Goal: Task Accomplishment & Management: Manage account settings

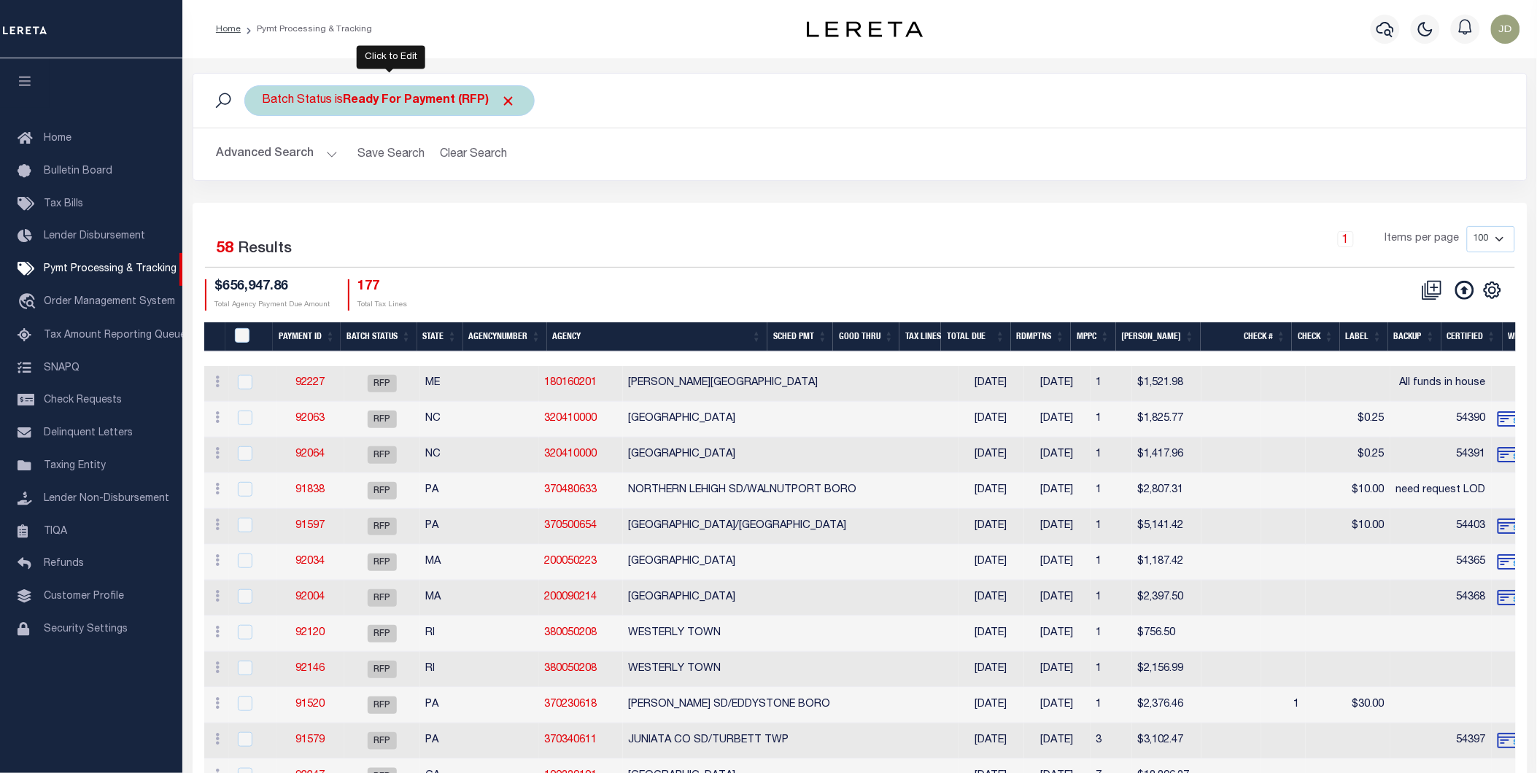
click at [509, 100] on span "Click to Remove" at bounding box center [508, 100] width 15 height 15
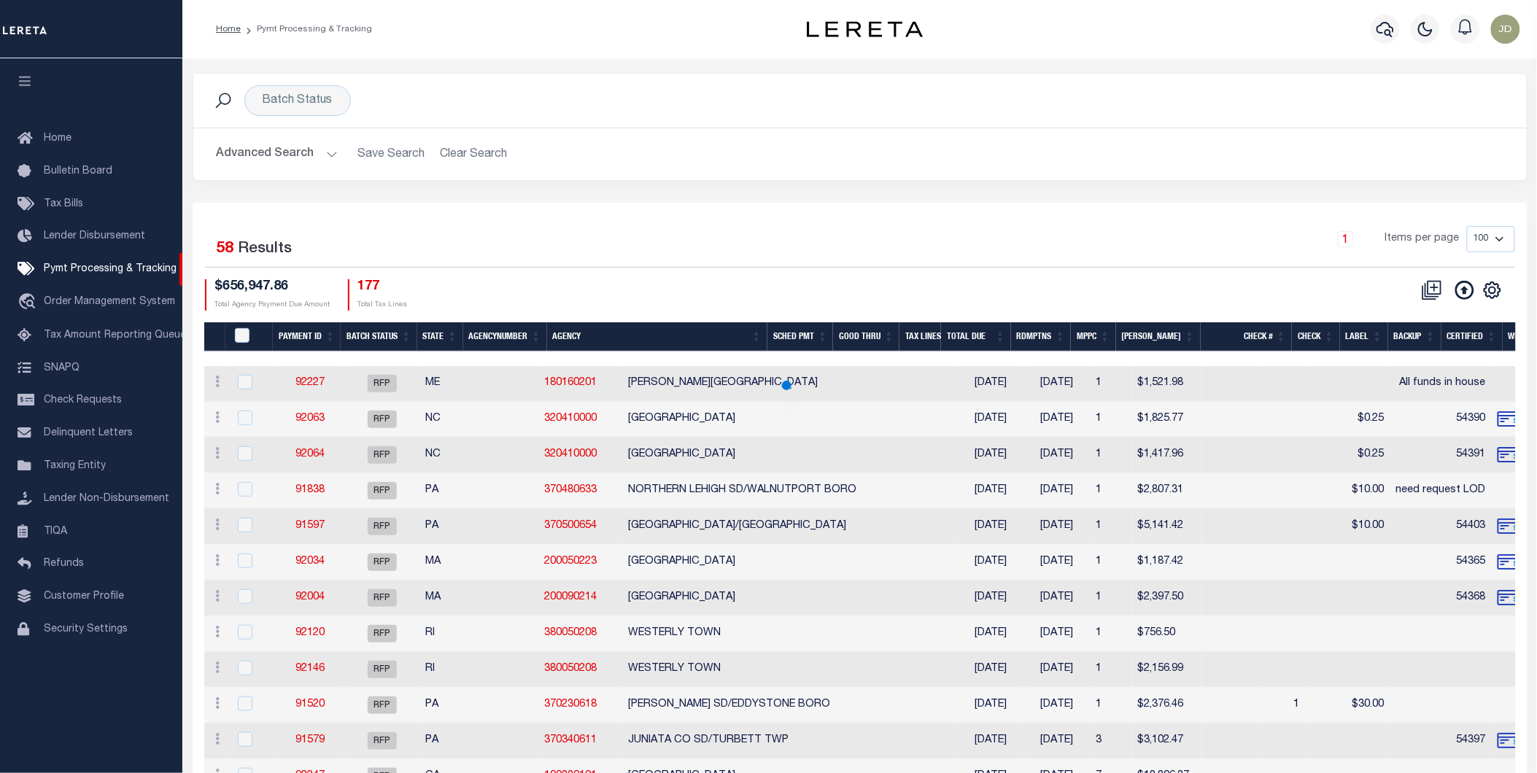
click at [25, 84] on icon "button" at bounding box center [25, 80] width 17 height 13
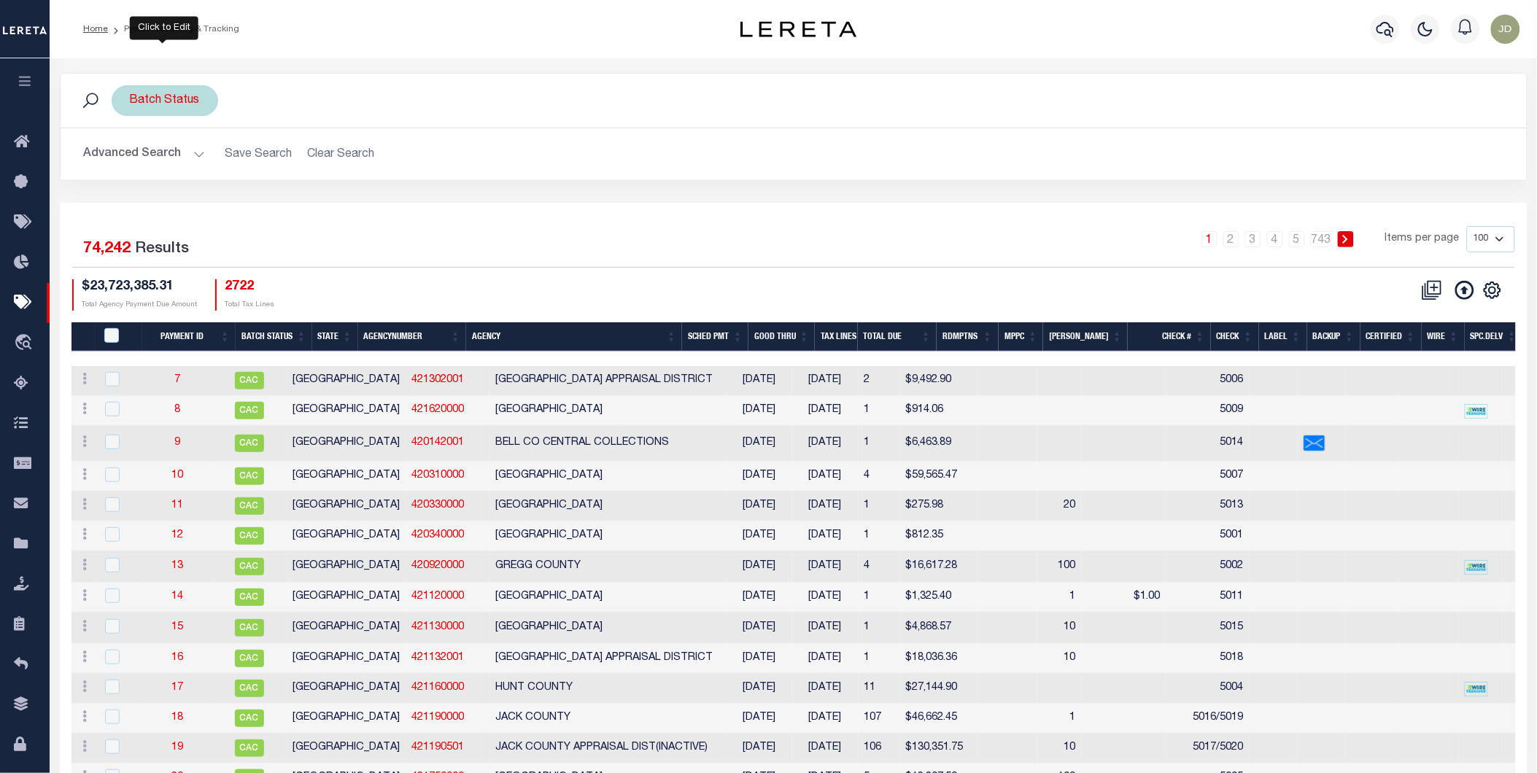
click at [127, 107] on div "Batch Status" at bounding box center [165, 100] width 107 height 31
click at [201, 175] on select "Awaiting Funds (AWF) Cleared and Complete (CAC) New Check Needed (NCN) Payment …" at bounding box center [238, 172] width 214 height 28
select select "RFP"
click at [131, 158] on select "Awaiting Funds (AWF) Cleared and Complete (CAC) New Check Needed (NCN) Payment …" at bounding box center [238, 172] width 214 height 28
click at [322, 204] on input "Apply" at bounding box center [323, 204] width 43 height 24
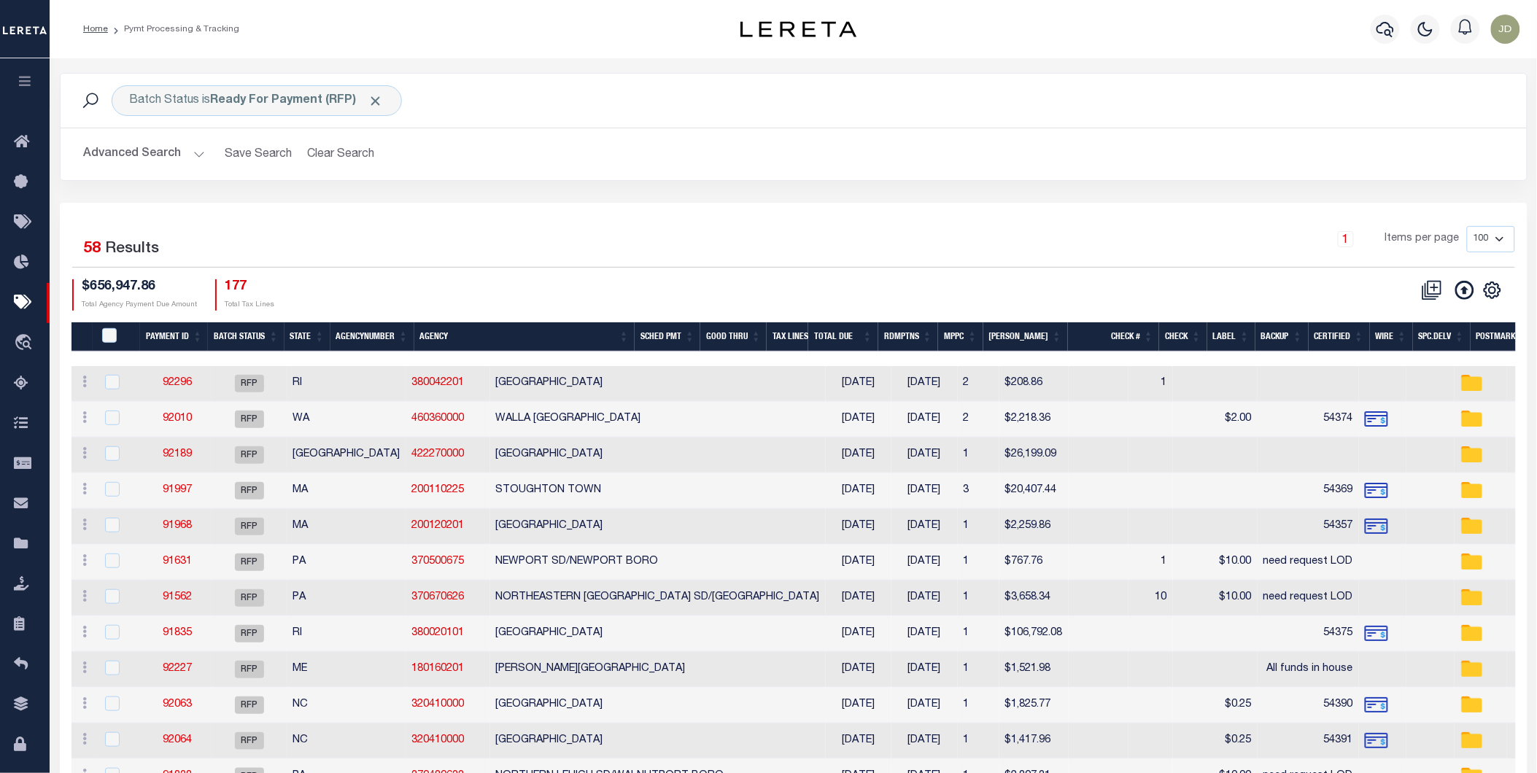
click at [155, 155] on button "Advanced Search" at bounding box center [144, 154] width 121 height 28
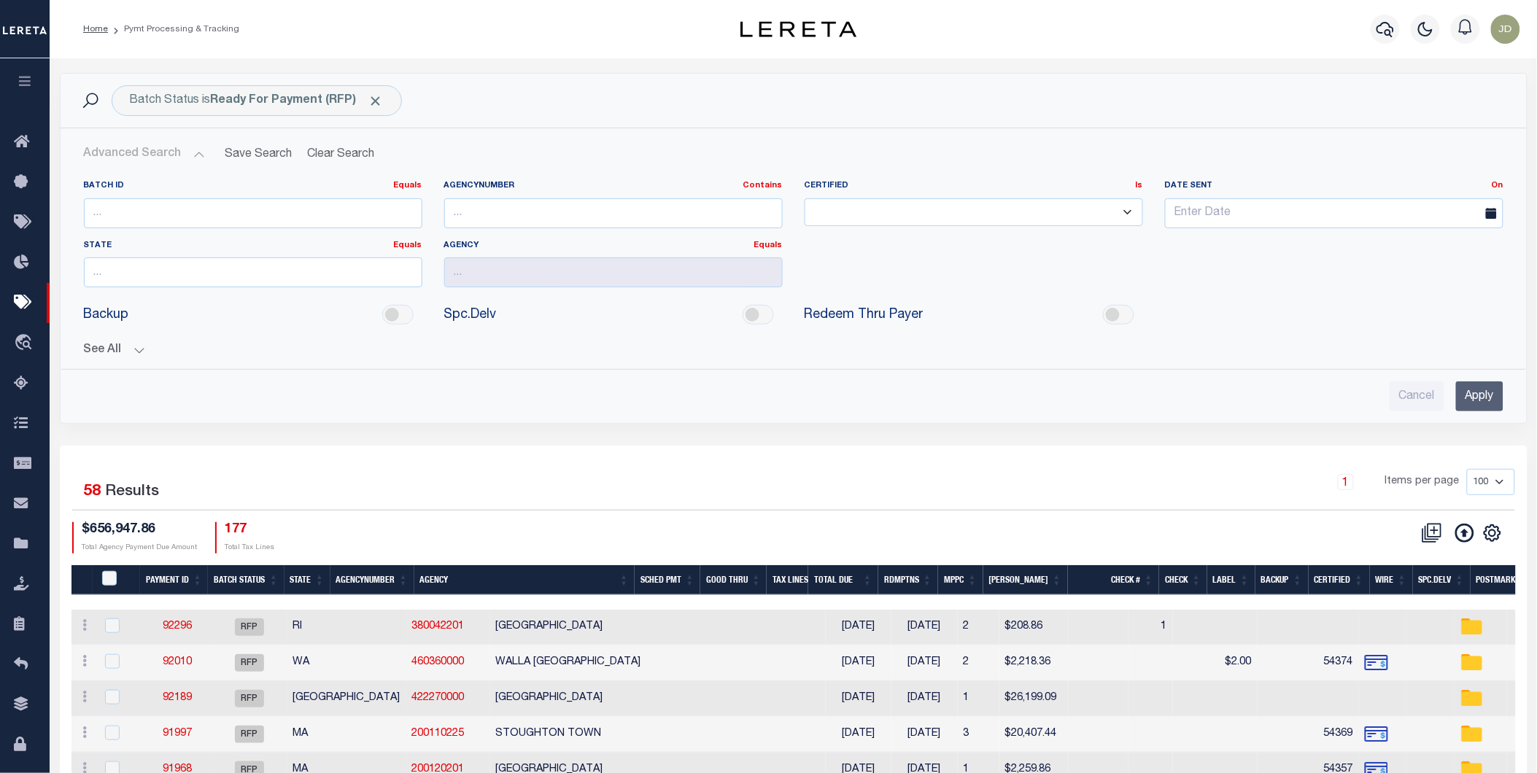
click at [112, 347] on button "See All" at bounding box center [794, 351] width 1420 height 14
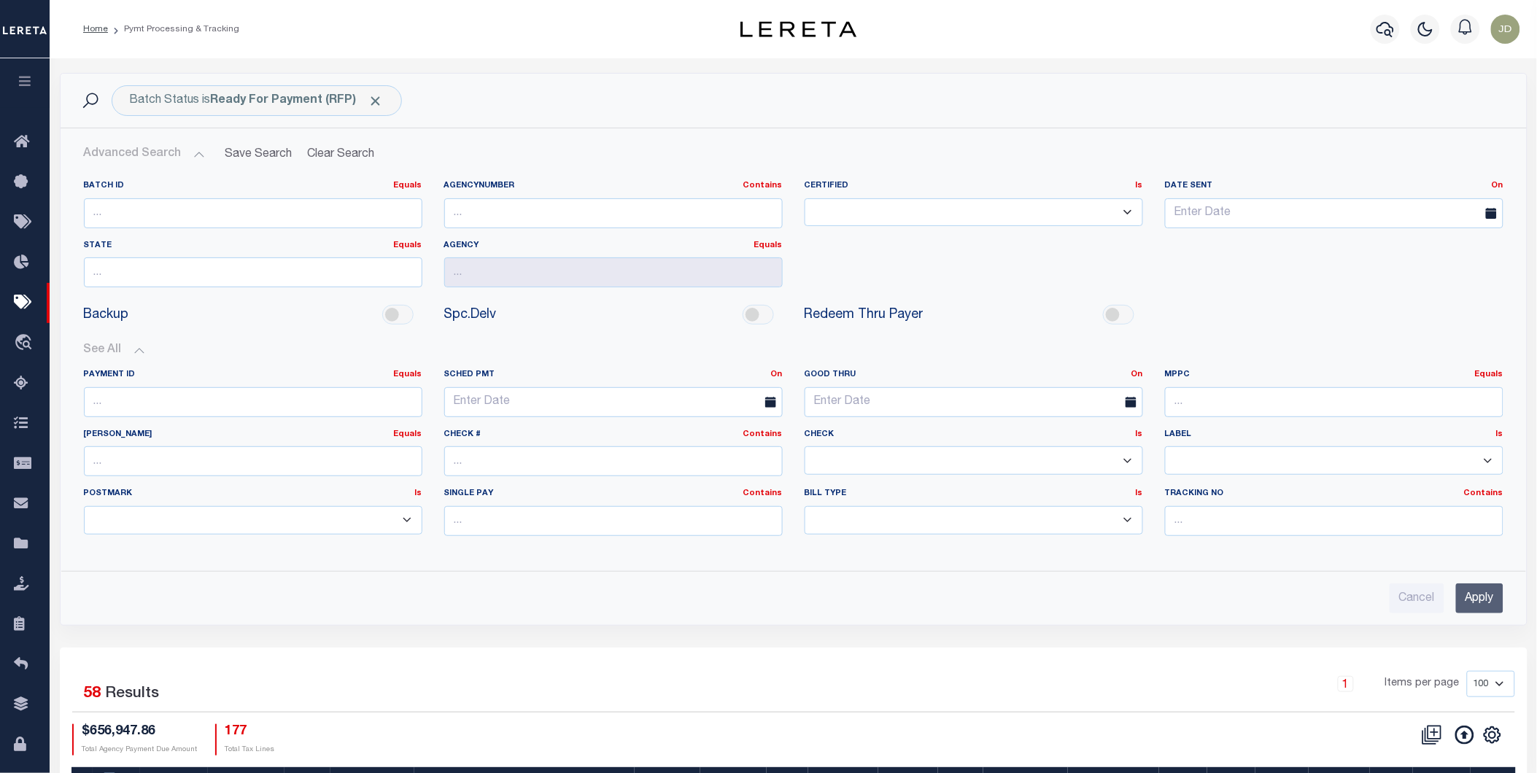
click at [881, 464] on select "Yes No" at bounding box center [974, 460] width 338 height 28
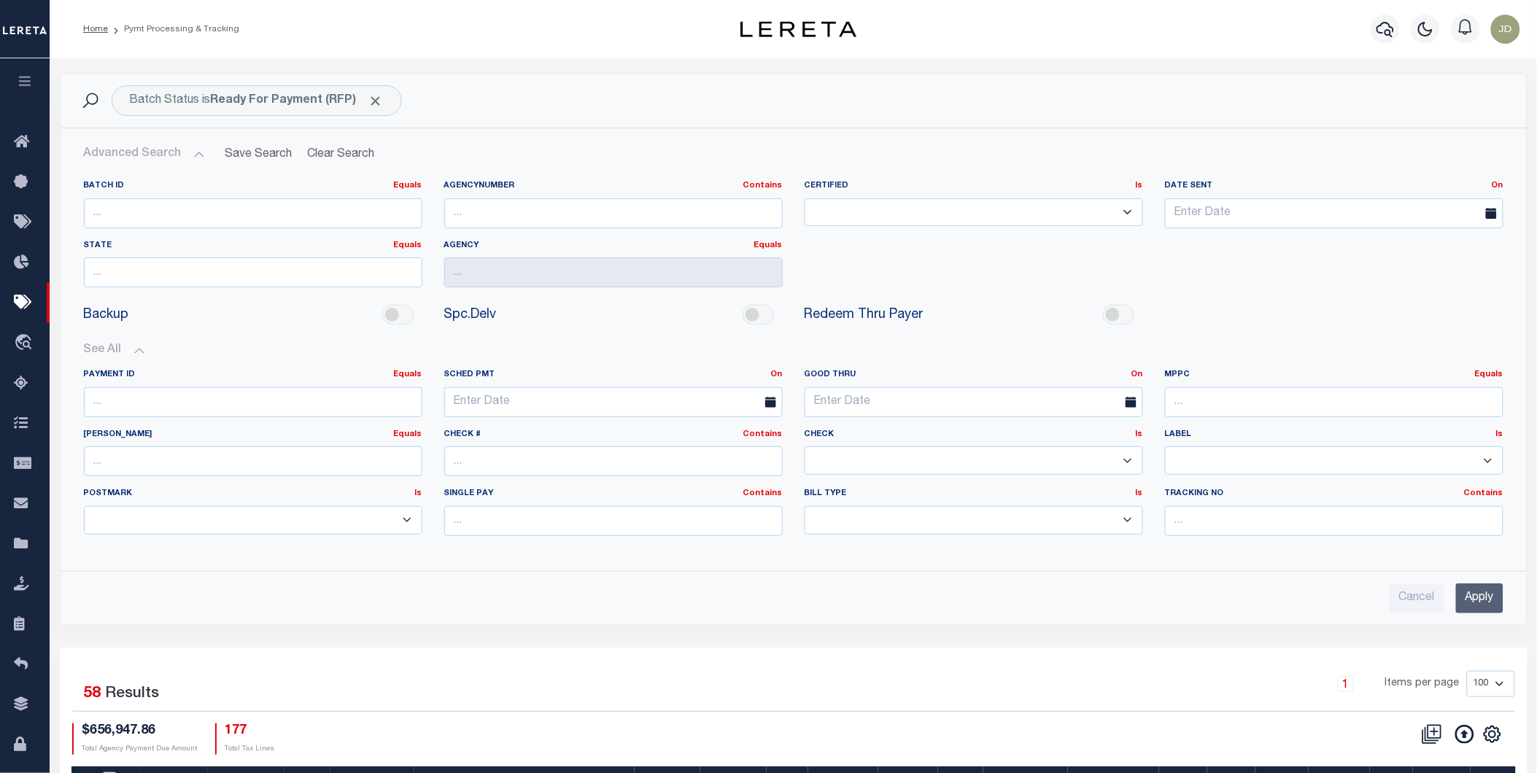
select select "false"
click at [805, 447] on select "Yes No" at bounding box center [974, 460] width 338 height 28
click at [1482, 606] on input "Apply" at bounding box center [1479, 599] width 47 height 30
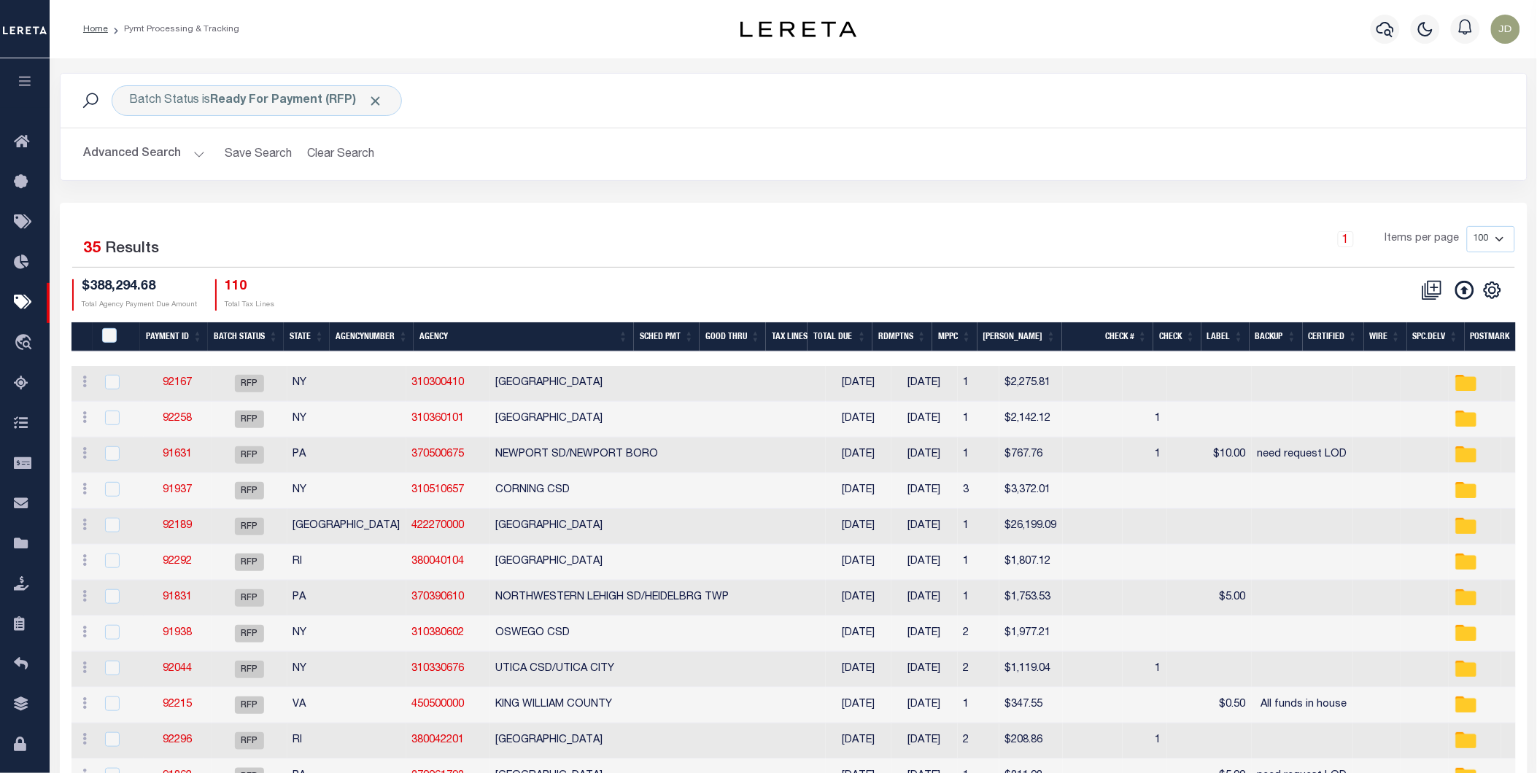
click at [1428, 338] on th "Spc.Delv" at bounding box center [1436, 337] width 58 height 30
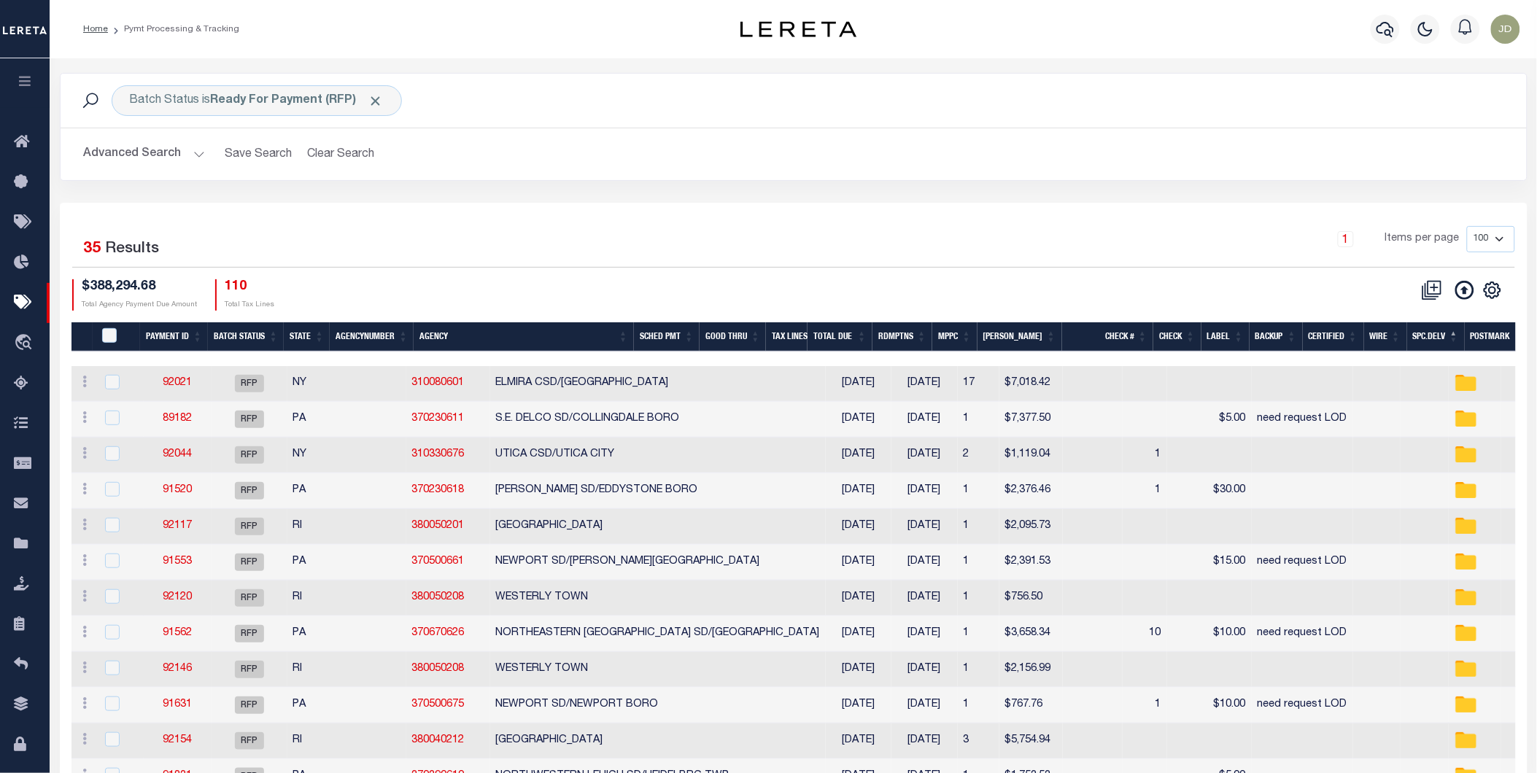
click at [1428, 338] on th "Spc.Delv" at bounding box center [1436, 337] width 58 height 30
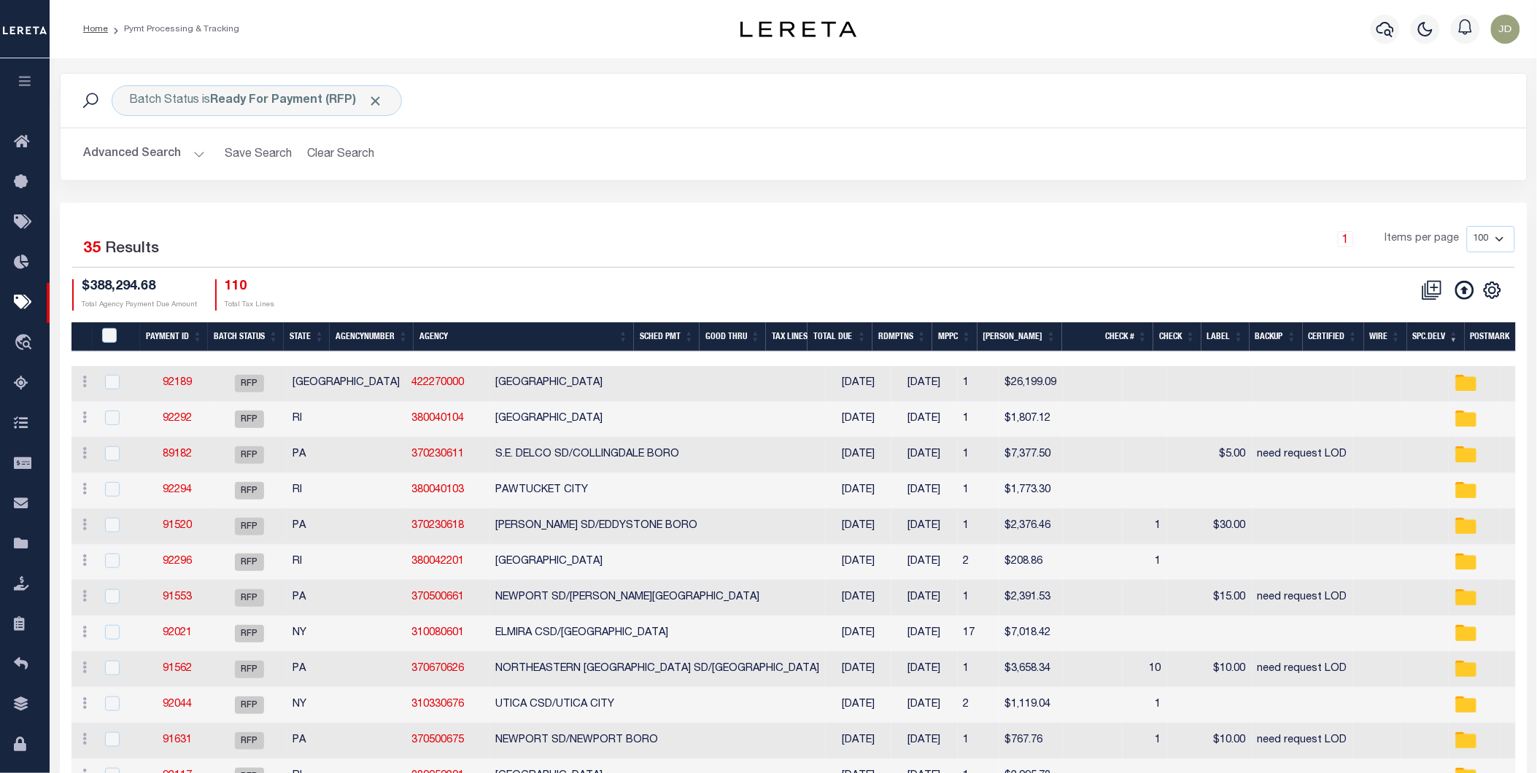
click at [978, 341] on th "MPPC" at bounding box center [954, 337] width 45 height 30
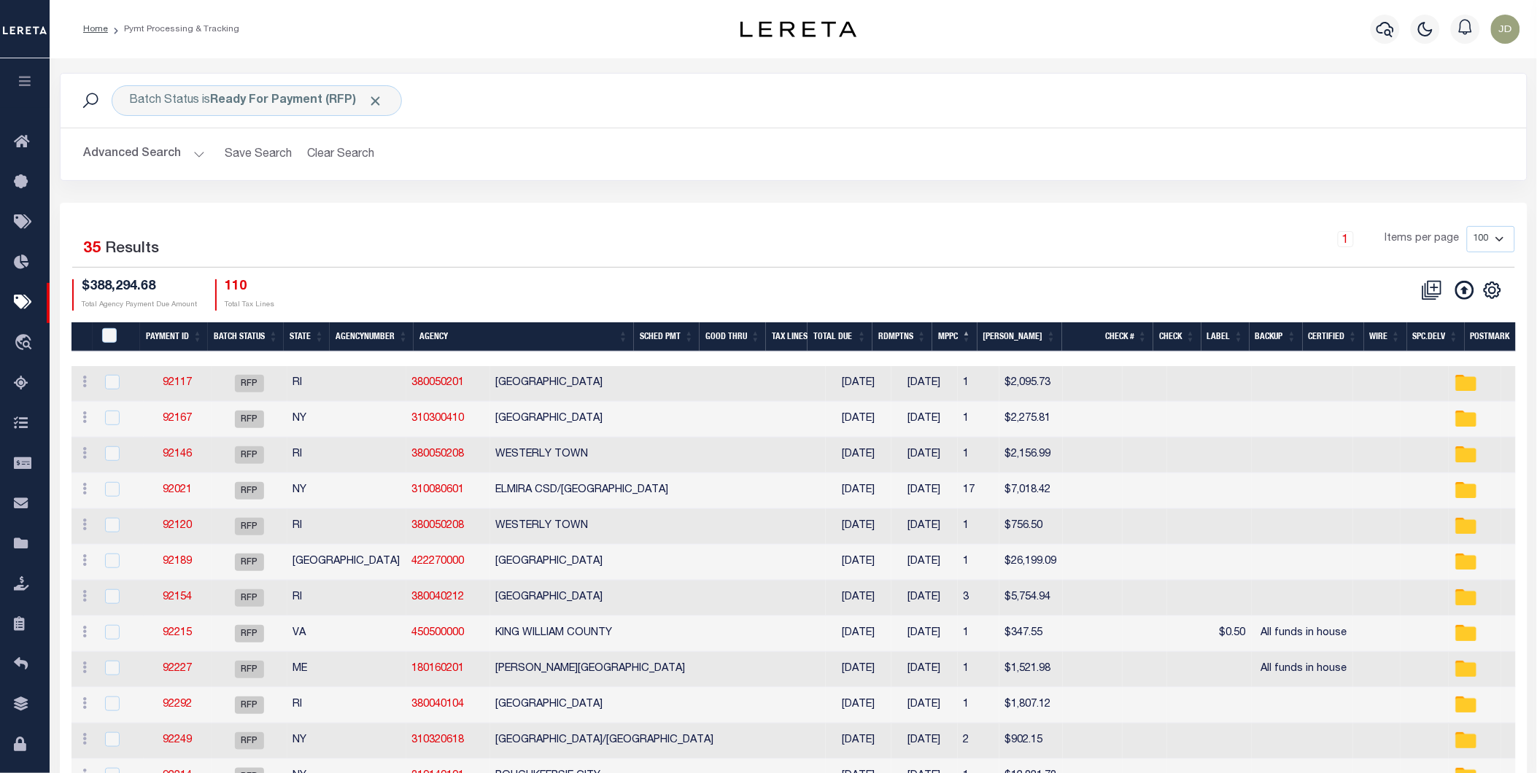
click at [978, 336] on th "MPPC" at bounding box center [954, 337] width 45 height 30
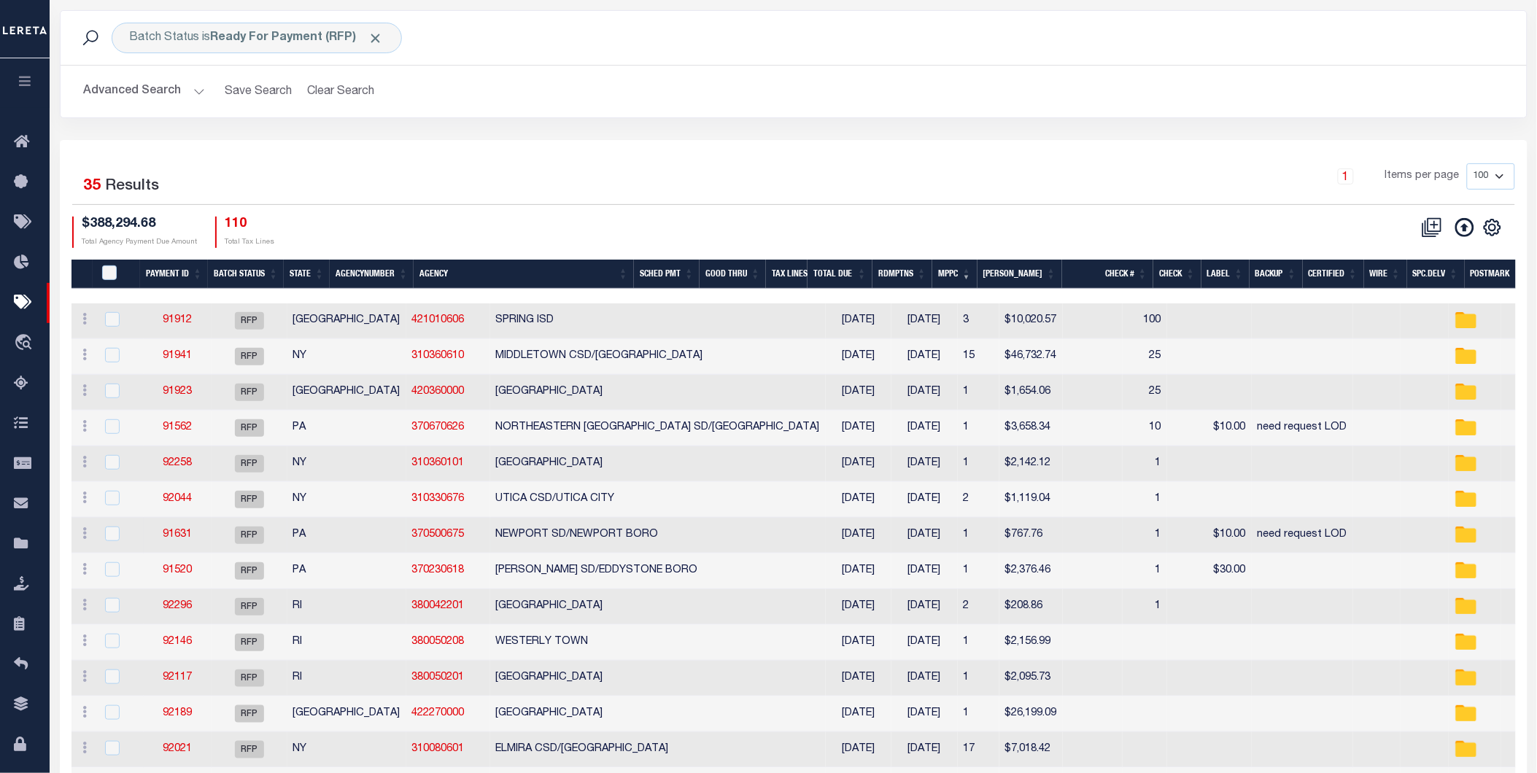
scroll to position [81, 0]
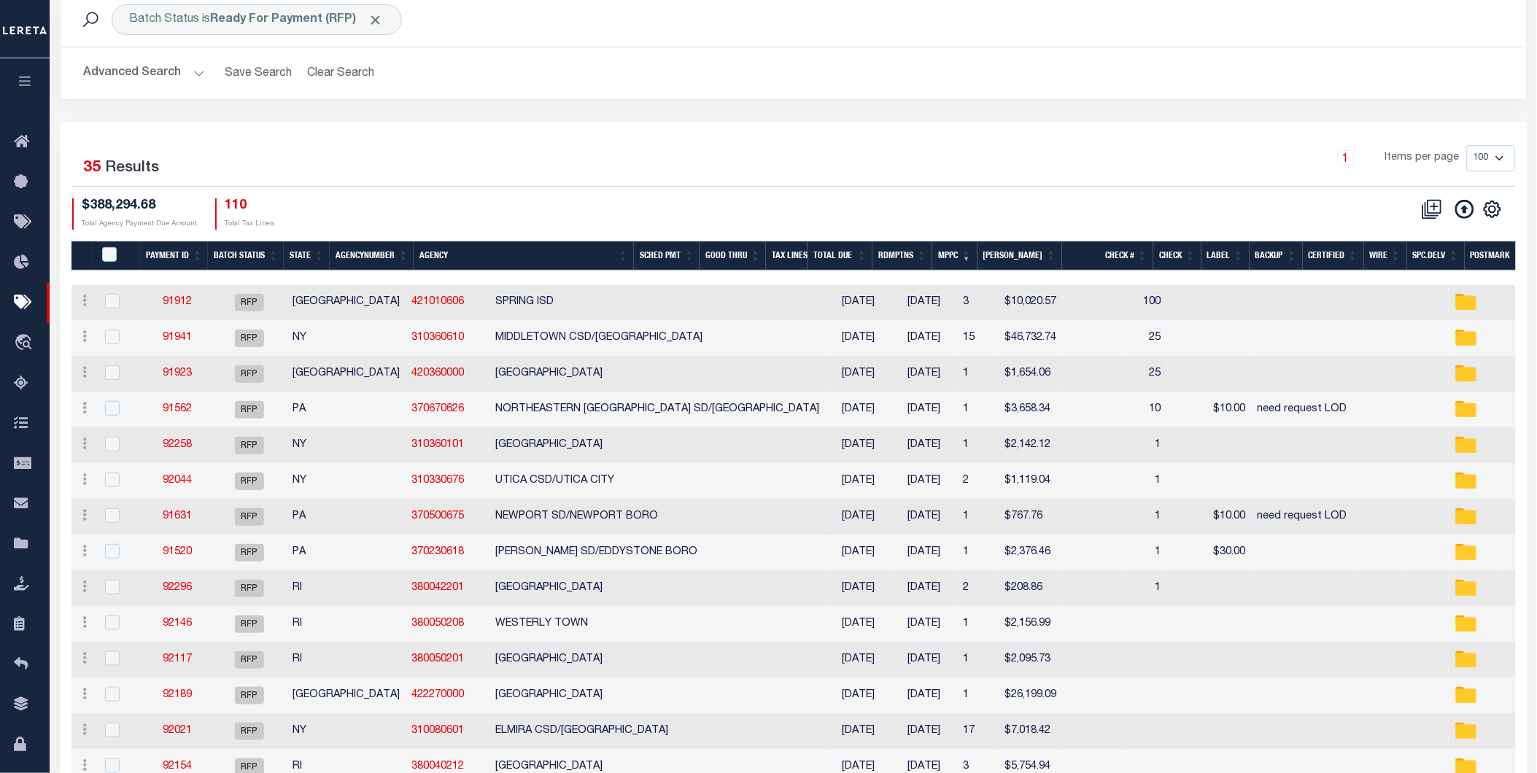
click at [476, 256] on th "Agency" at bounding box center [524, 256] width 220 height 30
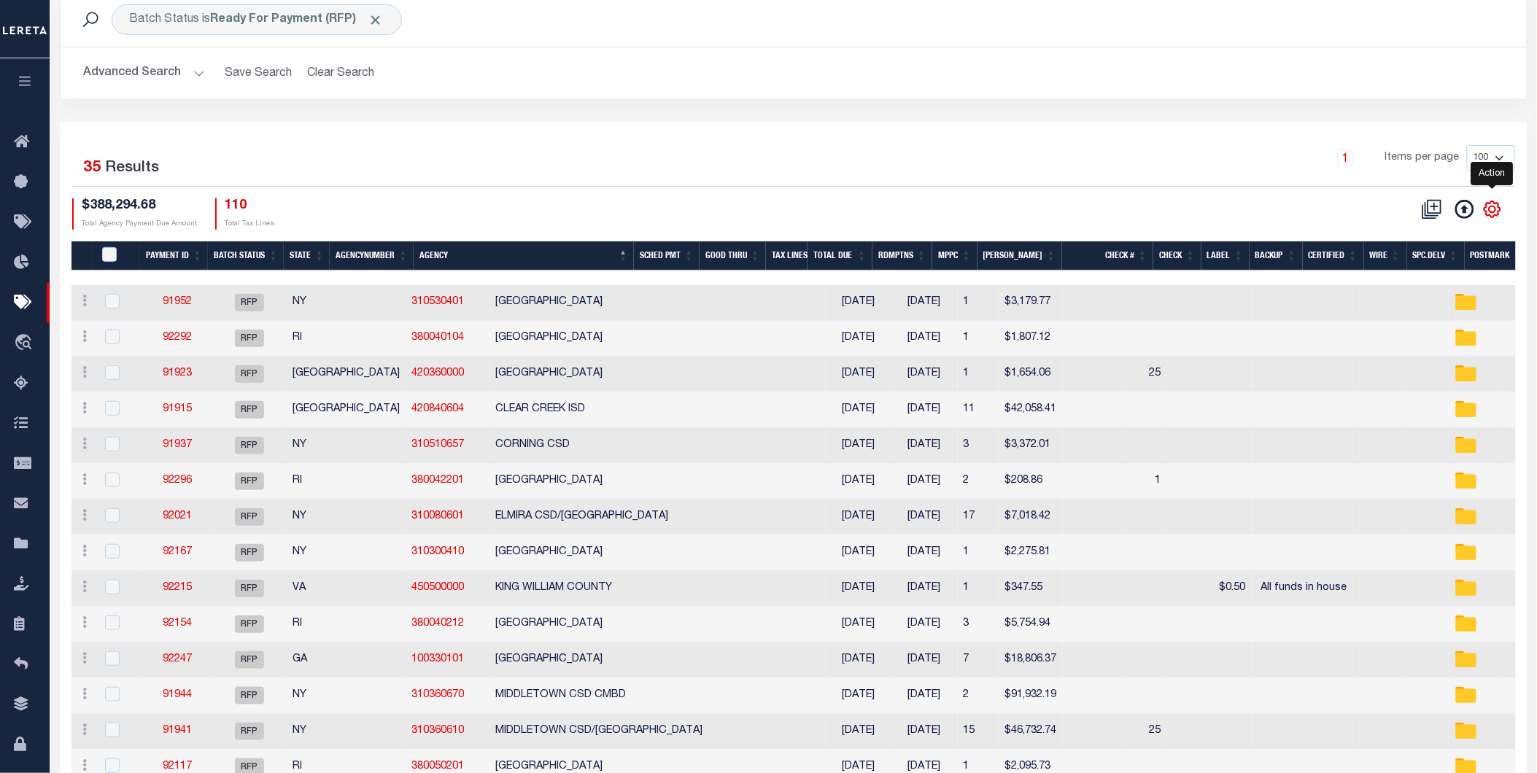
click at [1497, 212] on icon "" at bounding box center [1492, 209] width 19 height 19
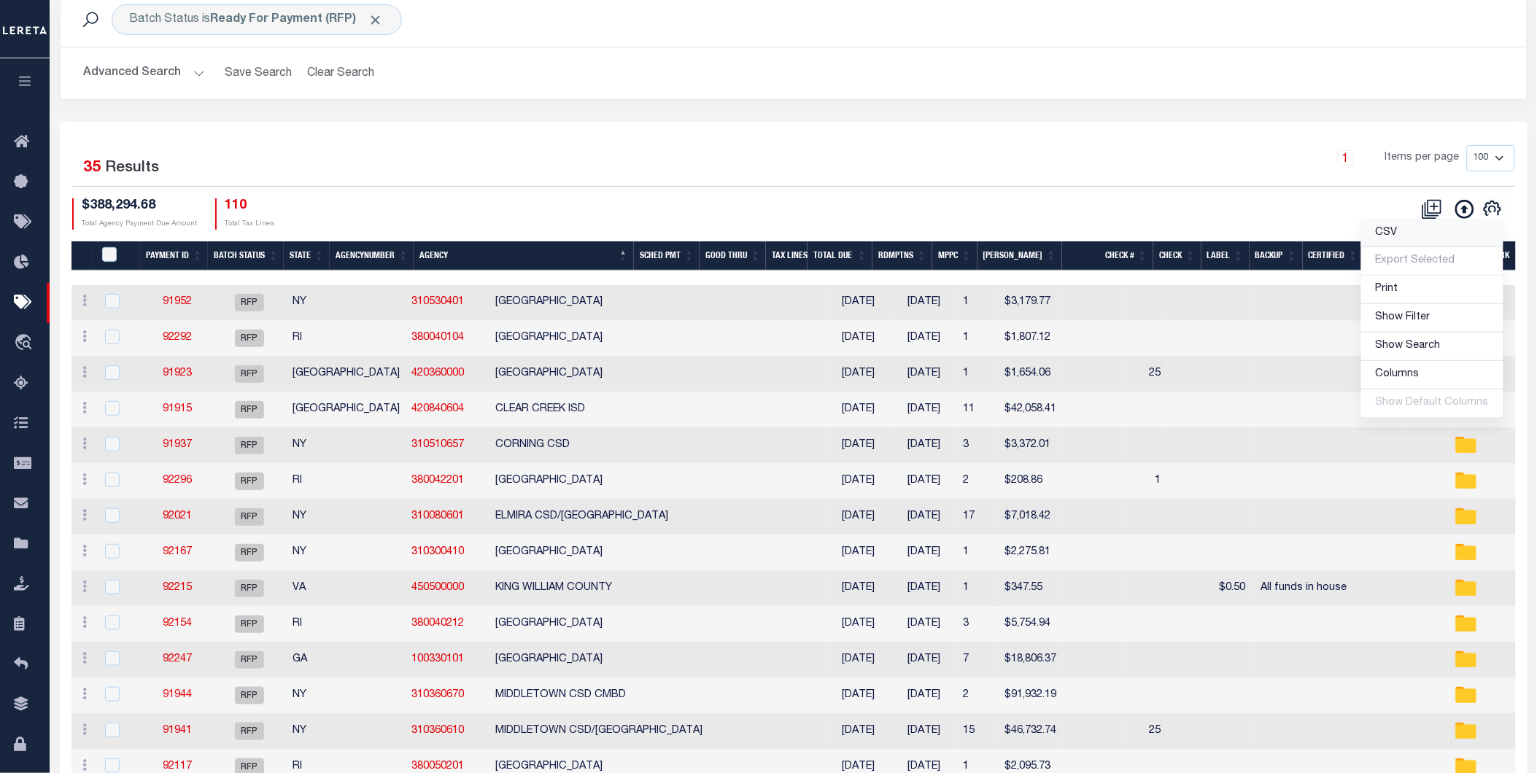
click at [1393, 236] on span "CSV" at bounding box center [1387, 233] width 22 height 10
click at [104, 252] on div "PayeePmtBatchStatus" at bounding box center [119, 255] width 42 height 16
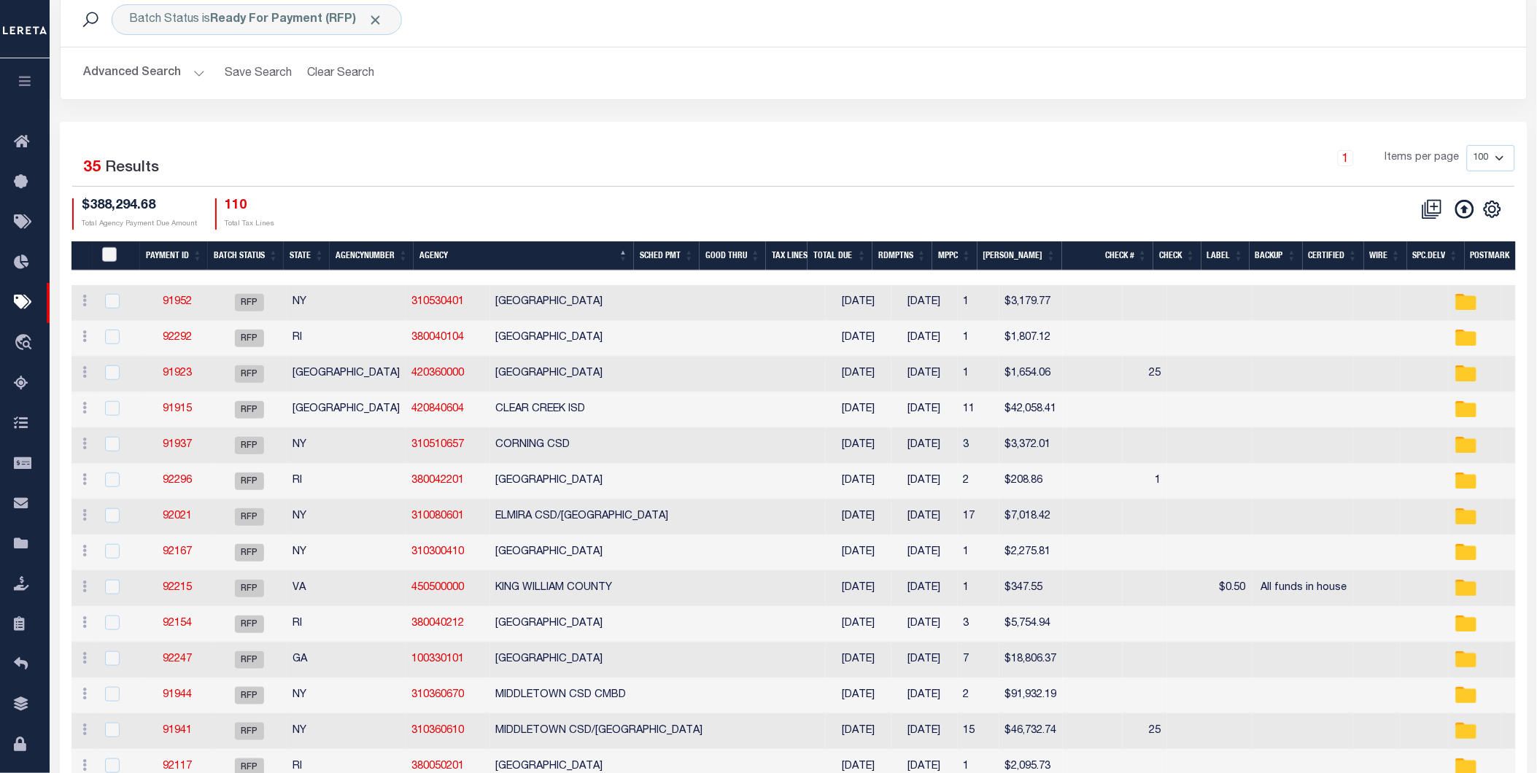
click at [114, 250] on input "PayeePmtBatchStatus" at bounding box center [109, 254] width 15 height 15
checkbox input "true"
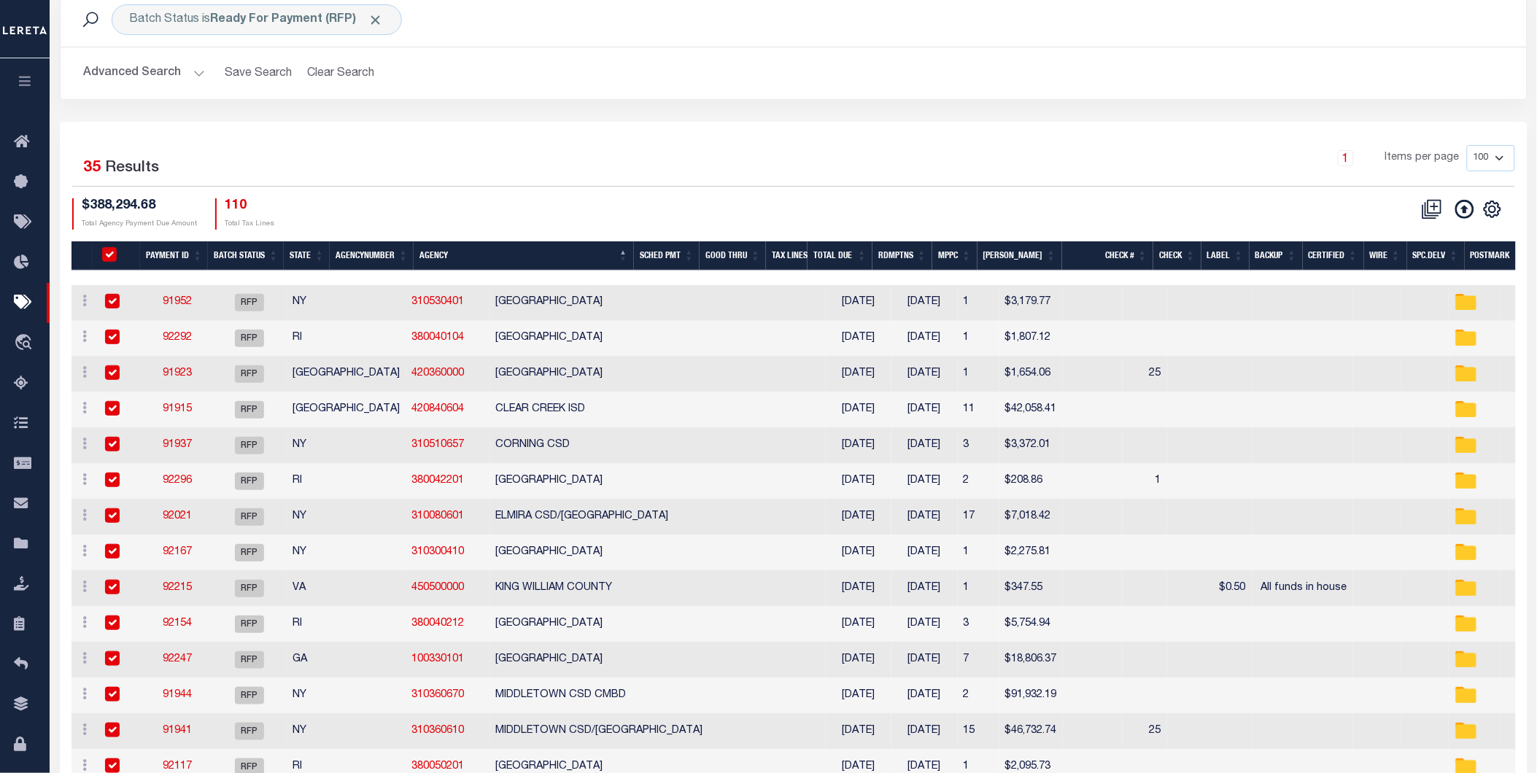
checkbox input "true"
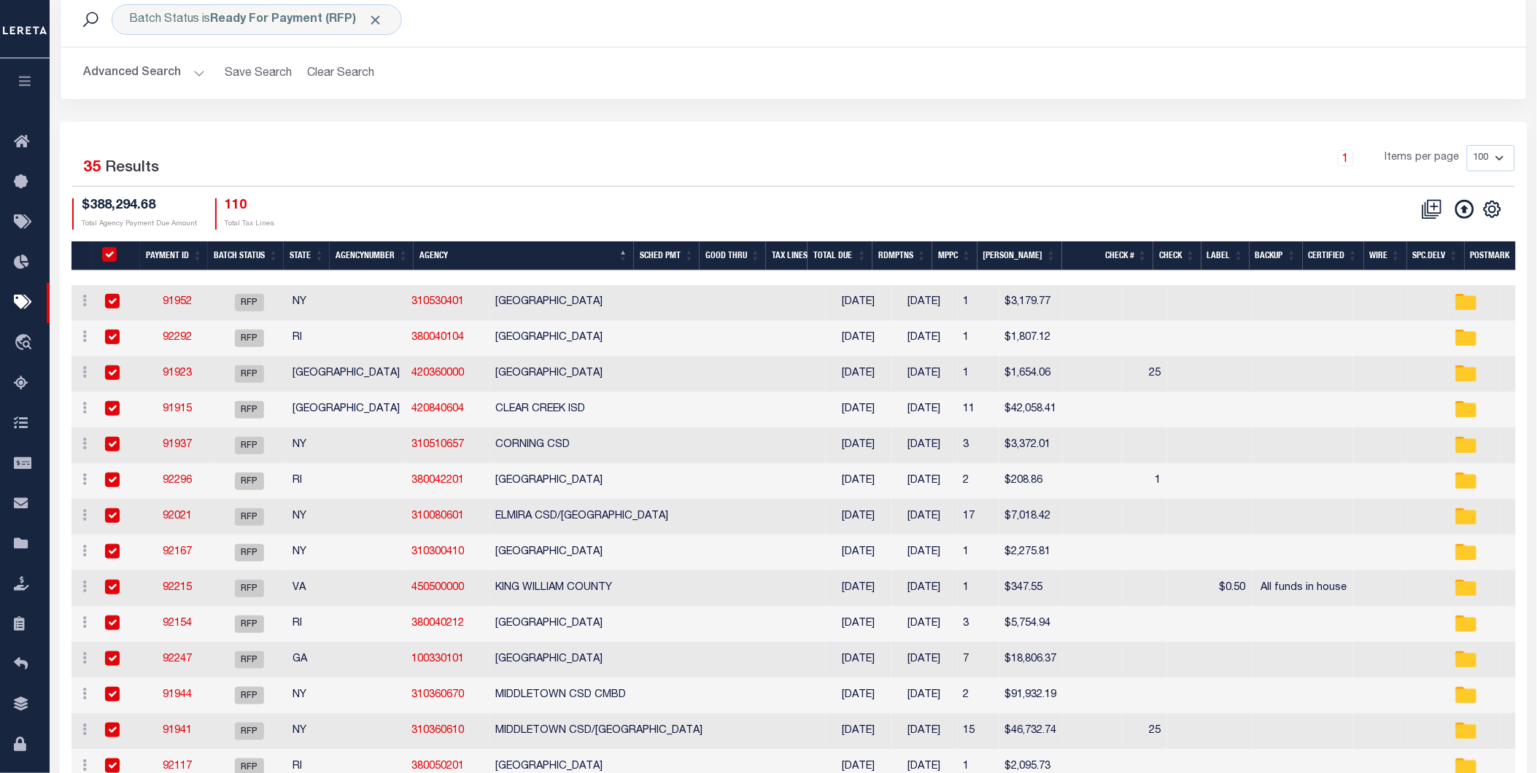
checkbox input "true"
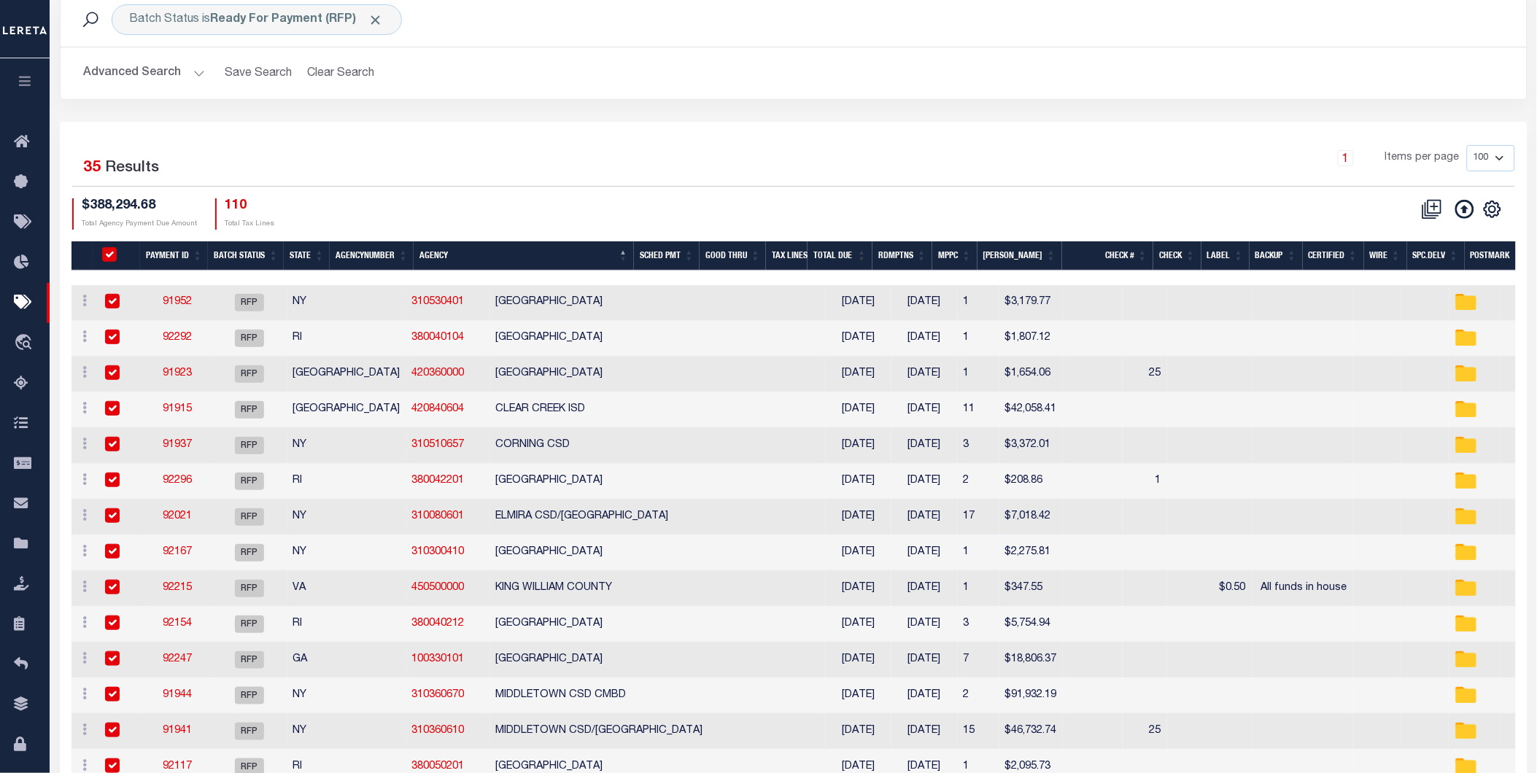
checkbox input "true"
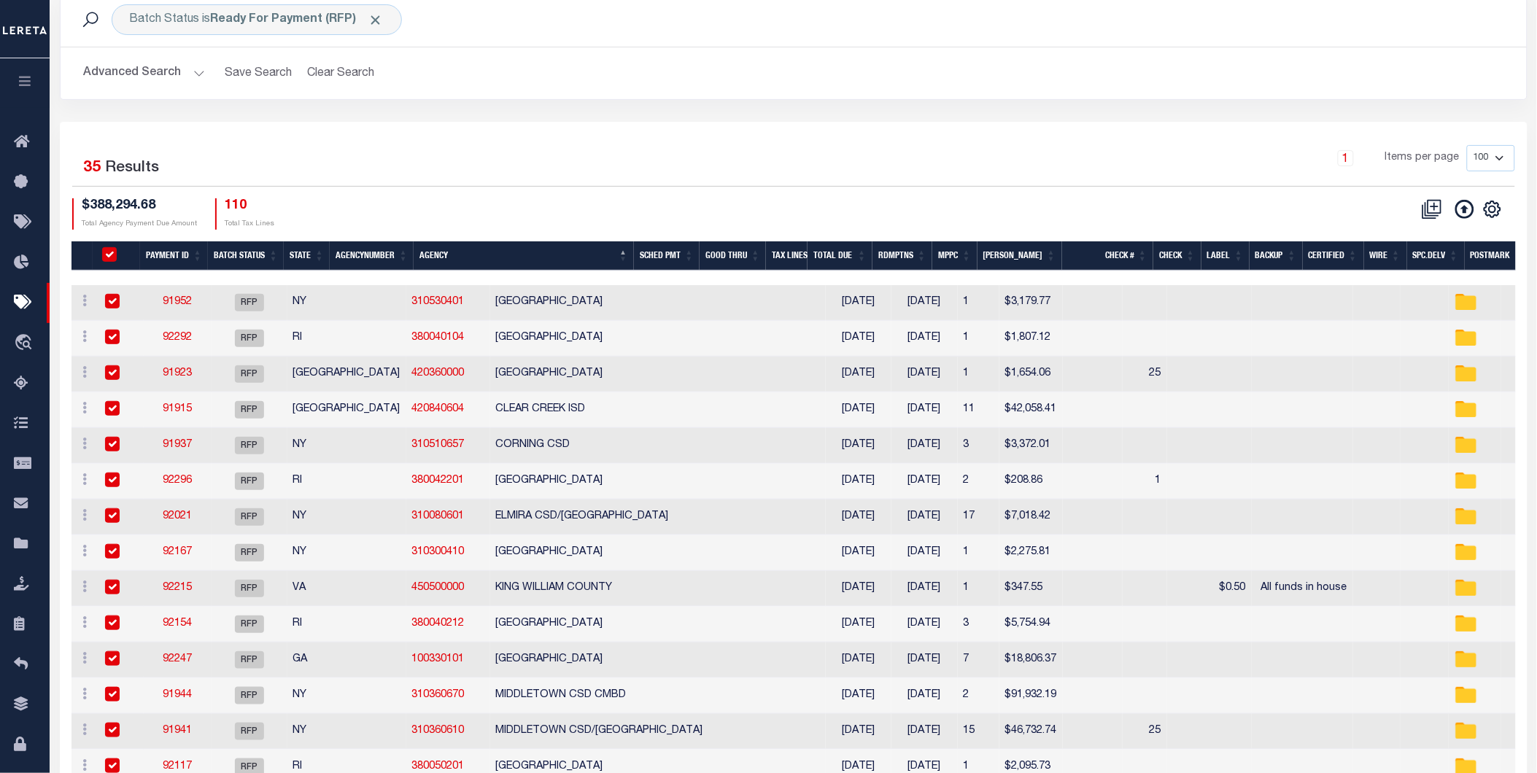
checkbox input "true"
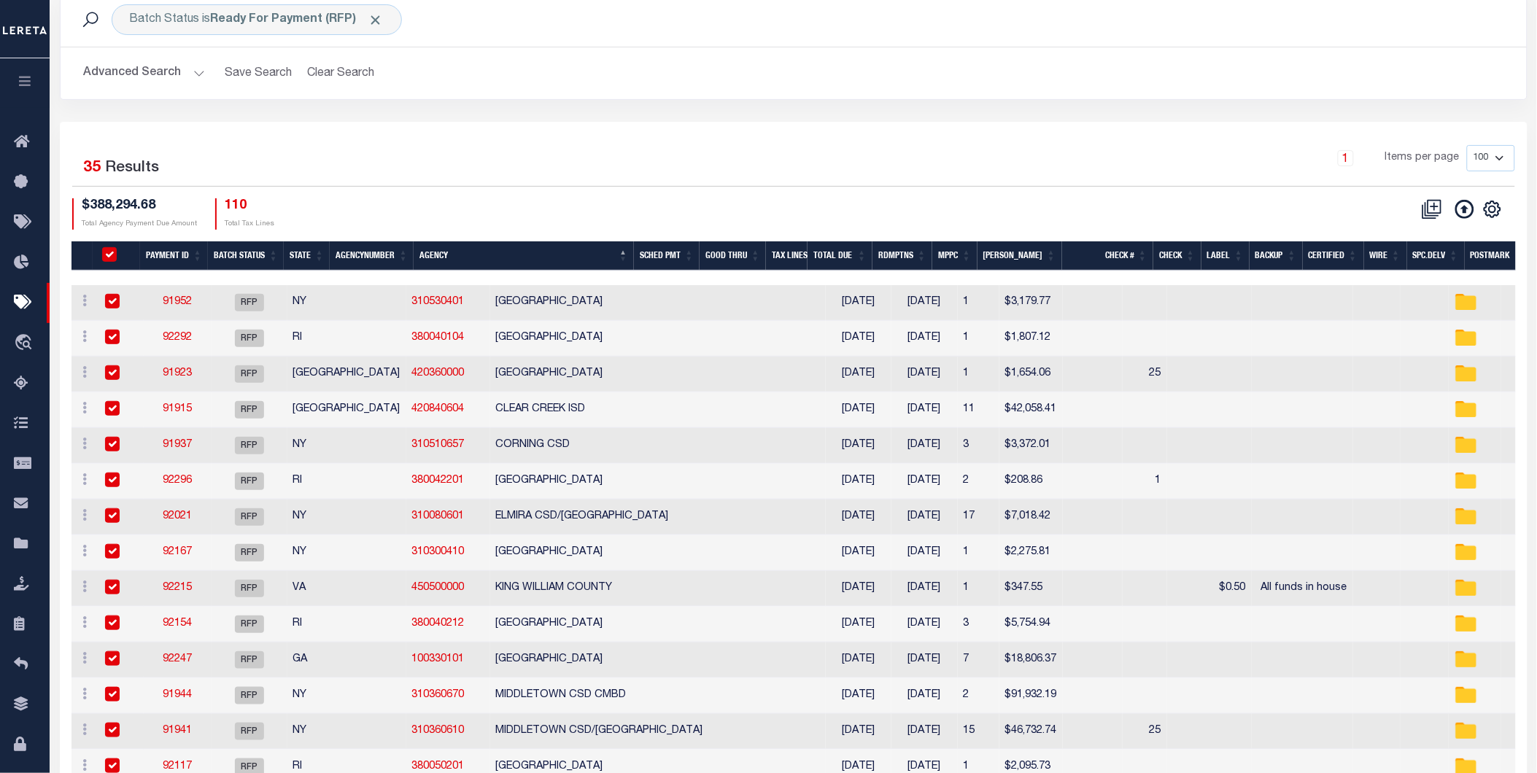
checkbox input "true"
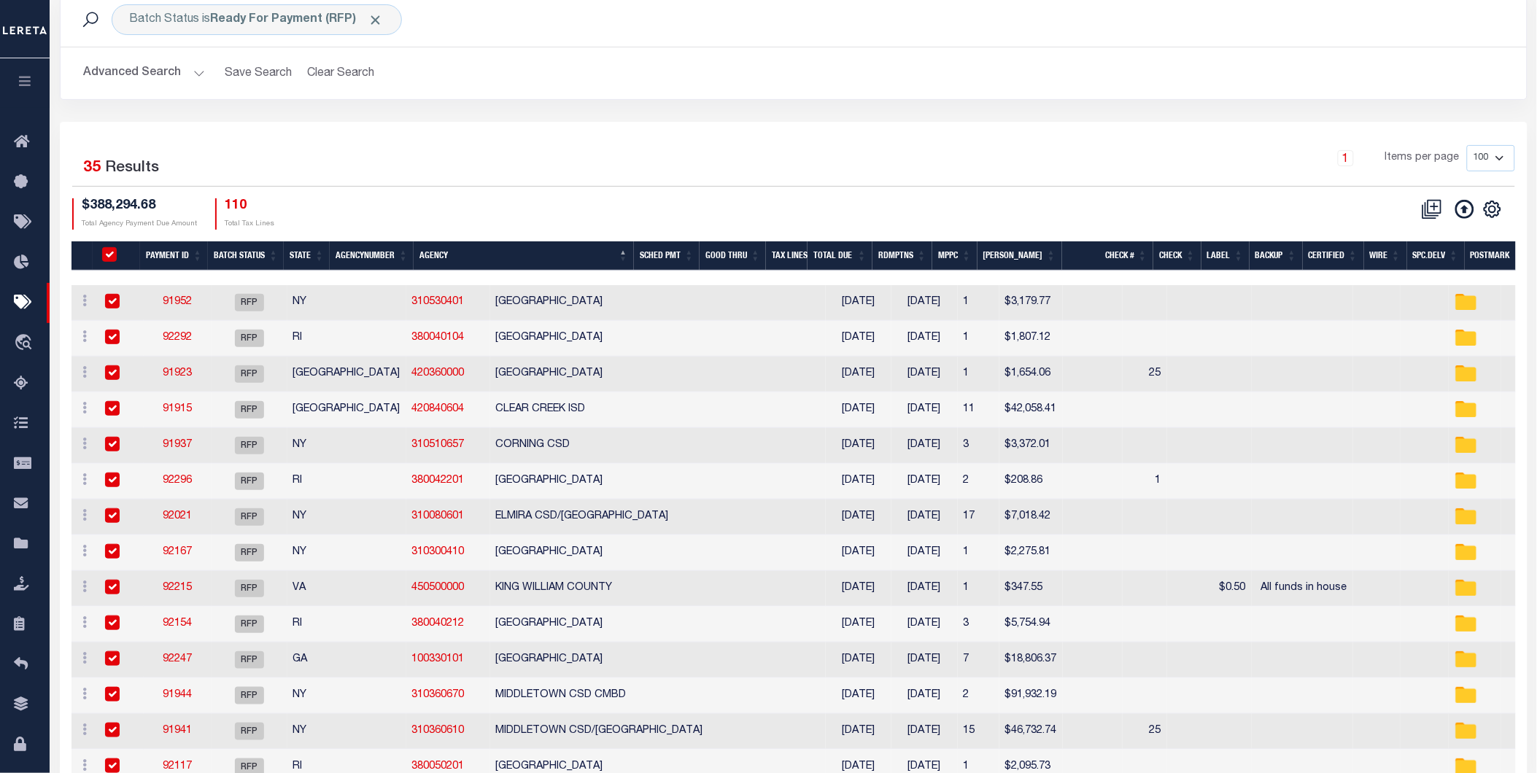
checkbox input "true"
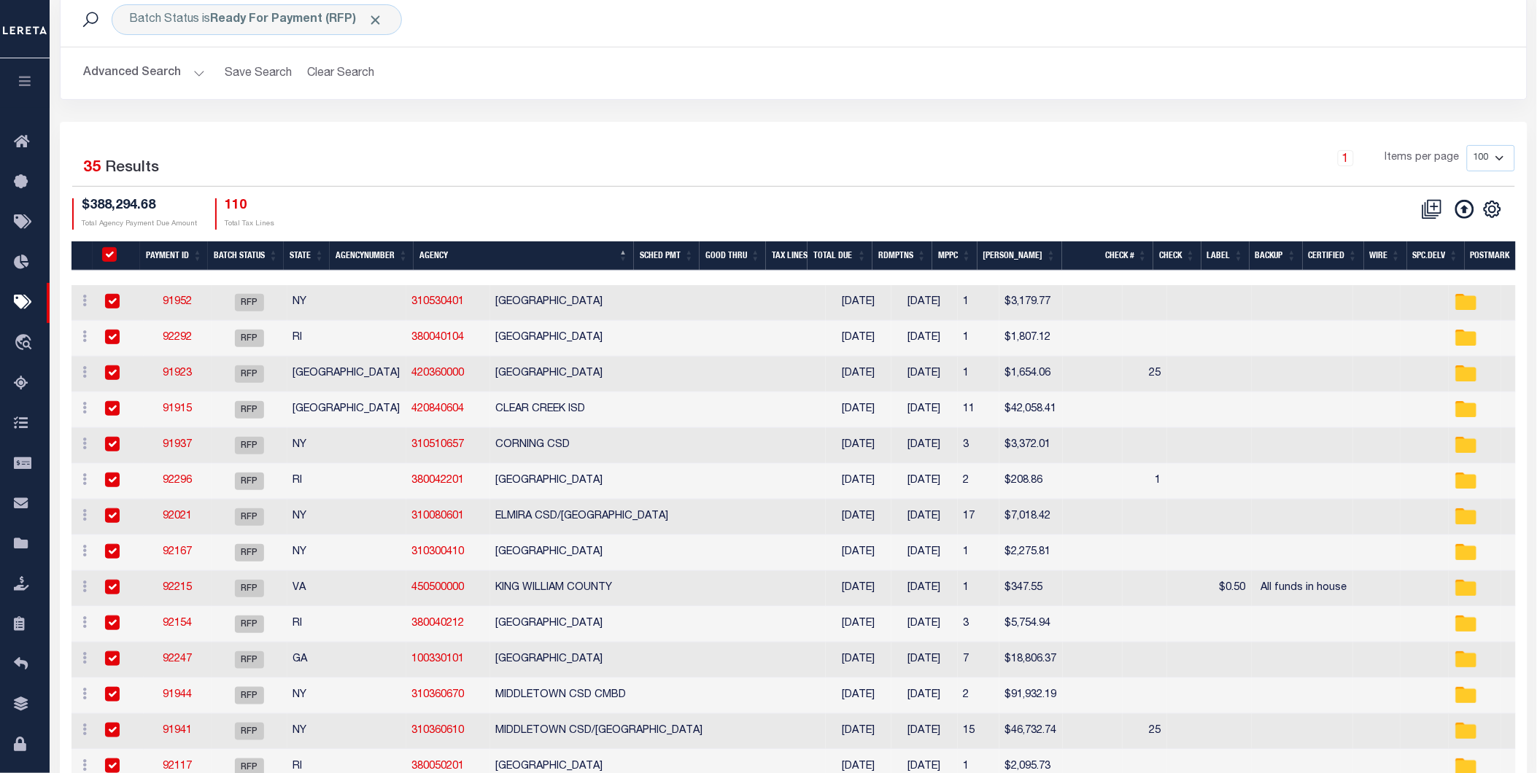
checkbox input "true"
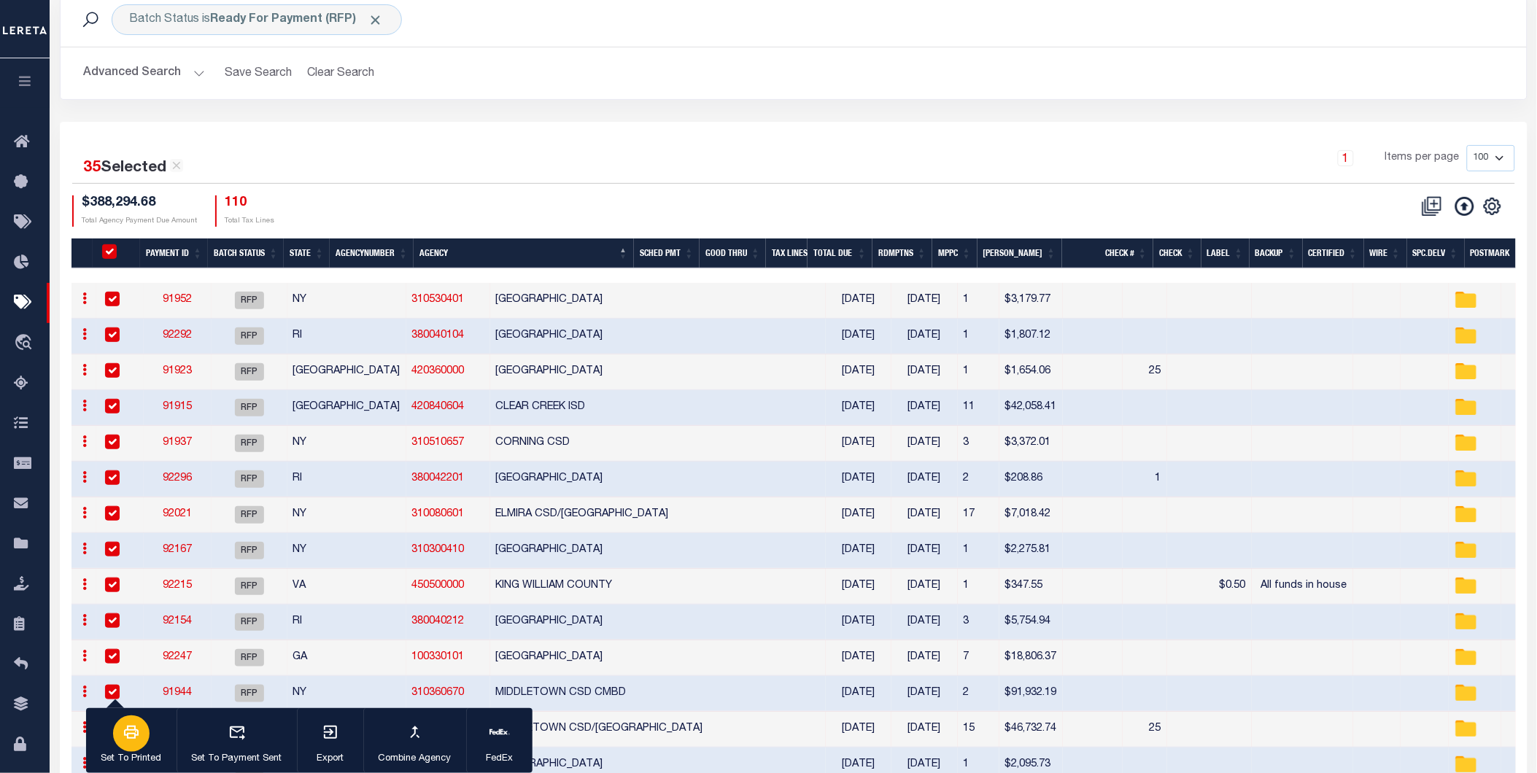
click at [118, 733] on div "button" at bounding box center [131, 734] width 36 height 36
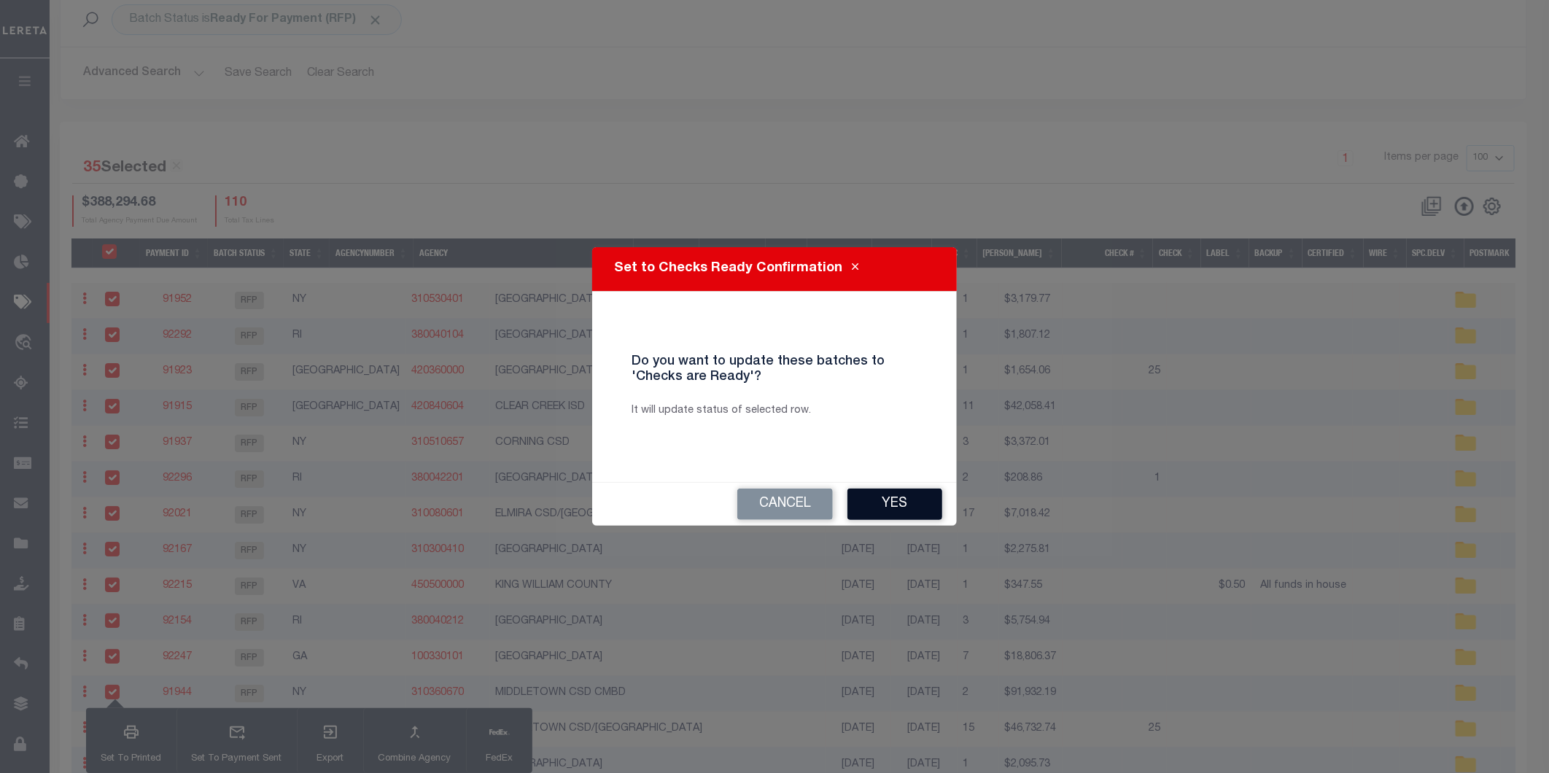
click at [913, 499] on button "Yes" at bounding box center [895, 504] width 95 height 31
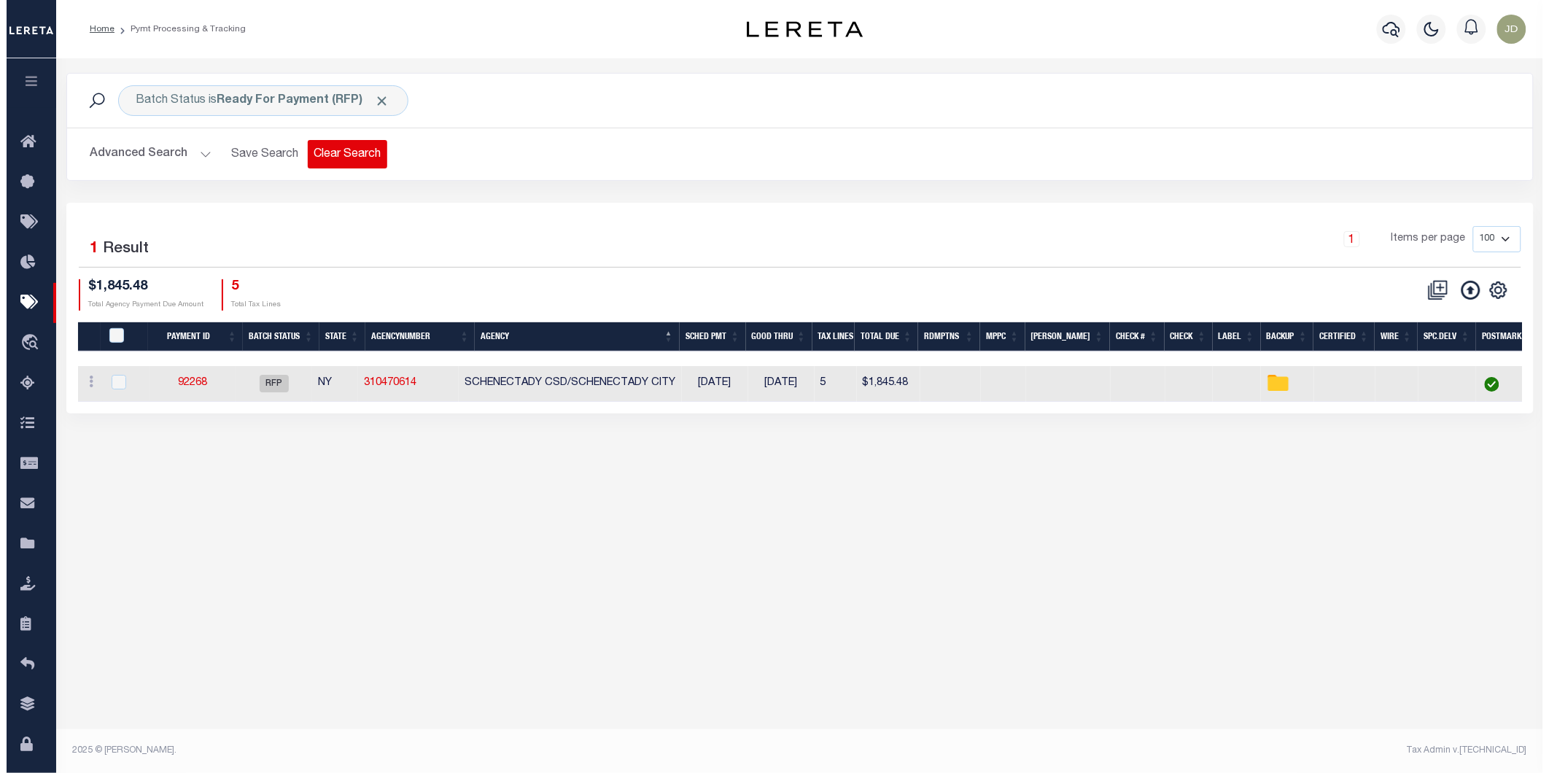
scroll to position [0, 0]
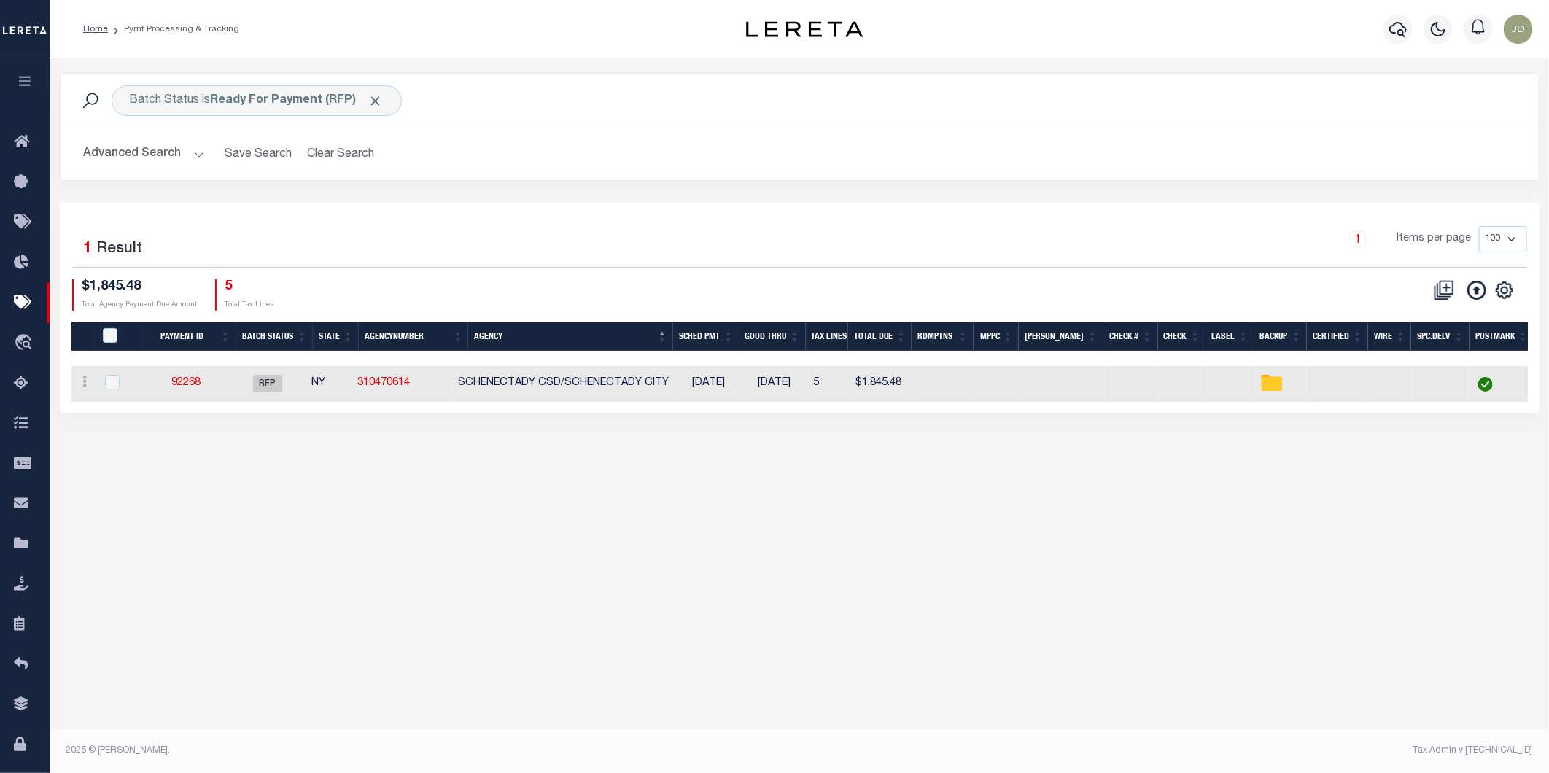
click at [150, 155] on button "Advanced Search" at bounding box center [144, 154] width 121 height 28
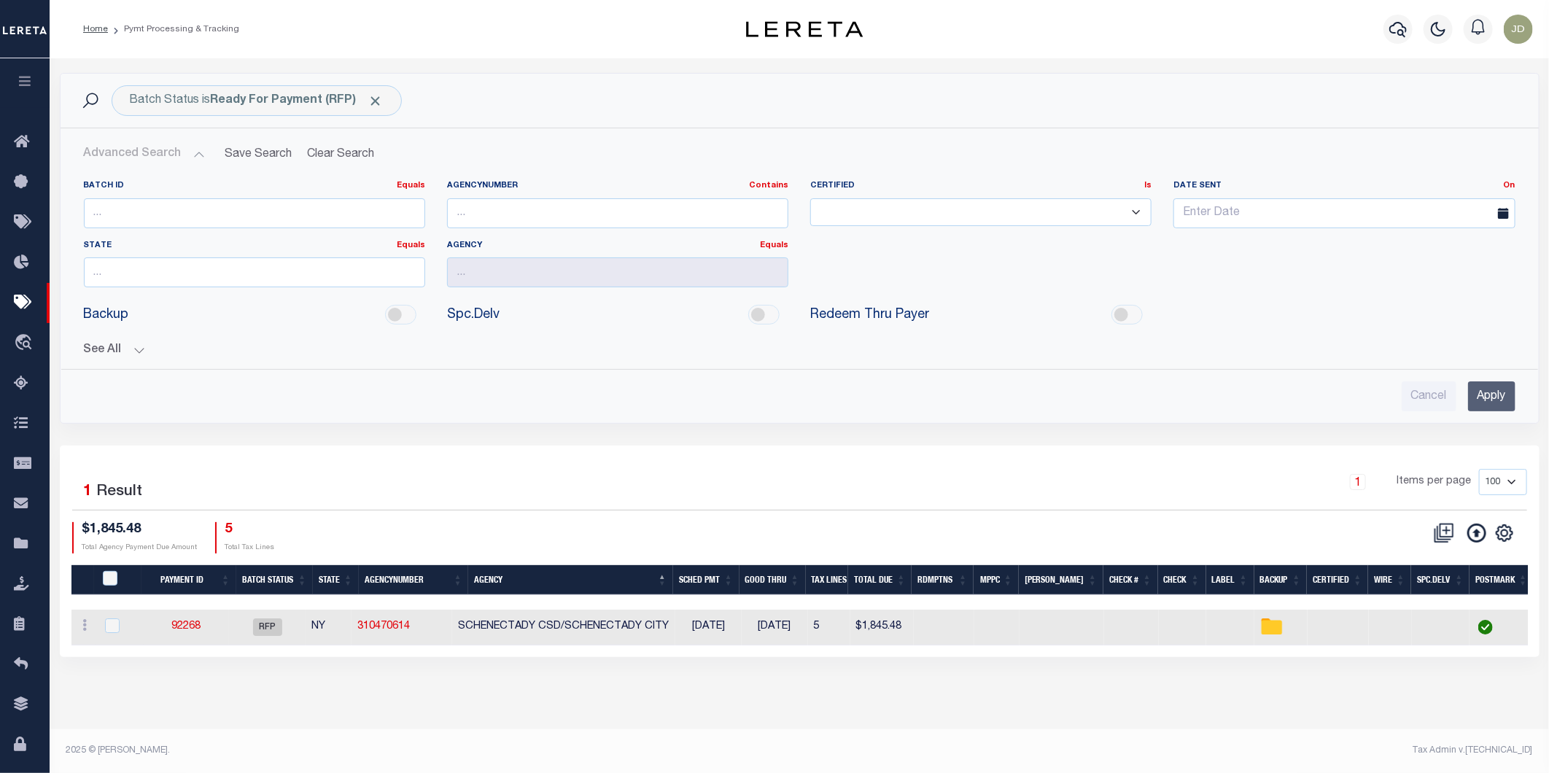
click at [121, 350] on button "See All" at bounding box center [800, 351] width 1432 height 14
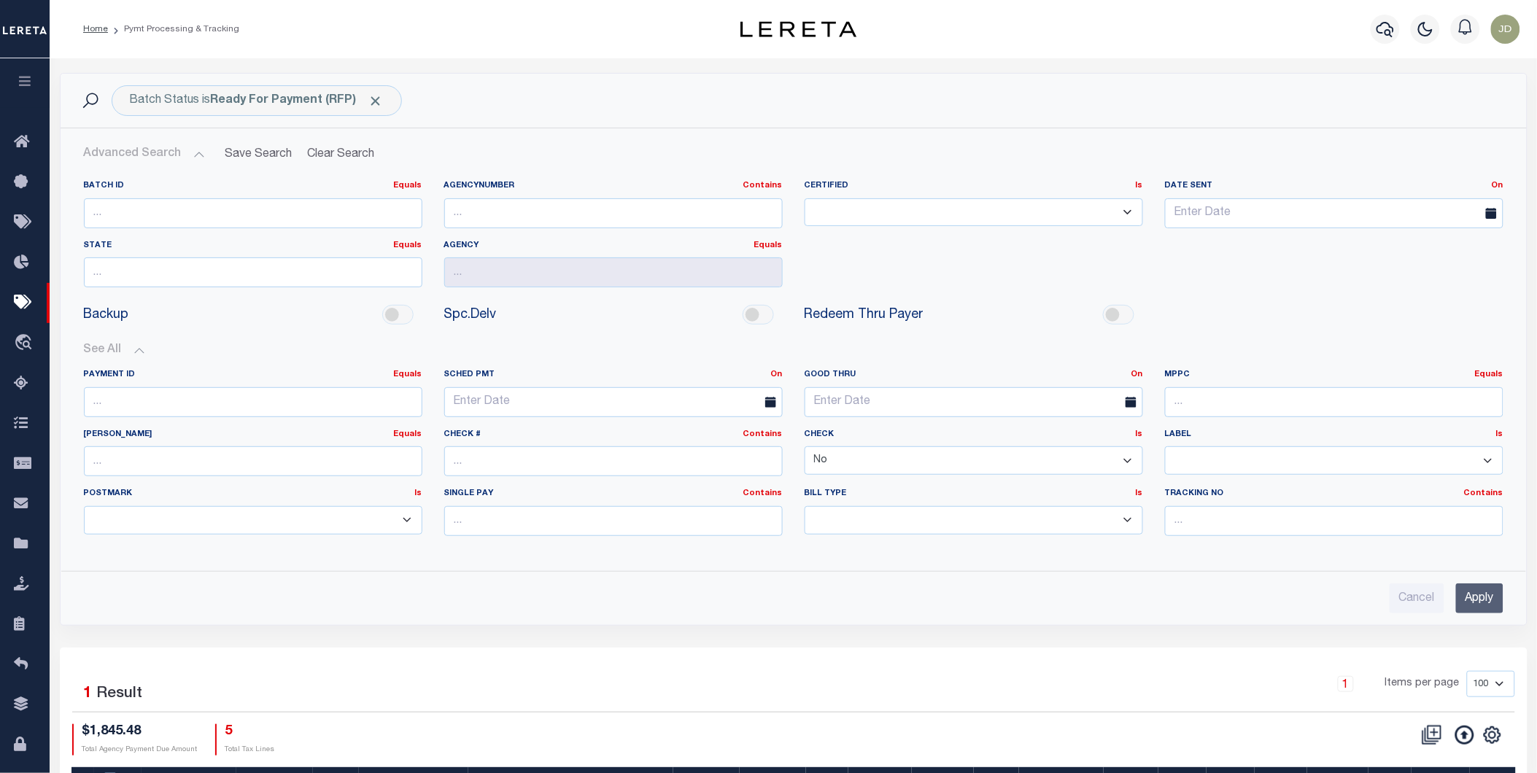
click at [916, 448] on select "Yes No" at bounding box center [974, 460] width 338 height 28
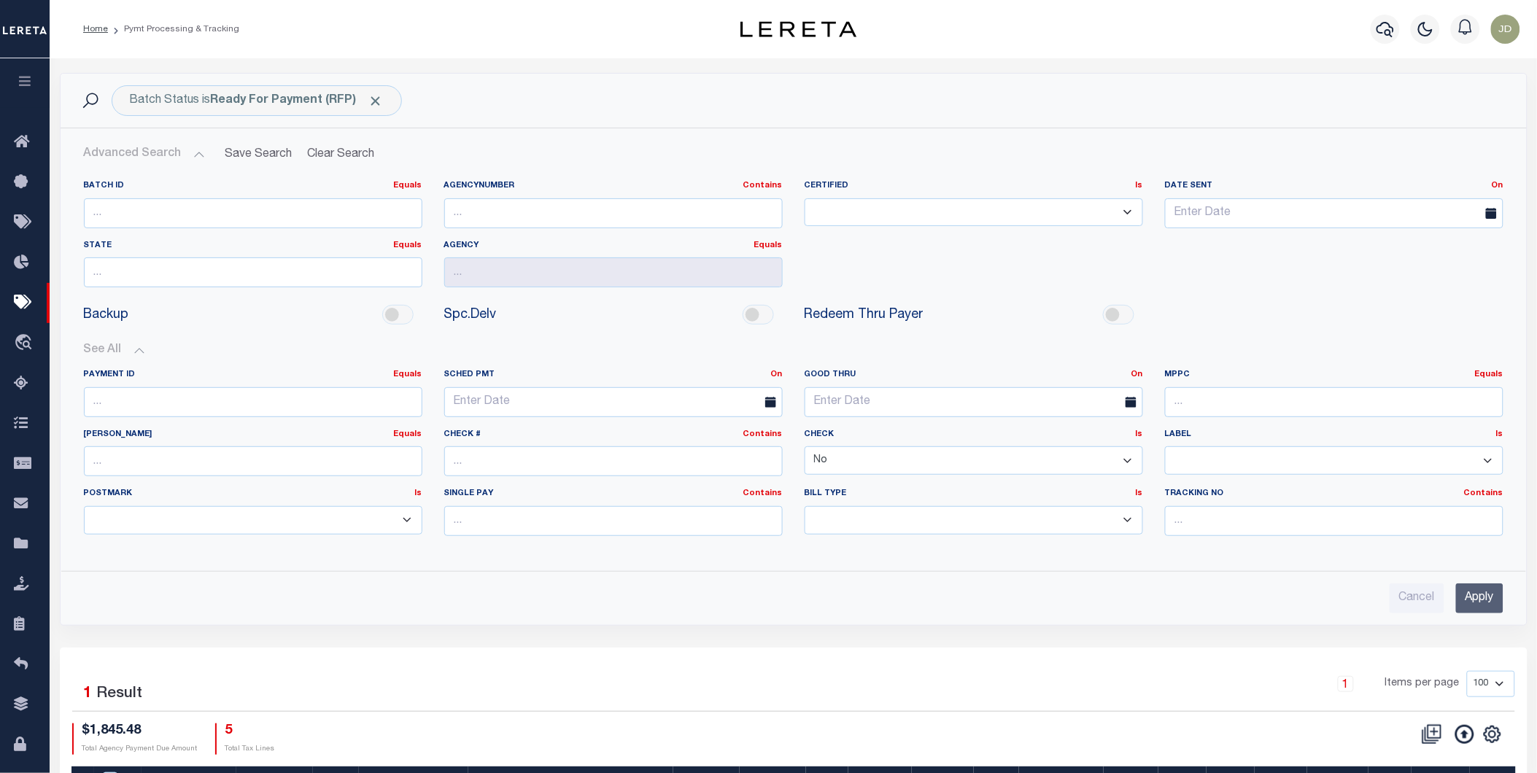
select select
click at [805, 447] on select "Yes No" at bounding box center [974, 460] width 338 height 28
click at [1479, 593] on input "Apply" at bounding box center [1479, 599] width 47 height 30
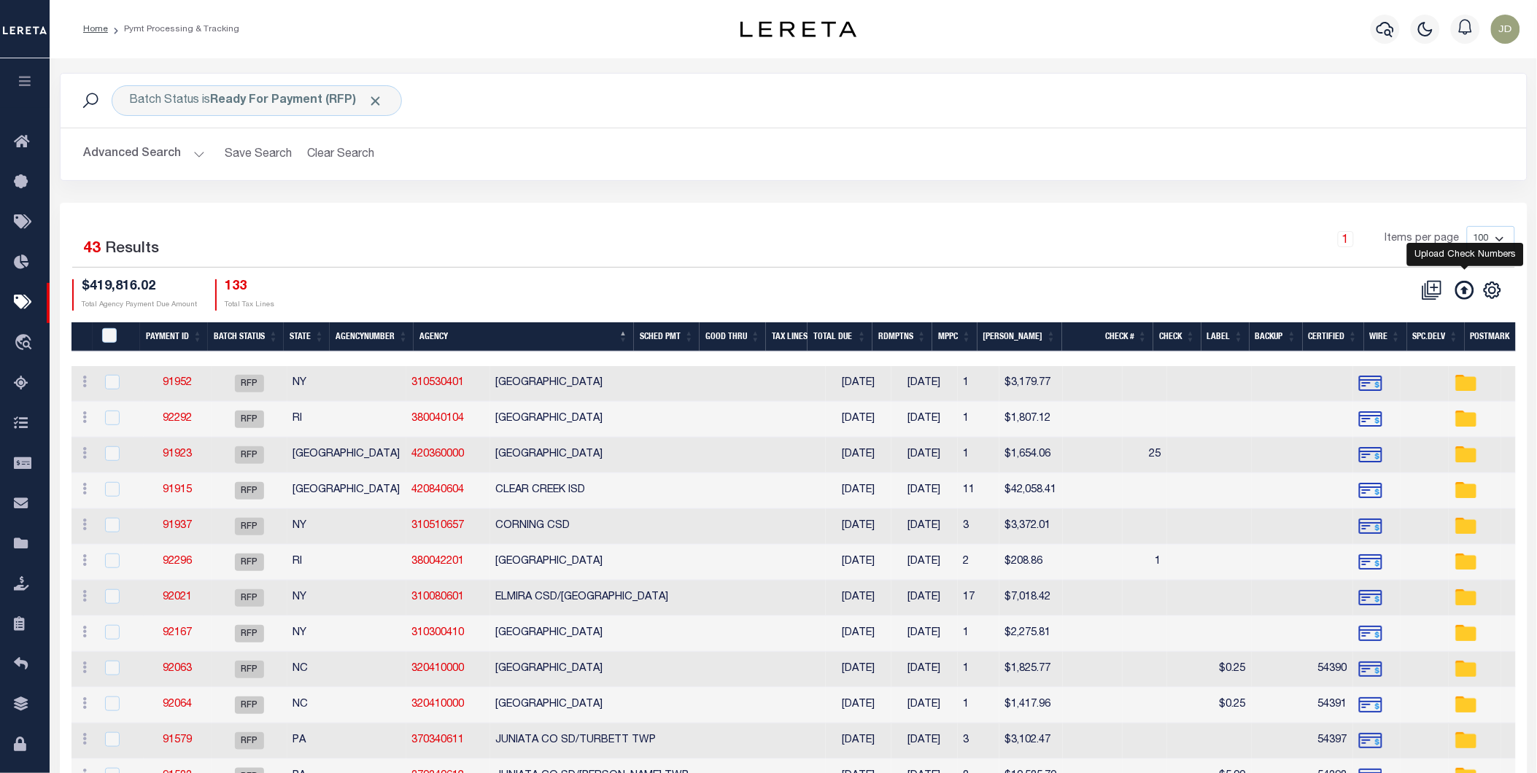
click at [1464, 289] on icon at bounding box center [1464, 290] width 19 height 19
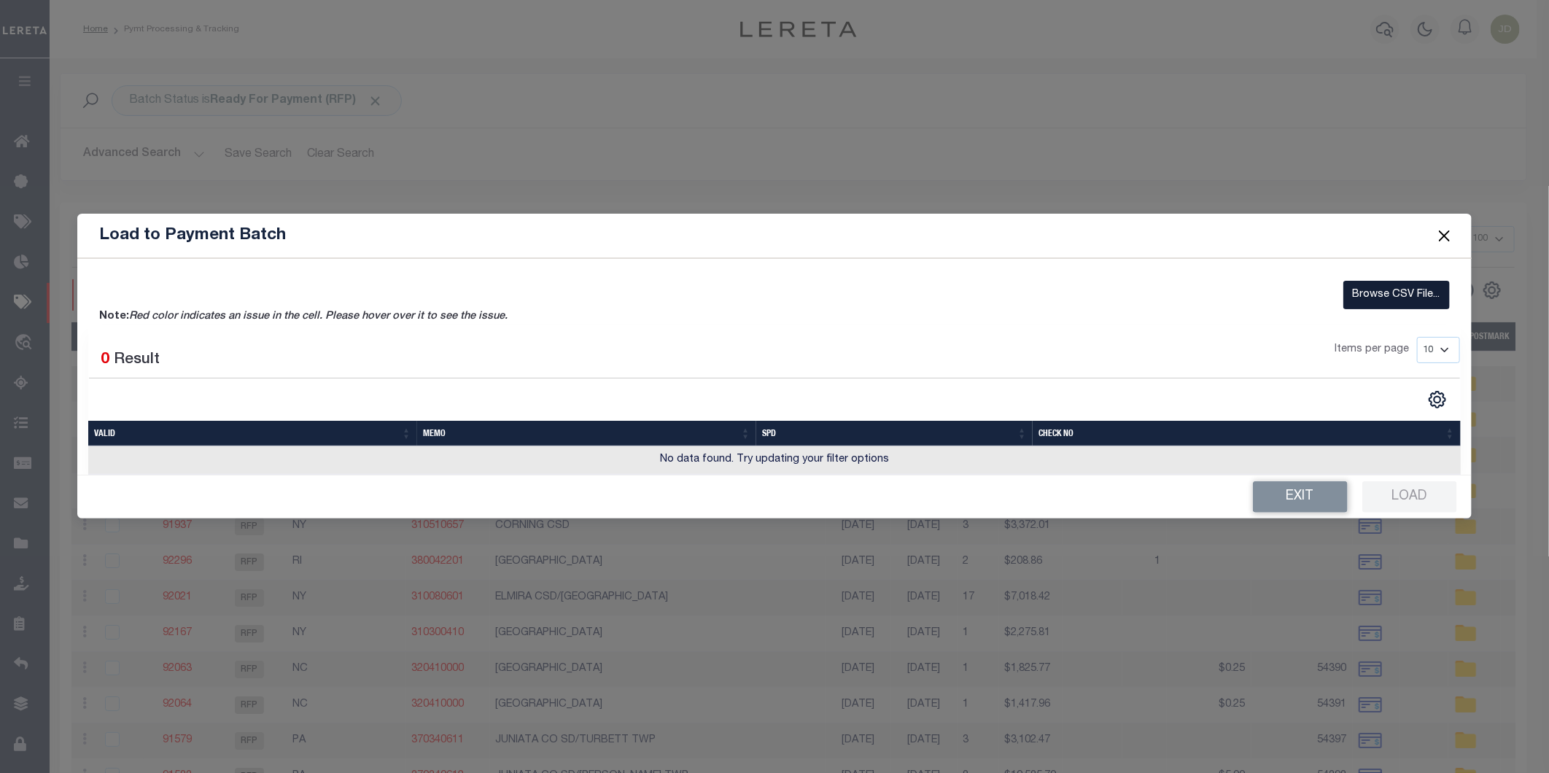
click at [1357, 295] on label "Browse CSV File..." at bounding box center [1397, 295] width 107 height 28
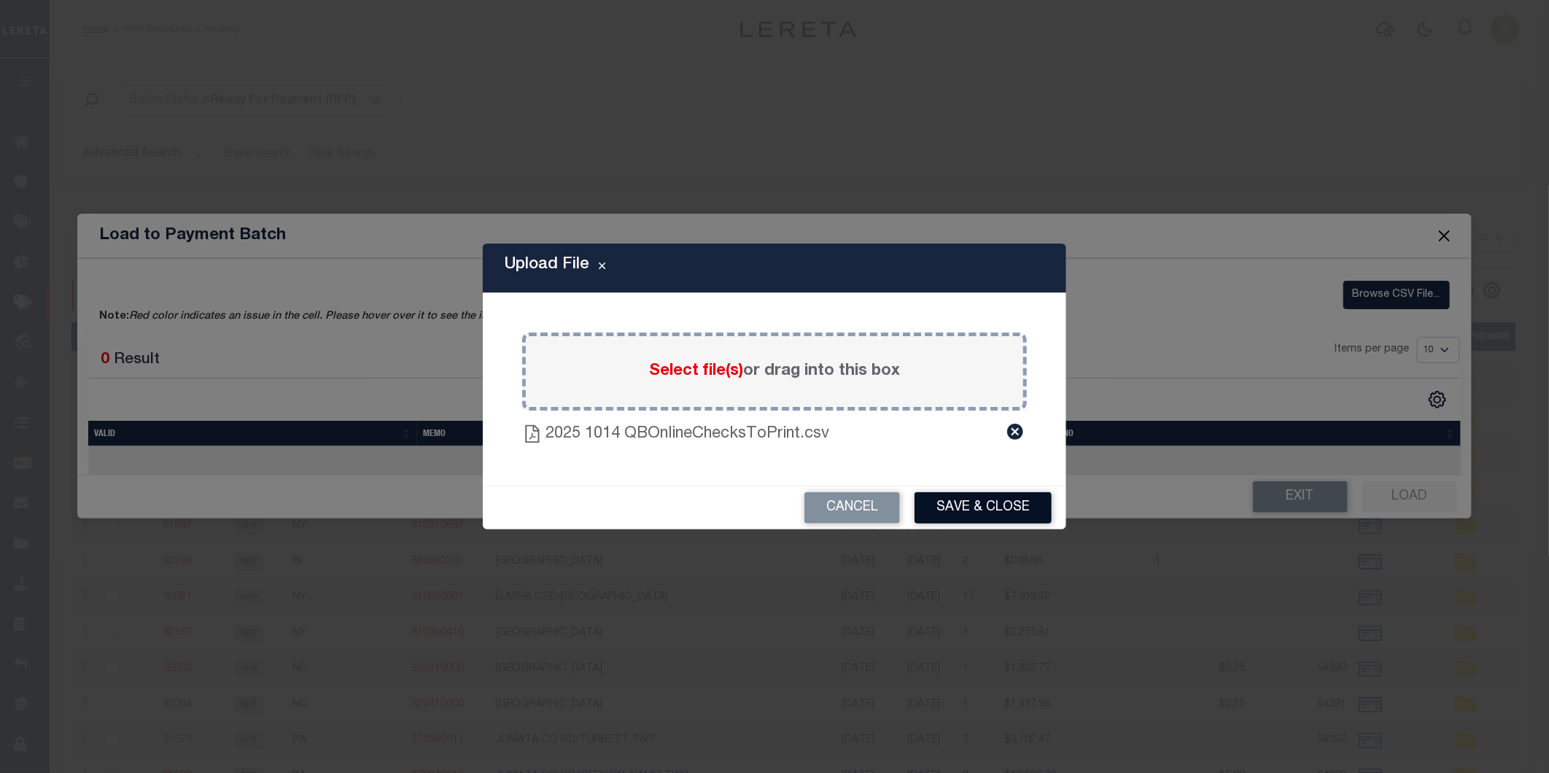
click at [951, 504] on button "Save & Close" at bounding box center [983, 507] width 137 height 31
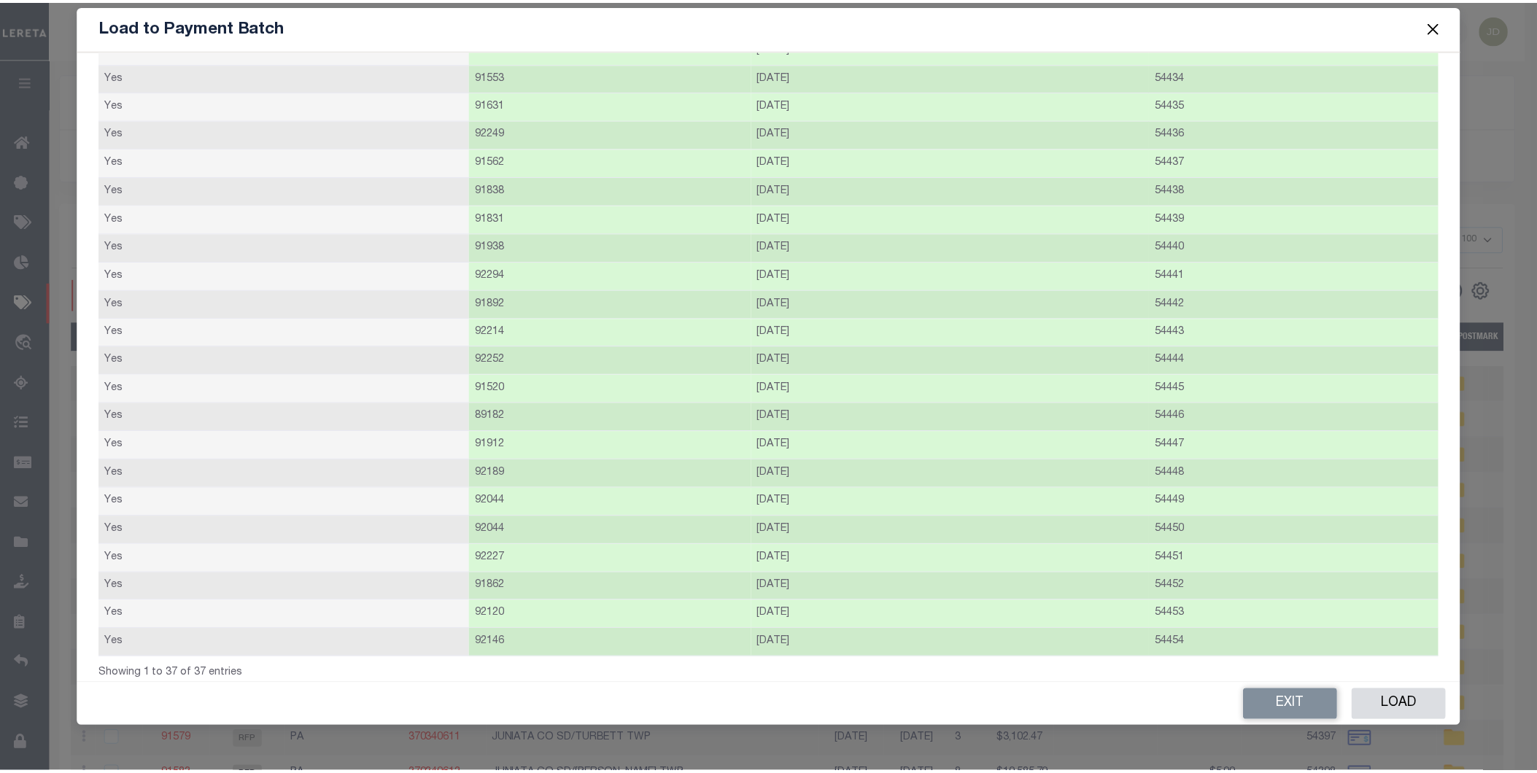
scroll to position [543, 0]
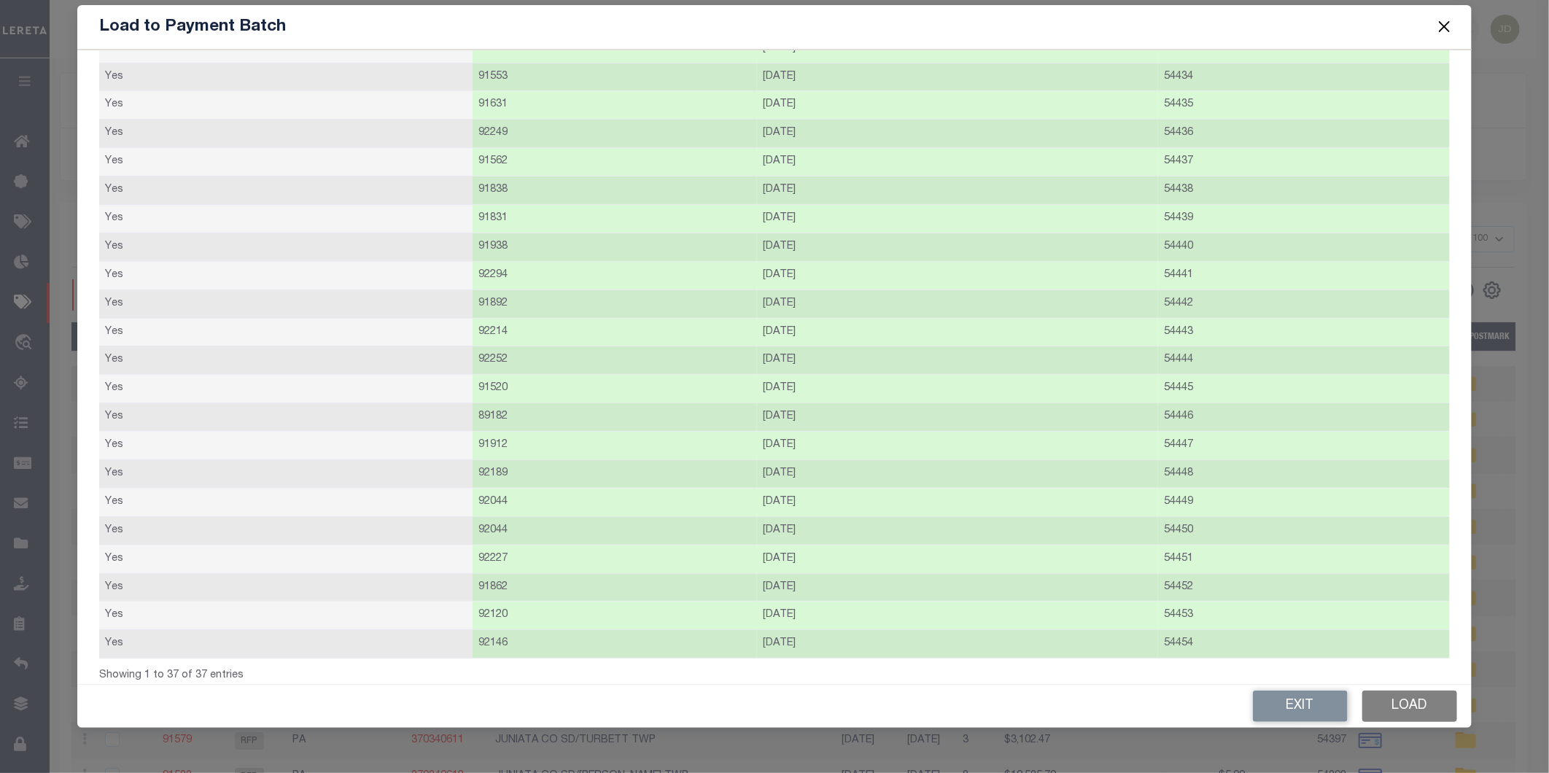
click at [1396, 713] on button "Load" at bounding box center [1410, 706] width 95 height 31
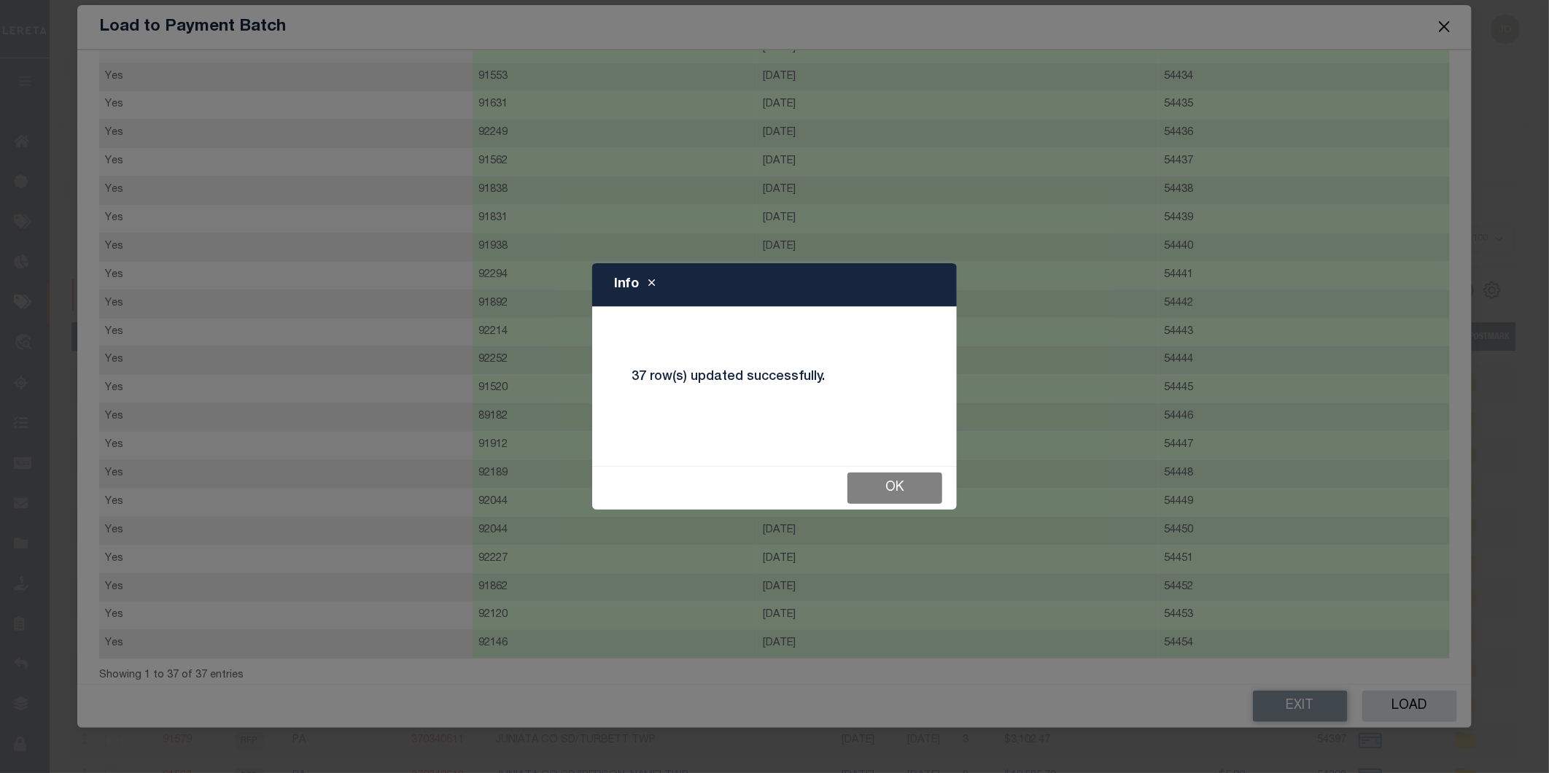
click at [917, 493] on button "Ok" at bounding box center [895, 488] width 95 height 31
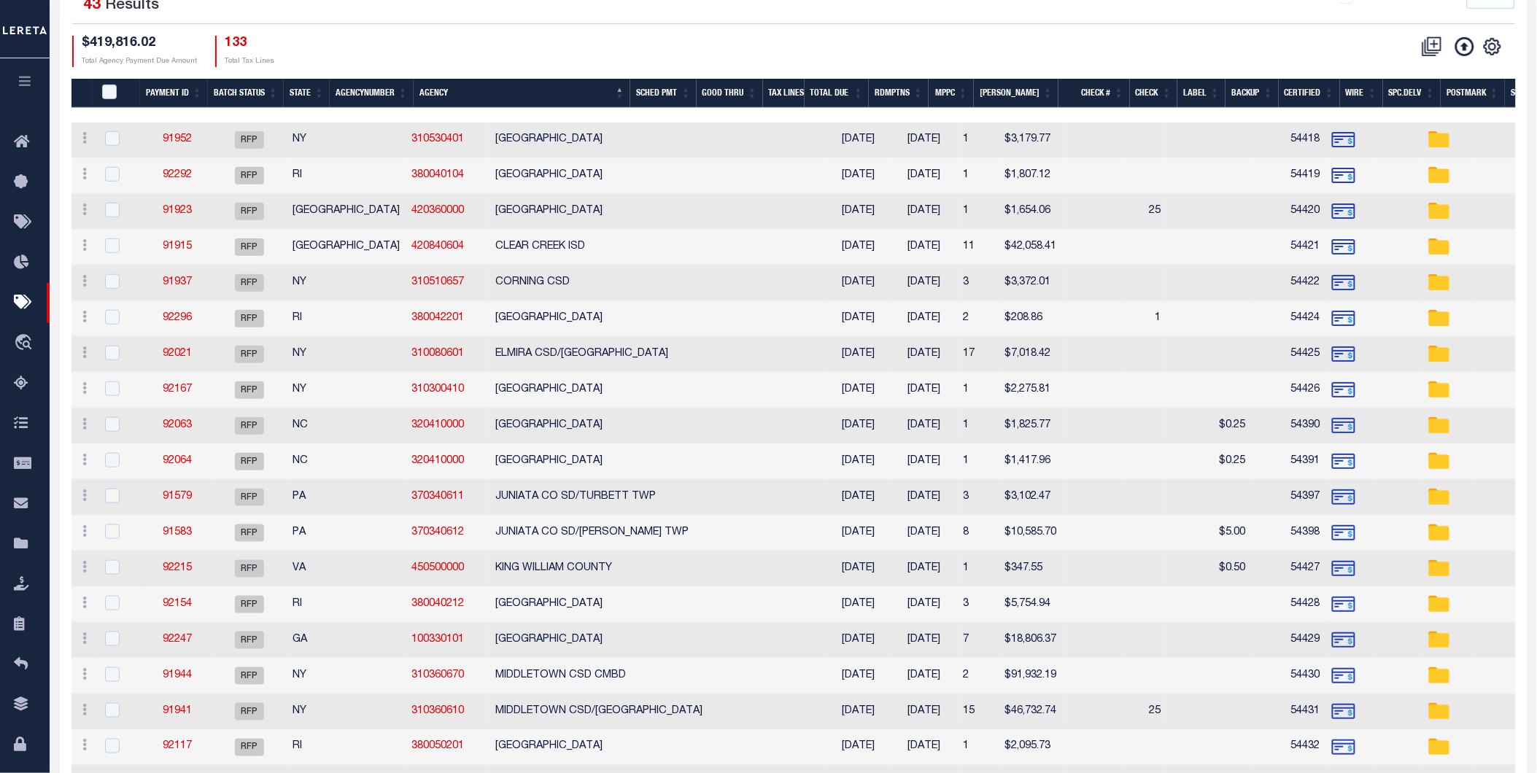
scroll to position [243, 0]
click at [177, 319] on link "92296" at bounding box center [177, 319] width 29 height 10
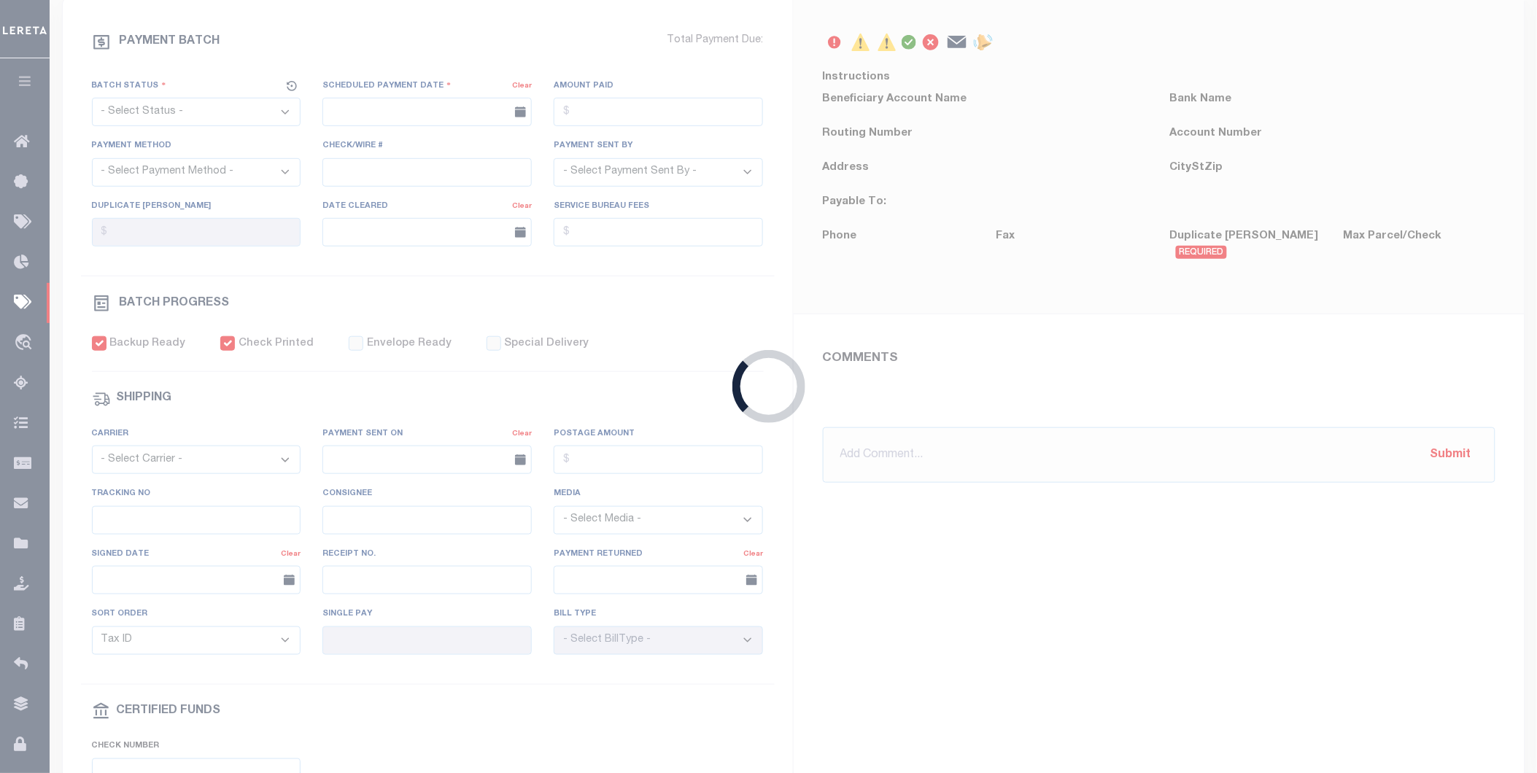
select select "RFP"
type input "[DATE]"
type input "$208.86"
select select "CHK"
type input "54424"
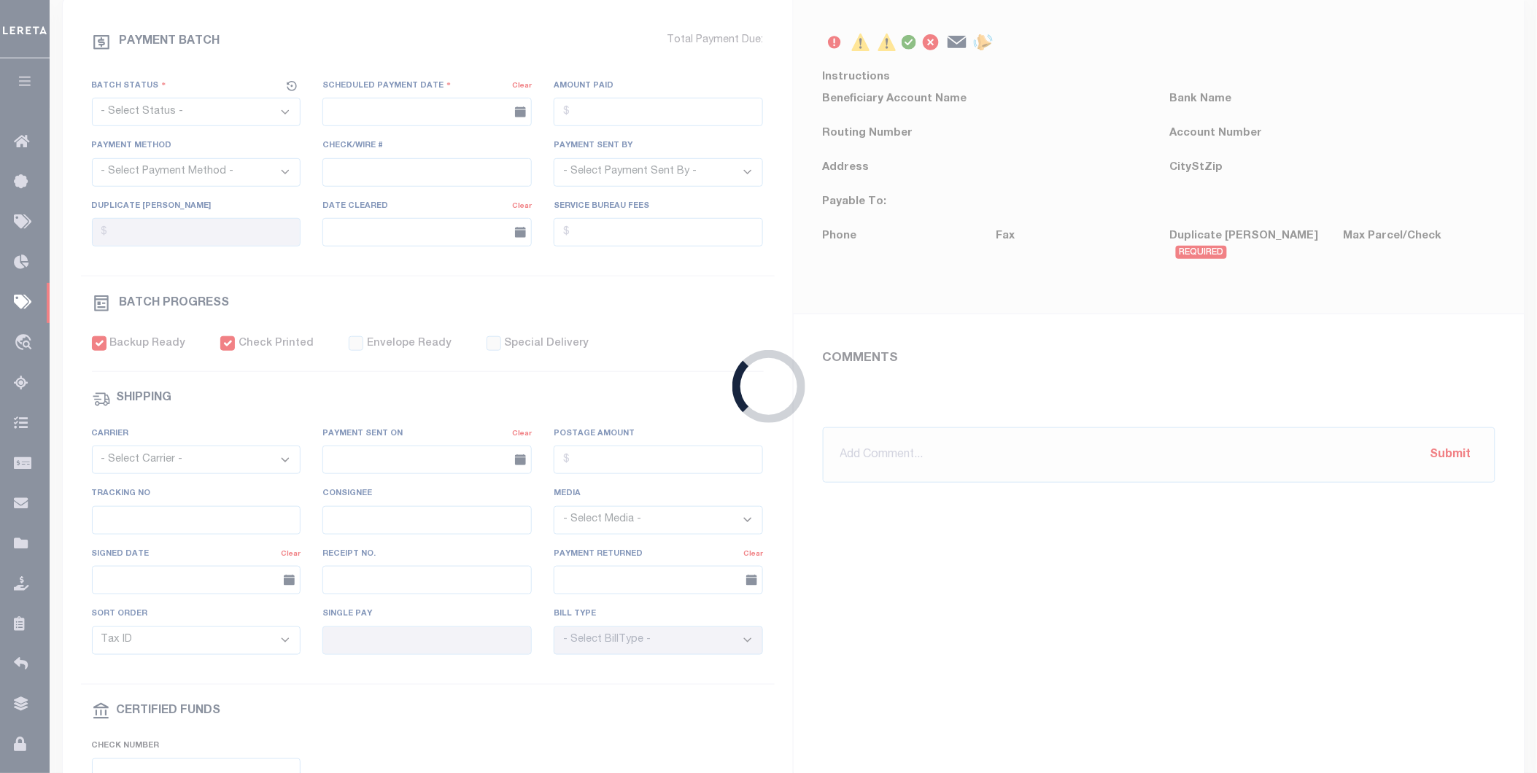
select select "Starek, Barbara"
checkbox input "true"
type input "N"
radio input "true"
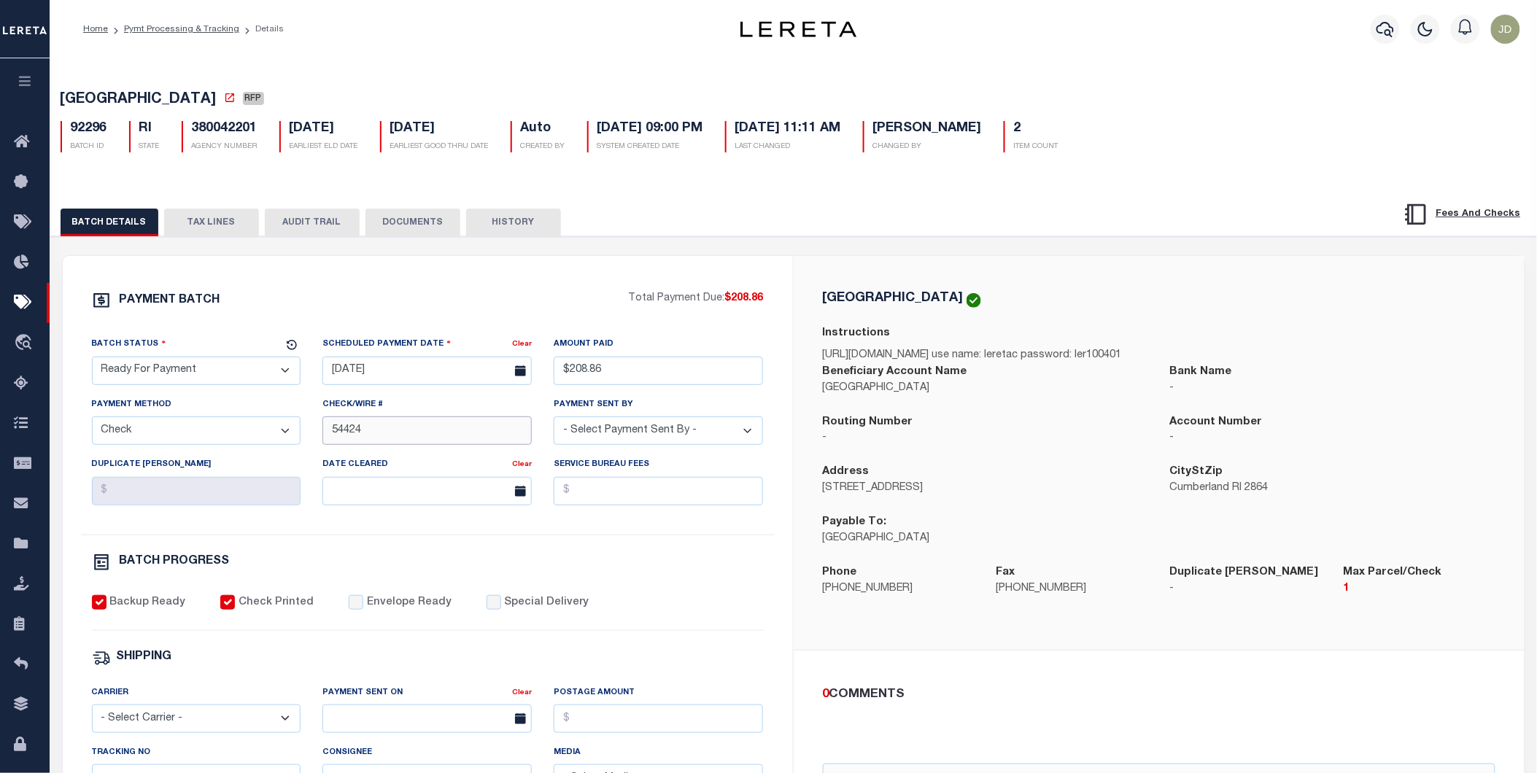
click at [325, 438] on input "54424" at bounding box center [426, 431] width 209 height 28
type input "54423-54424"
click at [881, 660] on div "0 COMMENTS @Aakash Patel @Abdul Muzain @Adams, Pamela S @Adhikary Rinki @Adrien…" at bounding box center [1159, 753] width 731 height 204
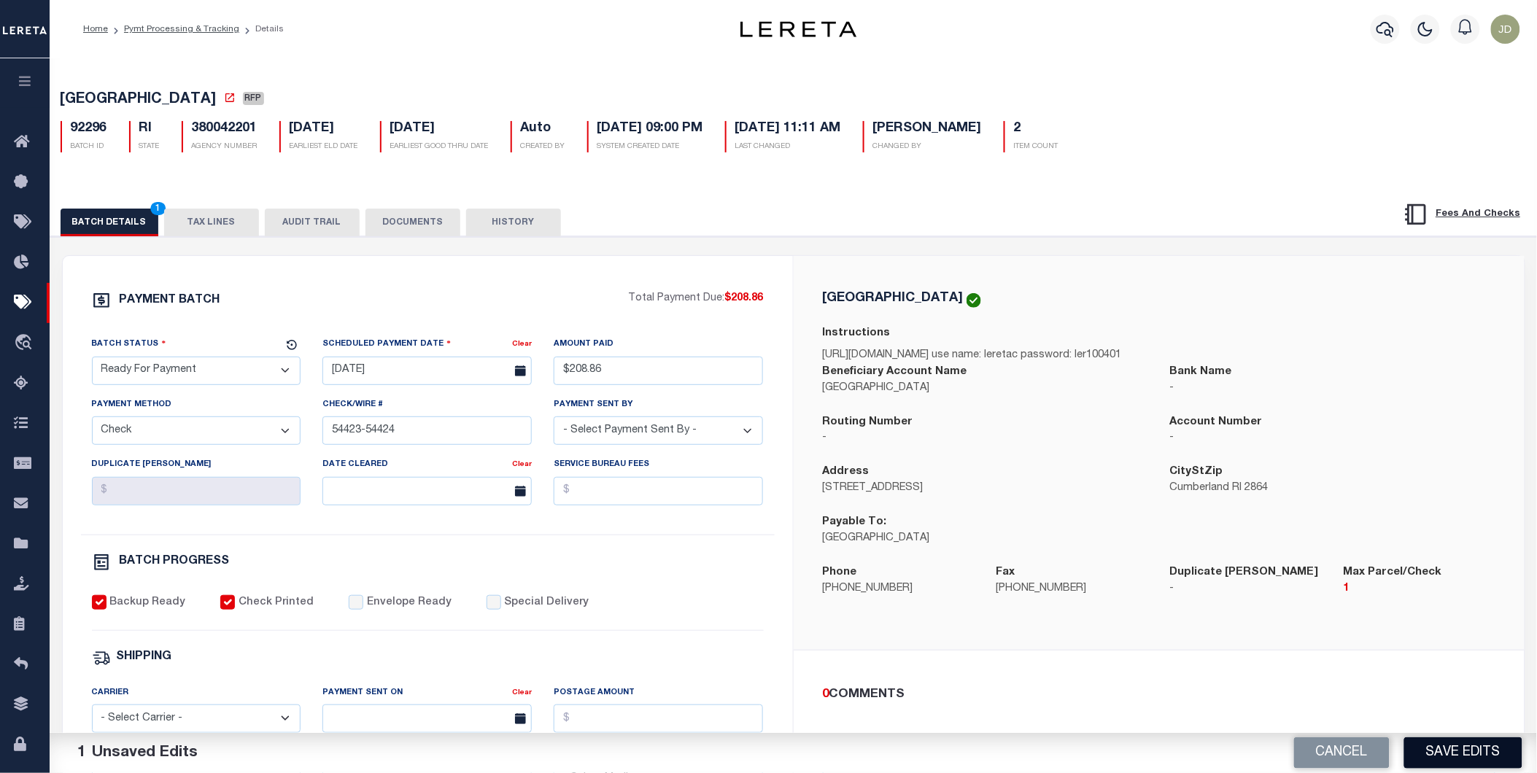
click at [1439, 759] on button "Save Edits" at bounding box center [1463, 753] width 118 height 31
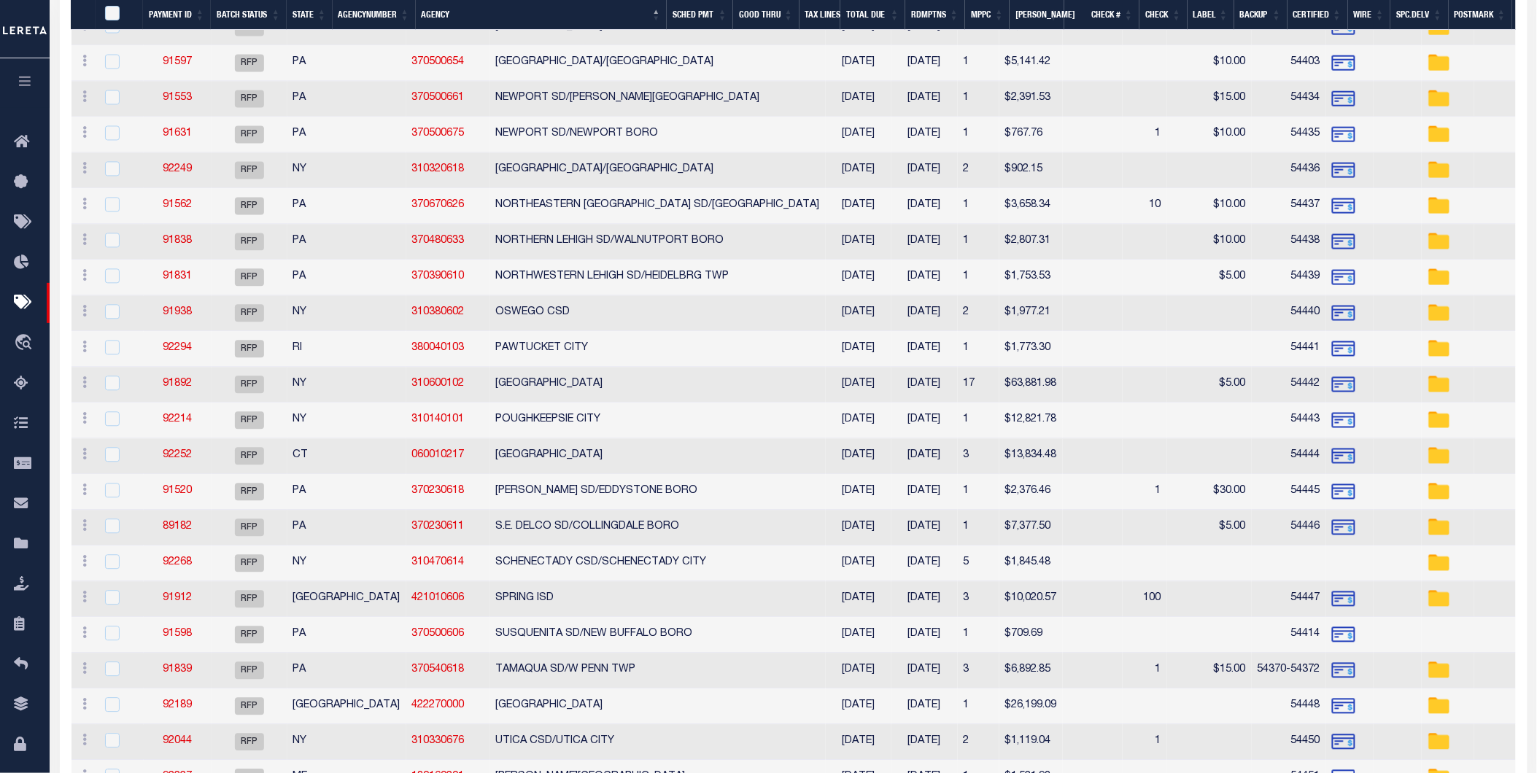
scroll to position [1183, 0]
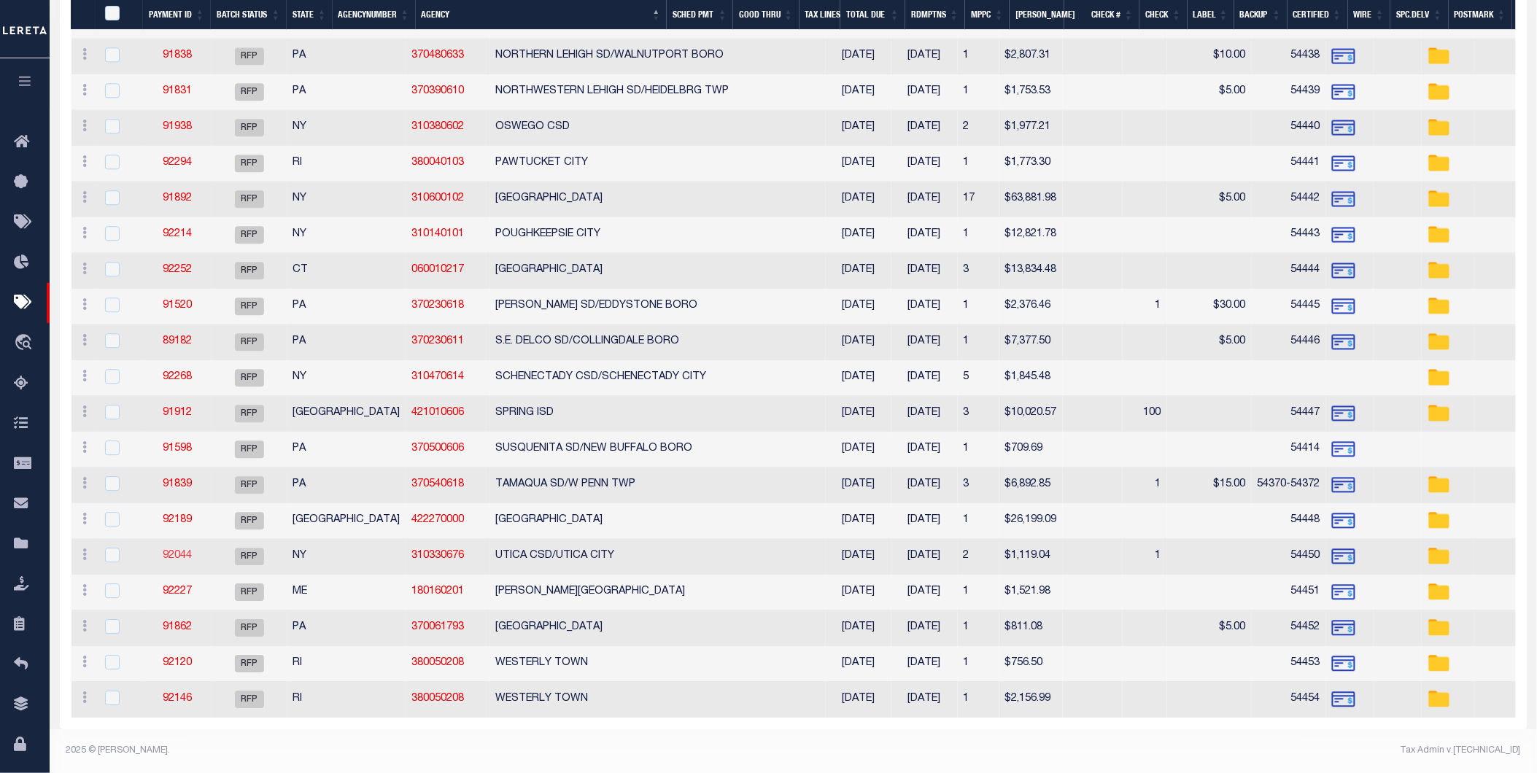
click at [171, 551] on link "92044" at bounding box center [177, 556] width 29 height 10
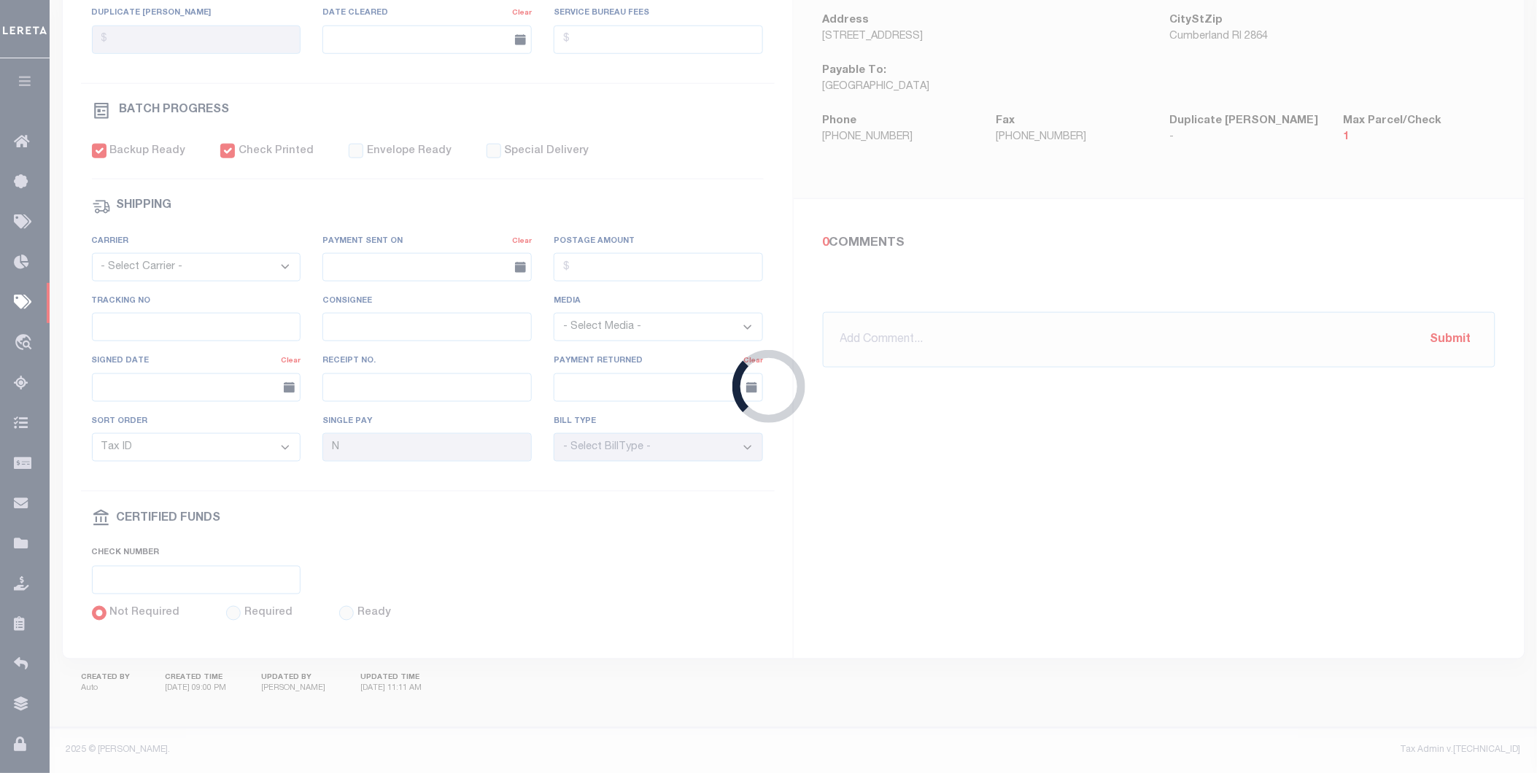
type input "$1,119.04"
type input "54450"
select select "[PERSON_NAME]"
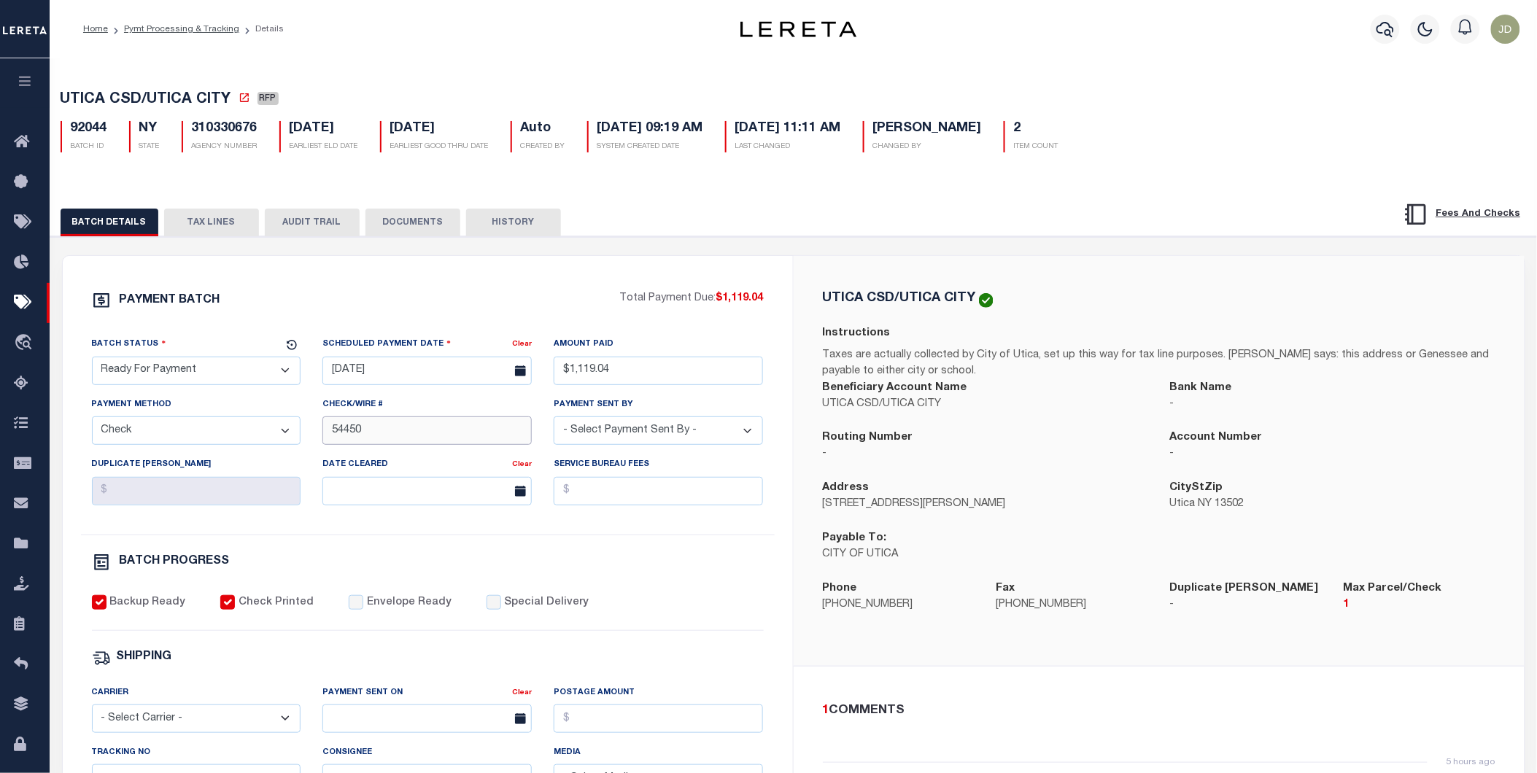
click at [329, 426] on input "54450" at bounding box center [426, 431] width 209 height 28
type input "54449-54450"
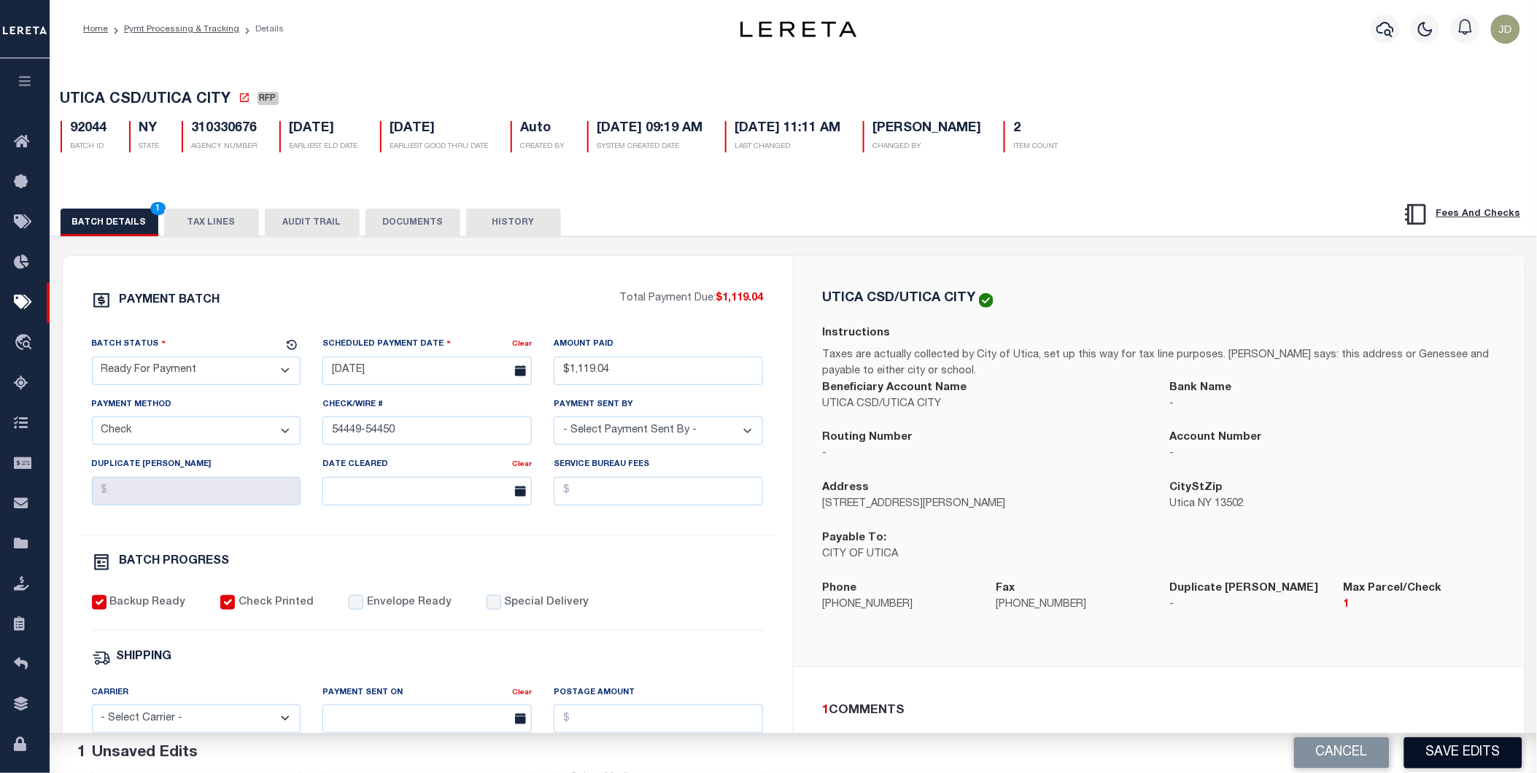
click at [1423, 746] on button "Save Edits" at bounding box center [1463, 753] width 118 height 31
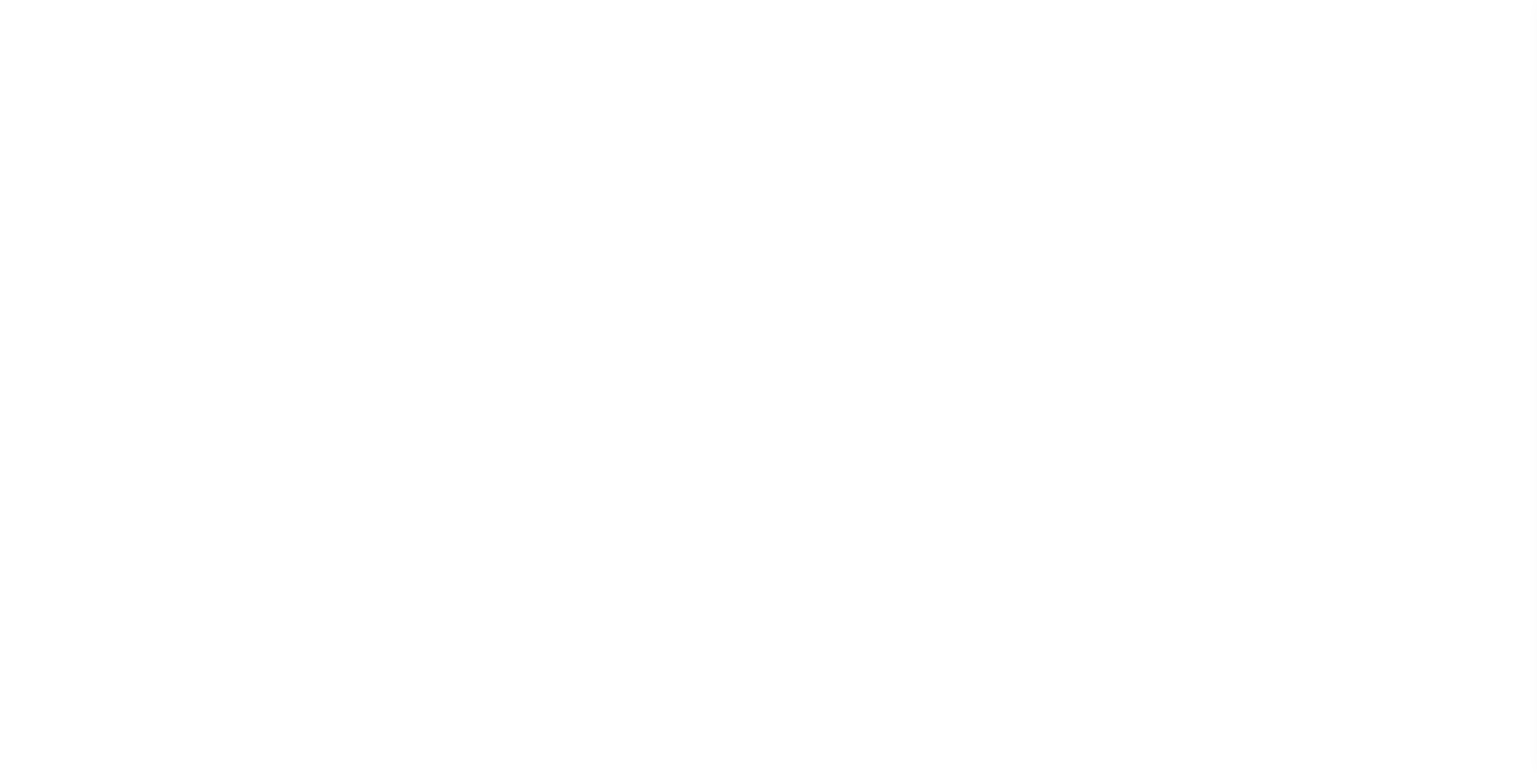
select select "RFP"
select select "[PERSON_NAME]"
select select "RFP"
select select "CHK"
select select "[PERSON_NAME]"
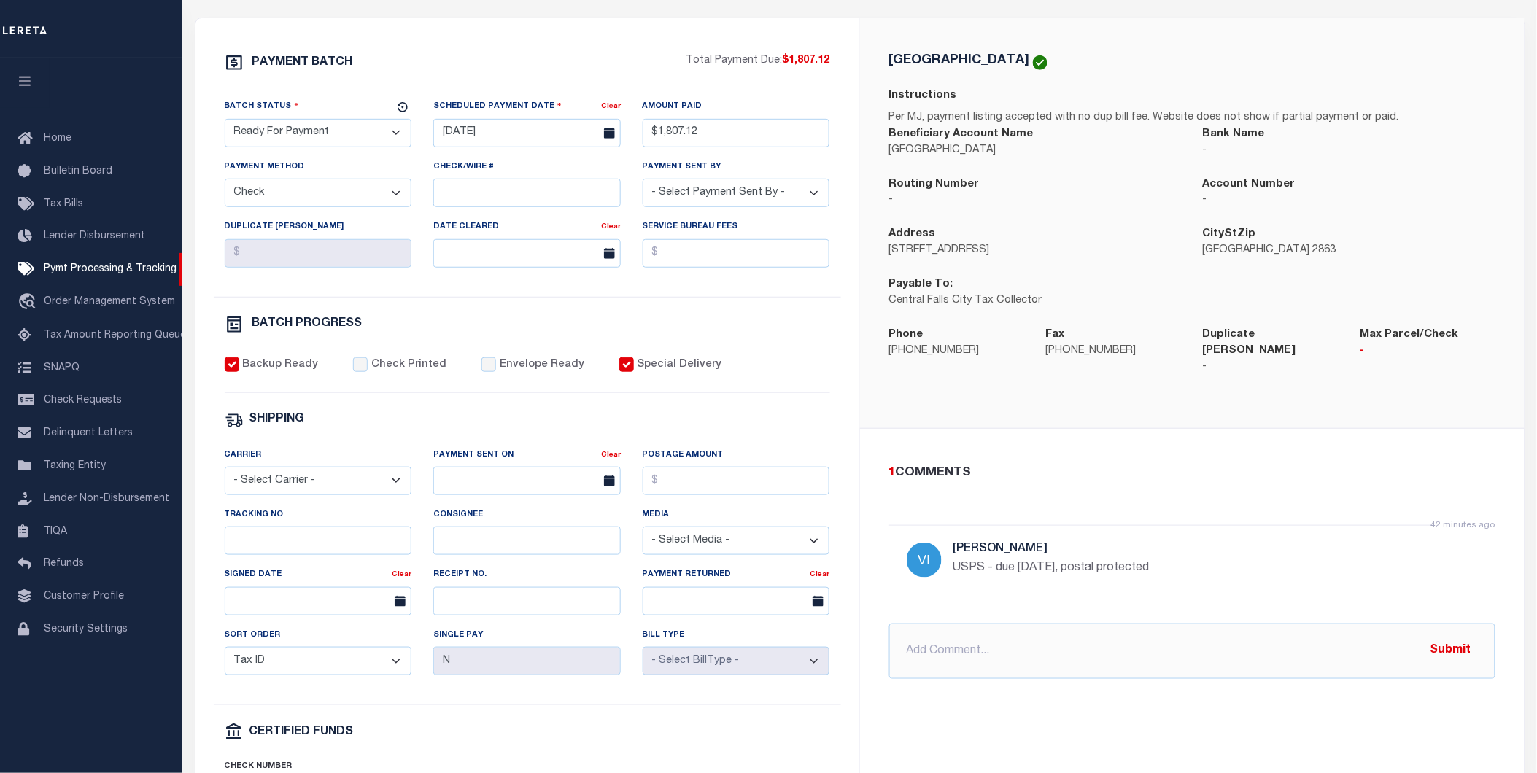
scroll to position [243, 0]
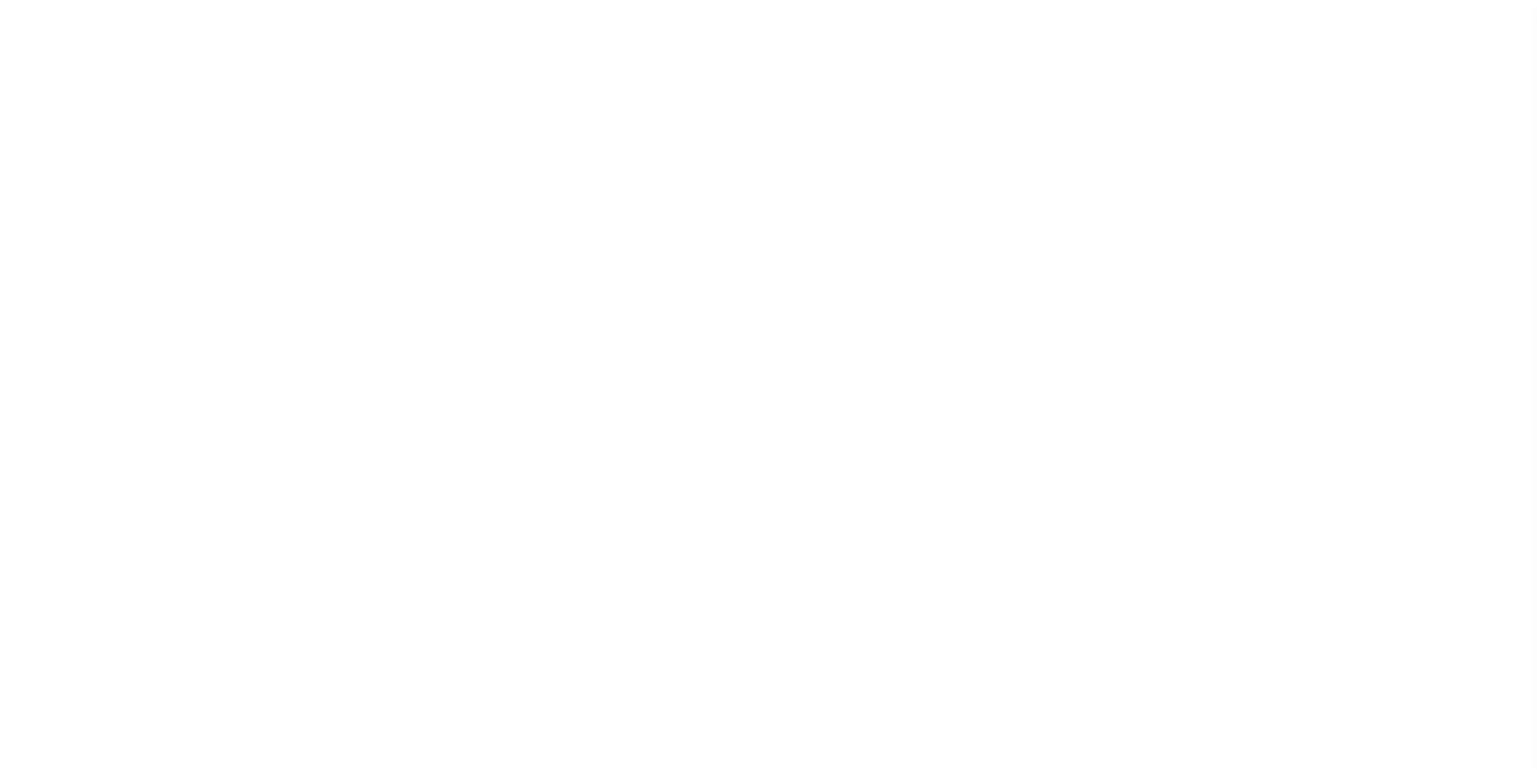
select select "RFP"
select select "CHK"
select select "[PERSON_NAME]"
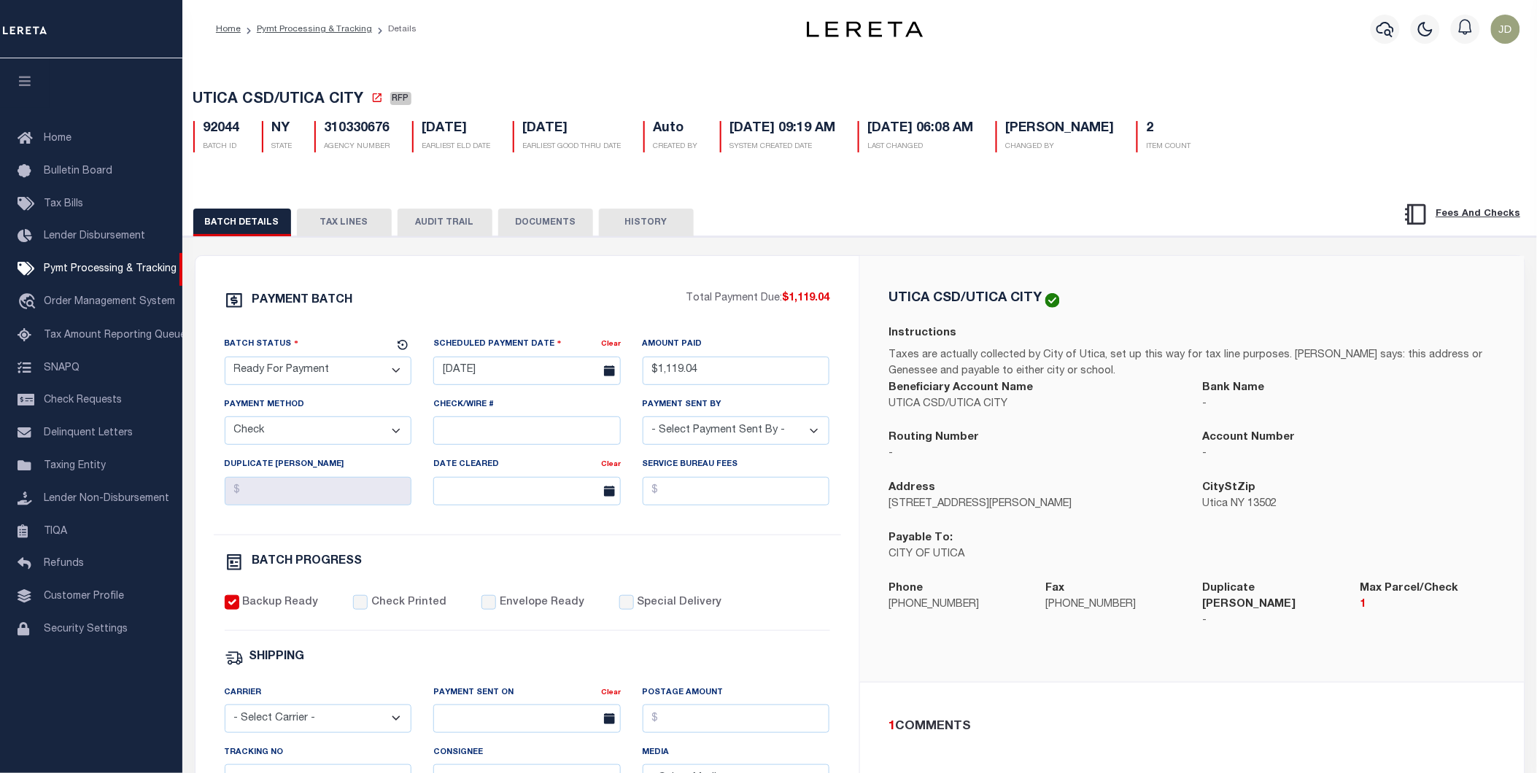
click at [371, 230] on button "TAX LINES" at bounding box center [344, 223] width 95 height 28
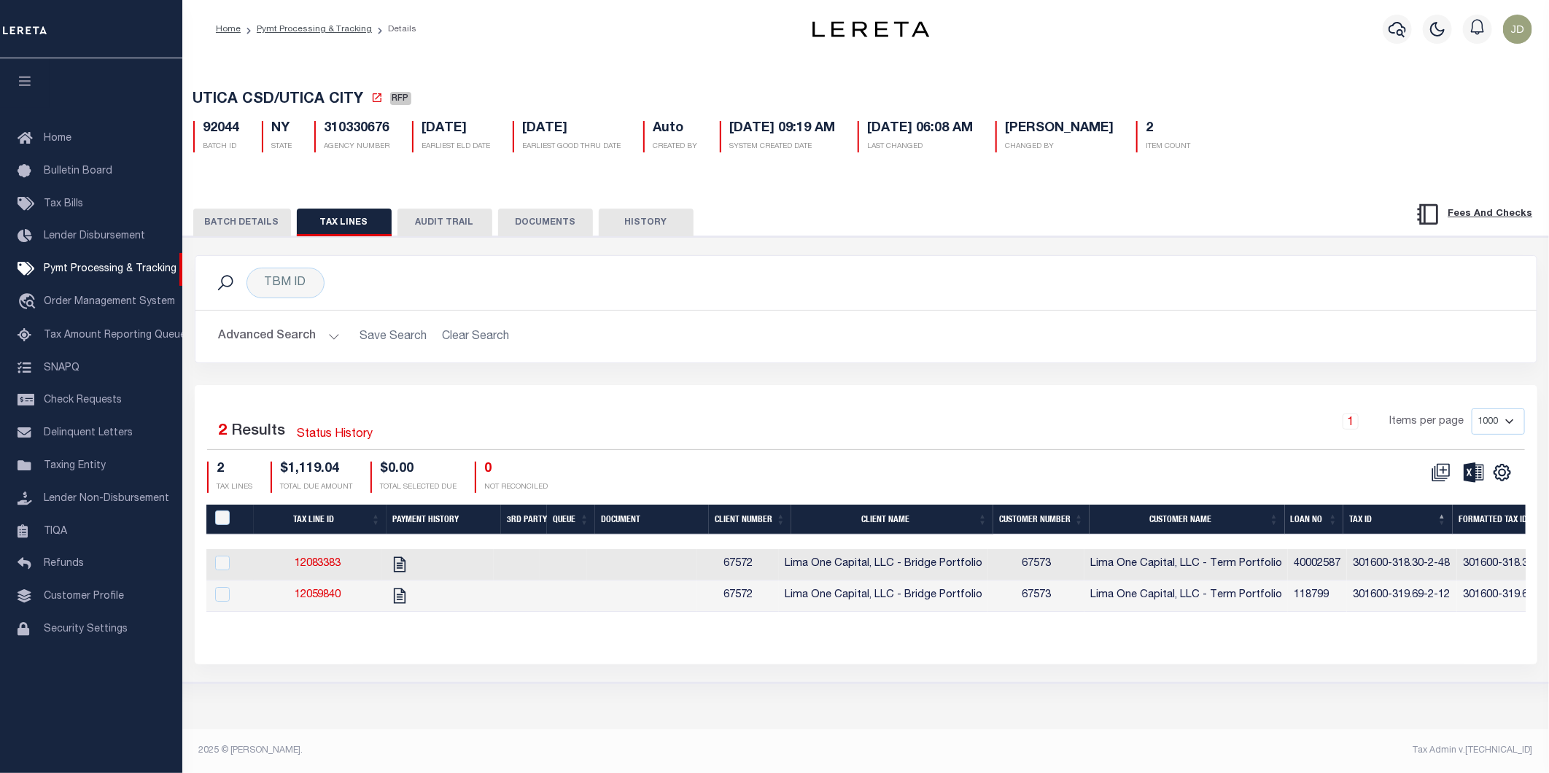
click at [274, 224] on button "BATCH DETAILS" at bounding box center [242, 223] width 98 height 28
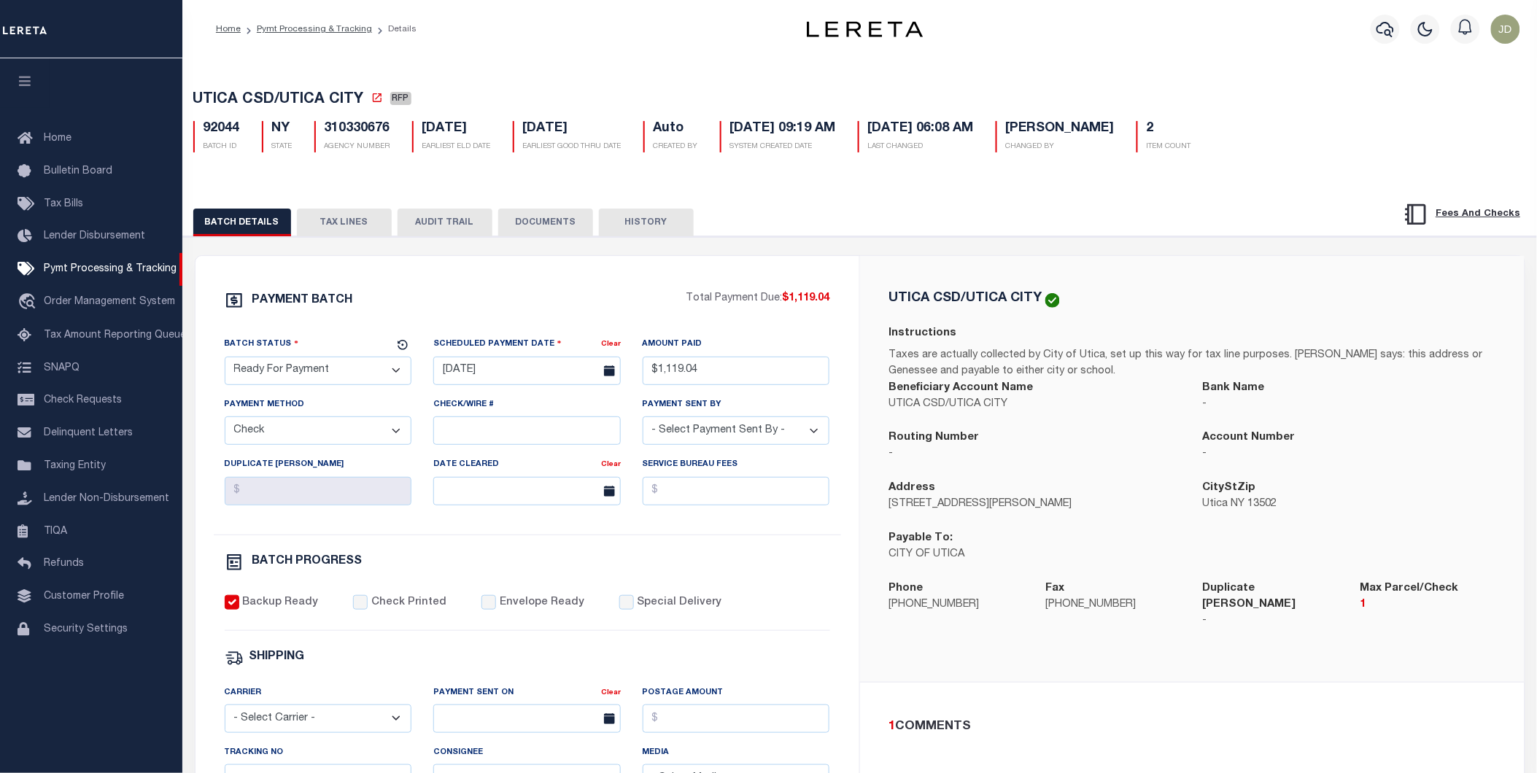
click at [336, 226] on button "TAX LINES" at bounding box center [344, 223] width 95 height 28
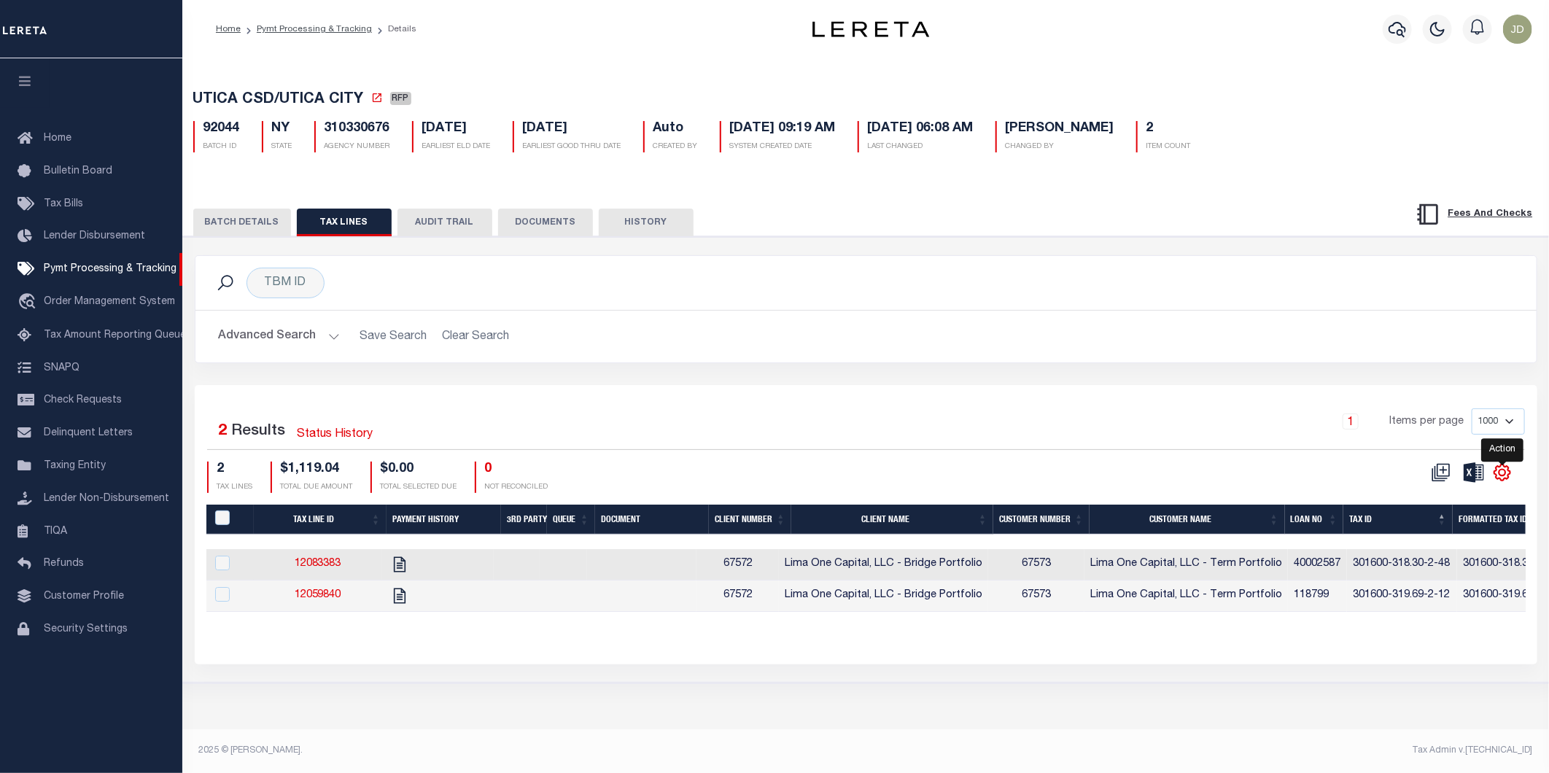
click at [1507, 480] on icon "" at bounding box center [1502, 472] width 19 height 19
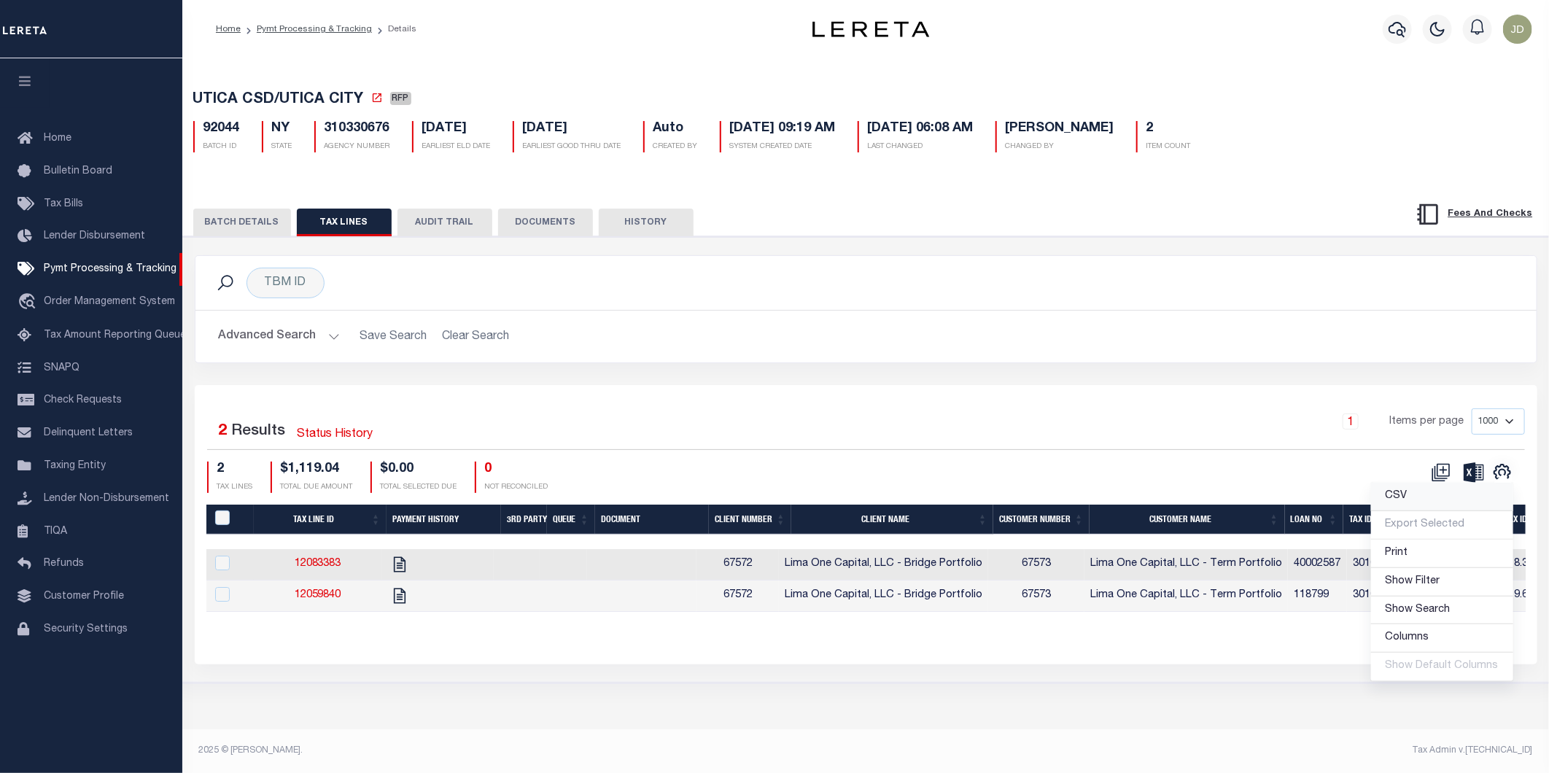
click at [1431, 508] on link "CSV" at bounding box center [1442, 497] width 142 height 28
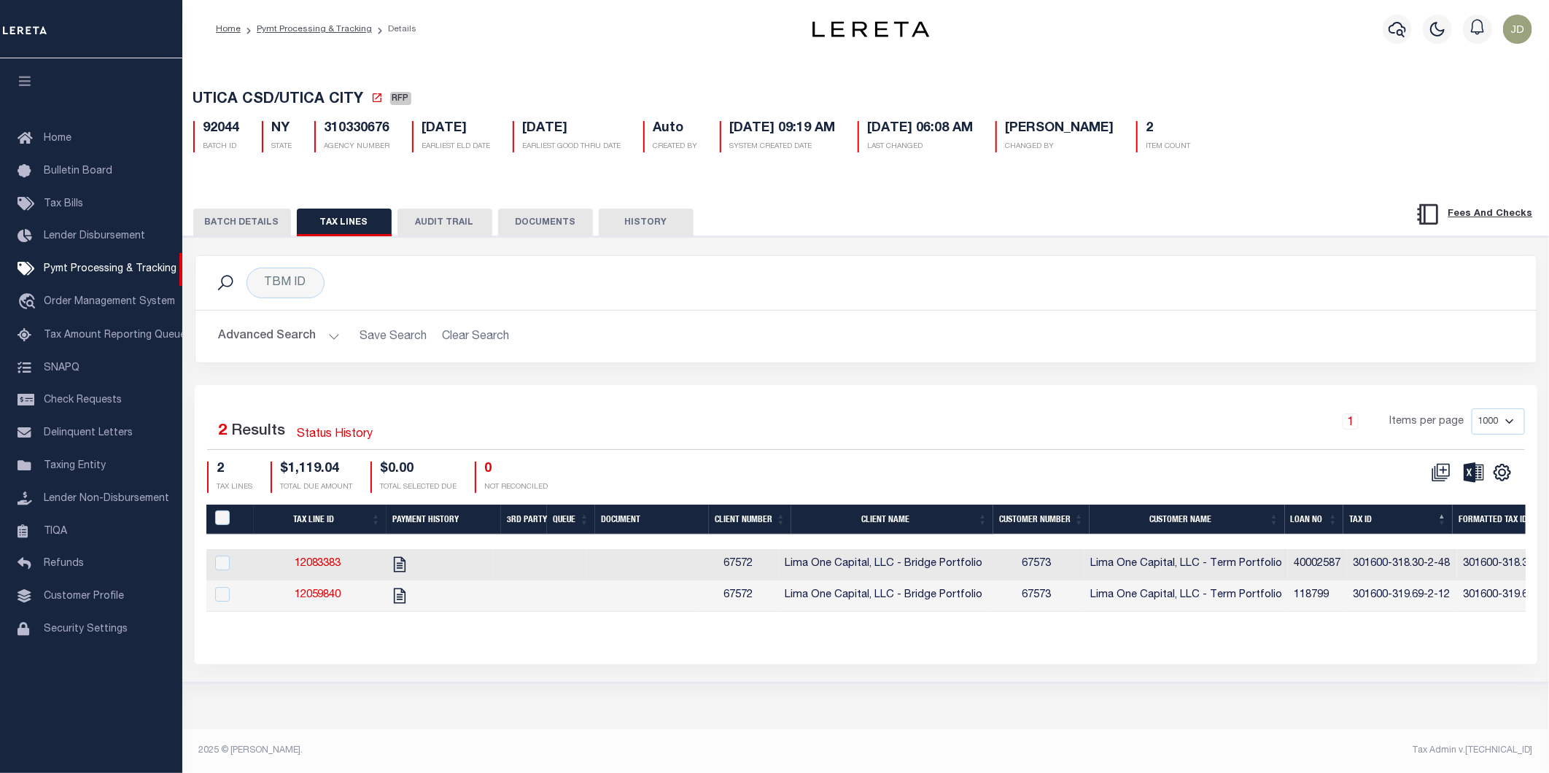
click at [246, 229] on button "BATCH DETAILS" at bounding box center [242, 223] width 98 height 28
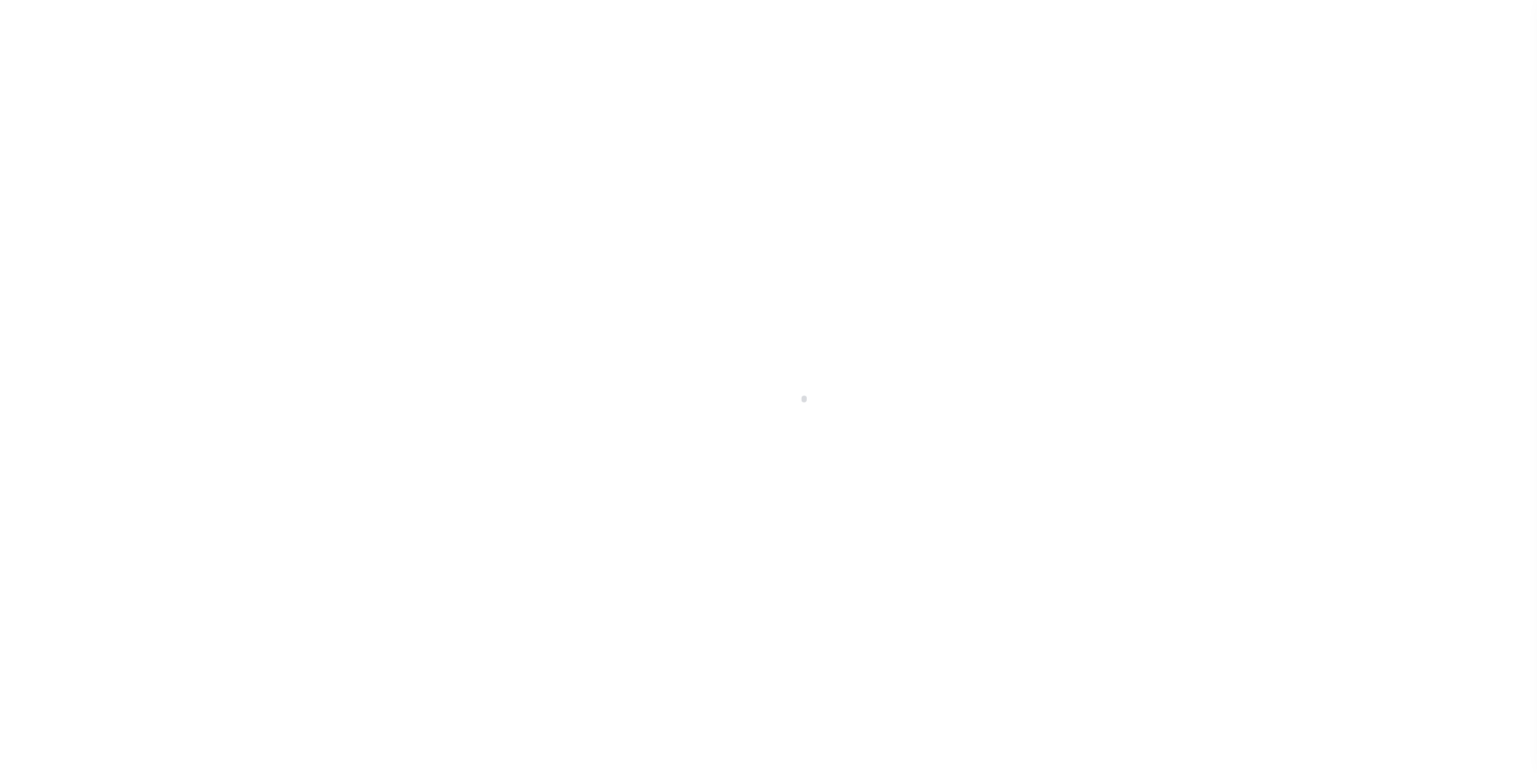
select select "RFP"
select select "CHK"
select select "[PERSON_NAME]"
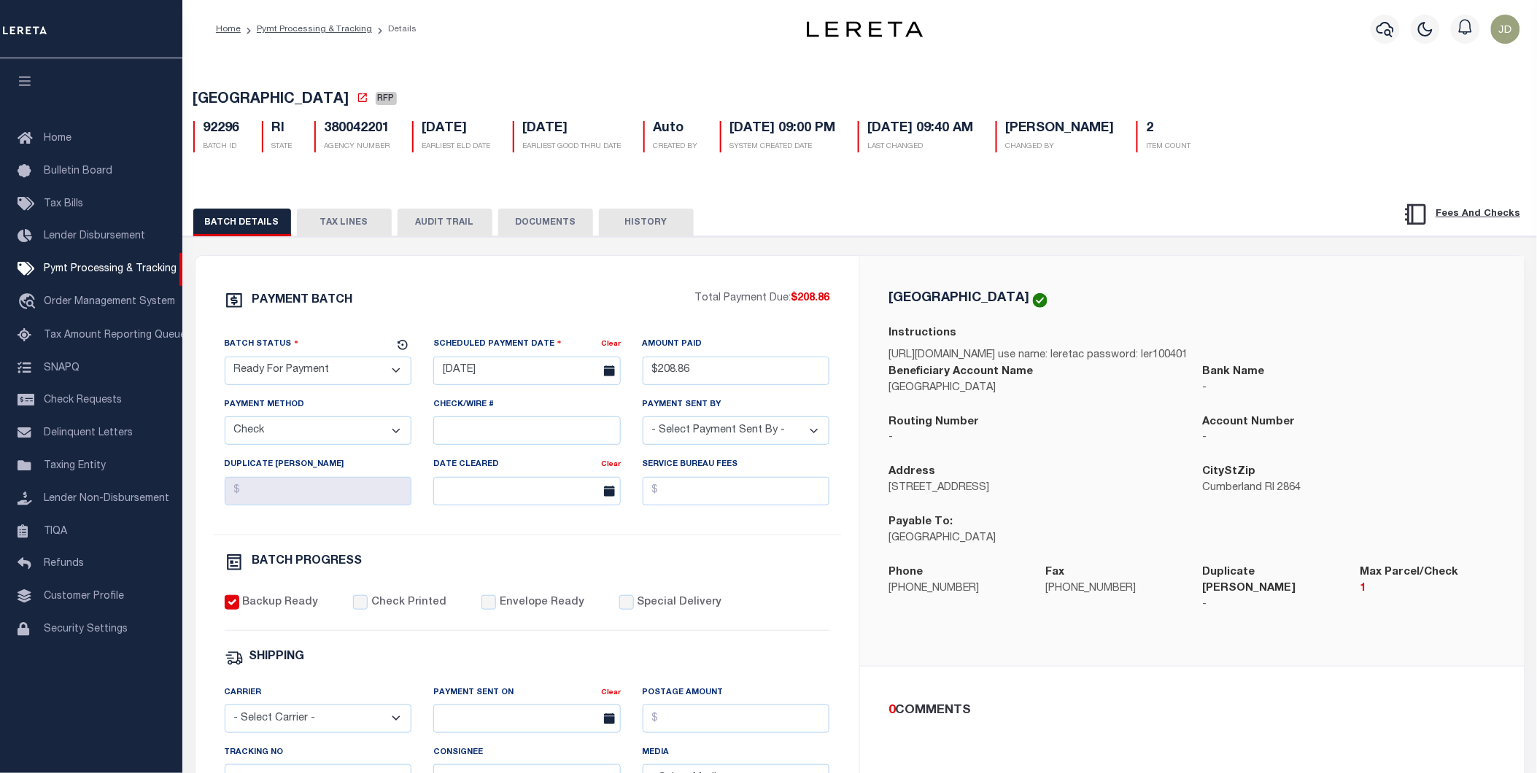
click at [347, 223] on button "TAX LINES" at bounding box center [344, 223] width 95 height 28
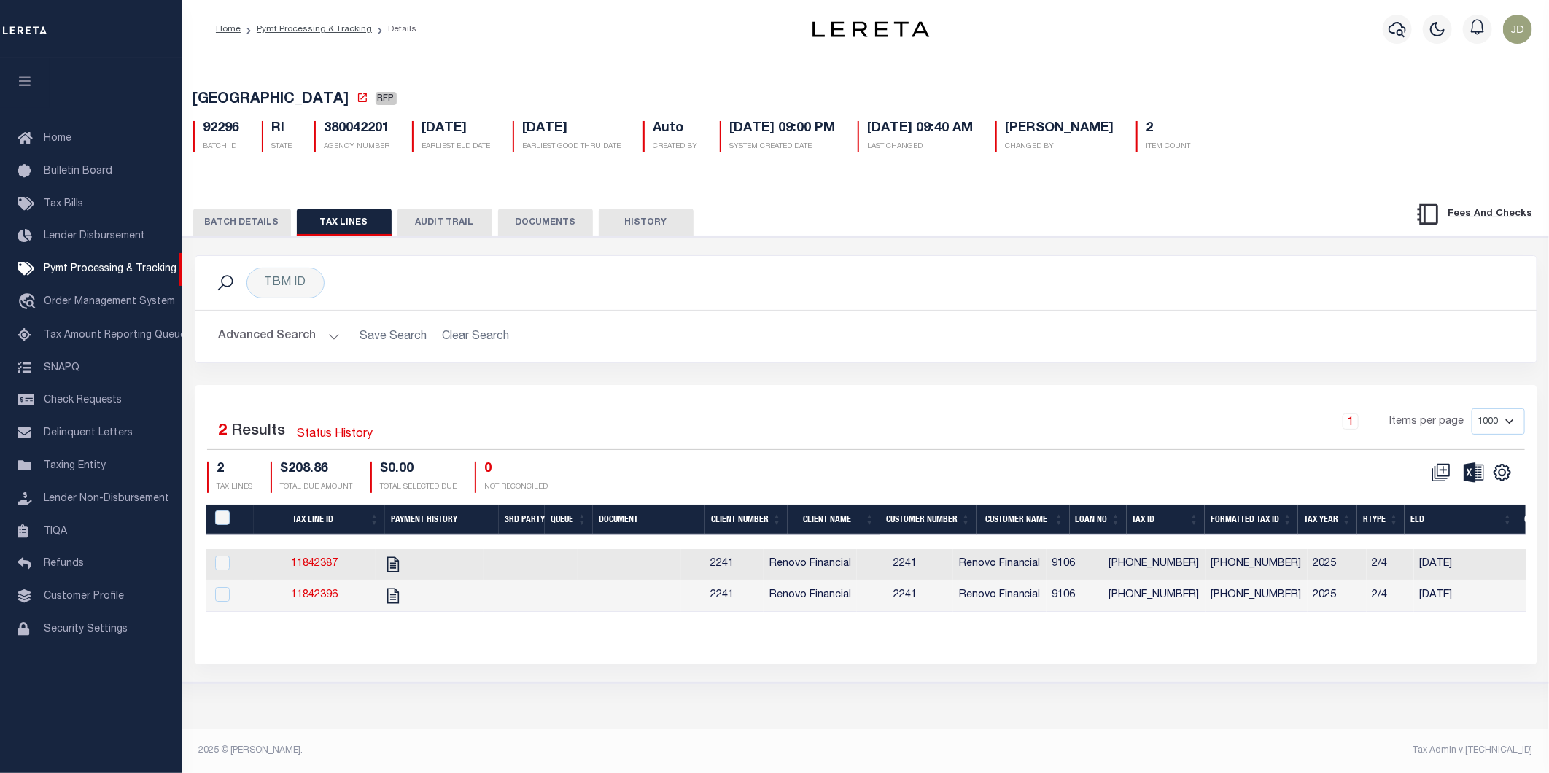
click at [1154, 523] on th "Tax ID" at bounding box center [1166, 520] width 78 height 30
click at [1504, 480] on icon "" at bounding box center [1502, 472] width 19 height 19
click at [1427, 495] on link "CSV" at bounding box center [1442, 497] width 142 height 28
click at [249, 222] on button "BATCH DETAILS" at bounding box center [242, 223] width 98 height 28
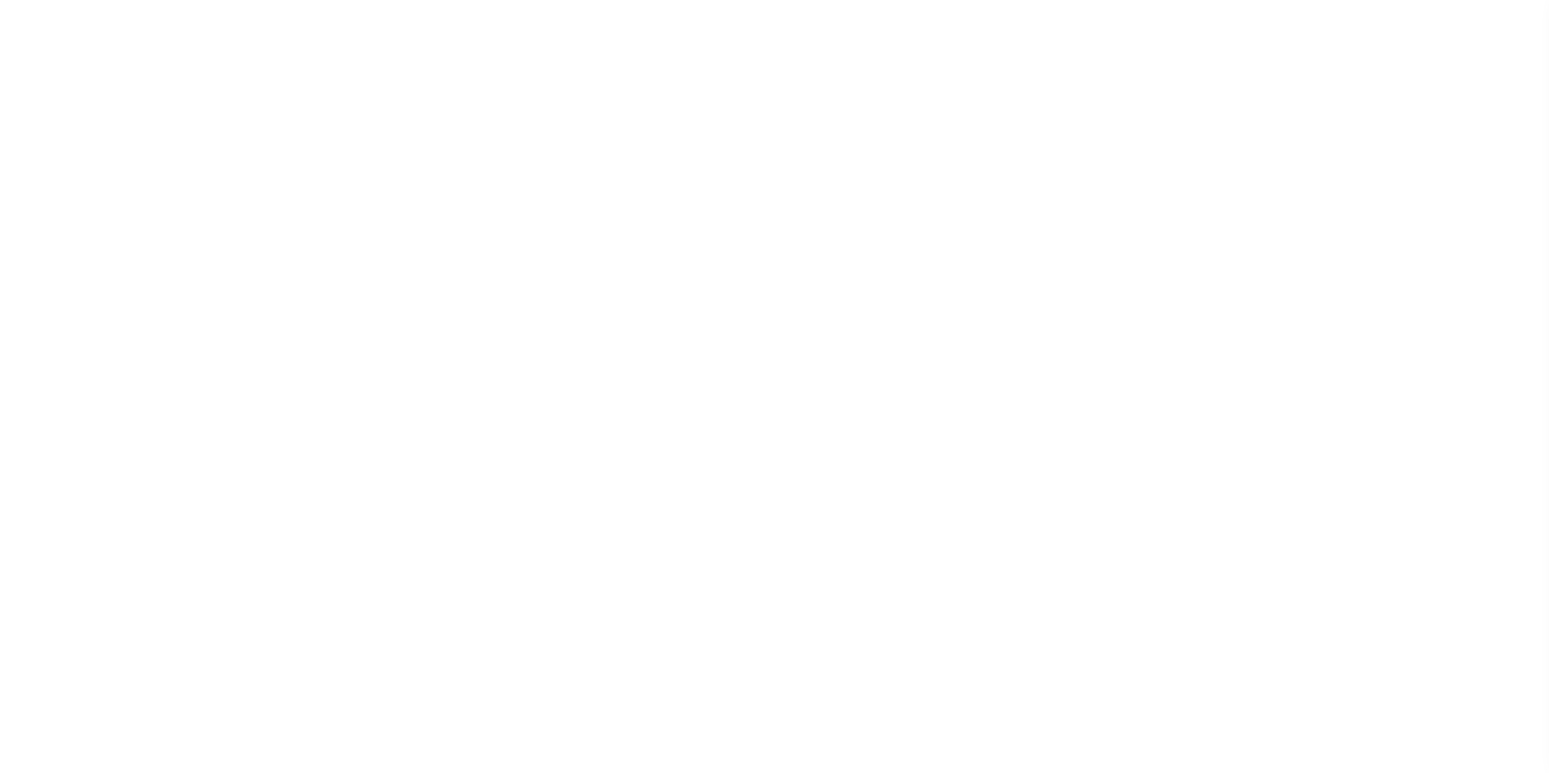
select select "50"
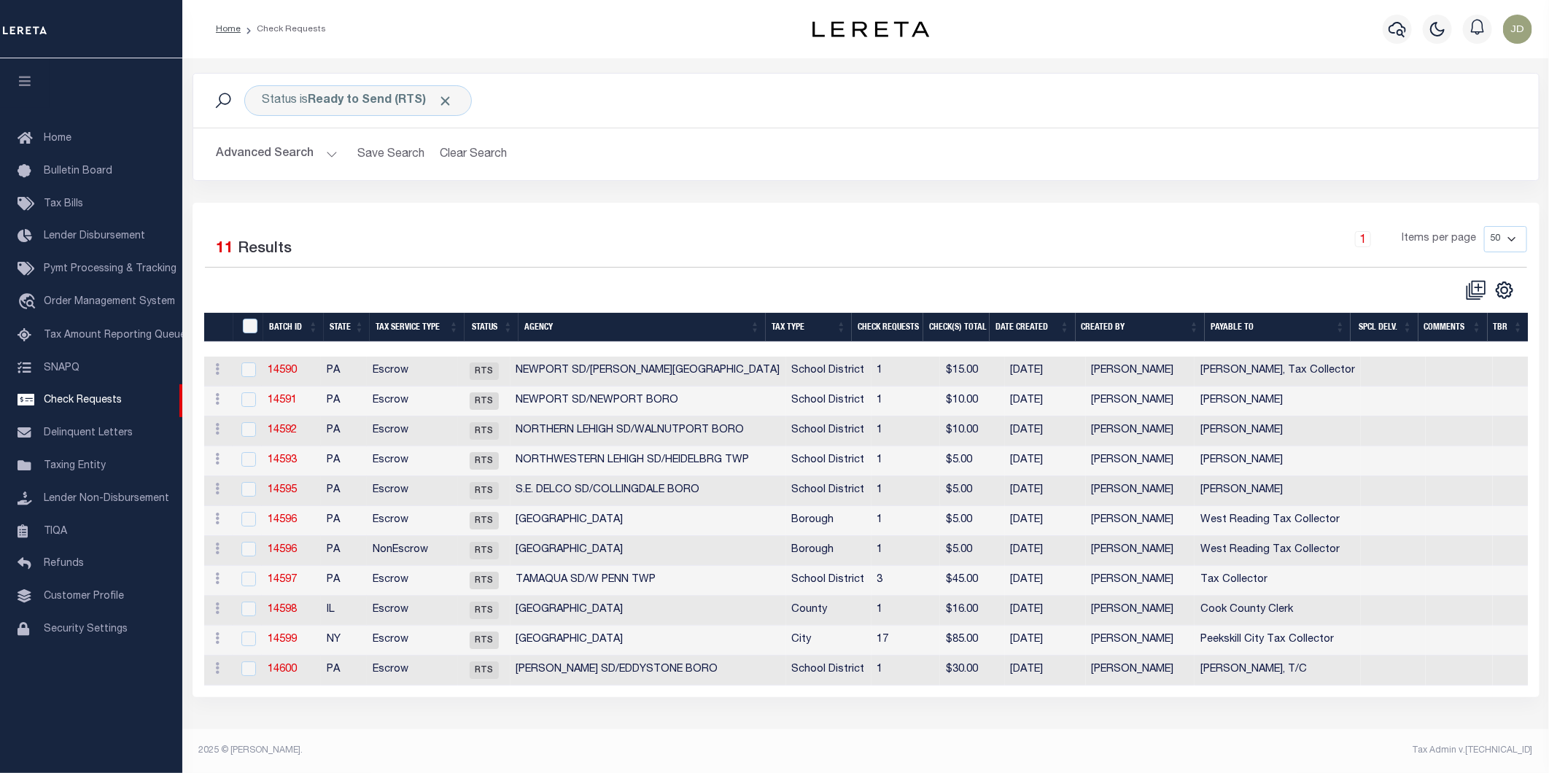
click at [24, 84] on icon "button" at bounding box center [25, 80] width 17 height 13
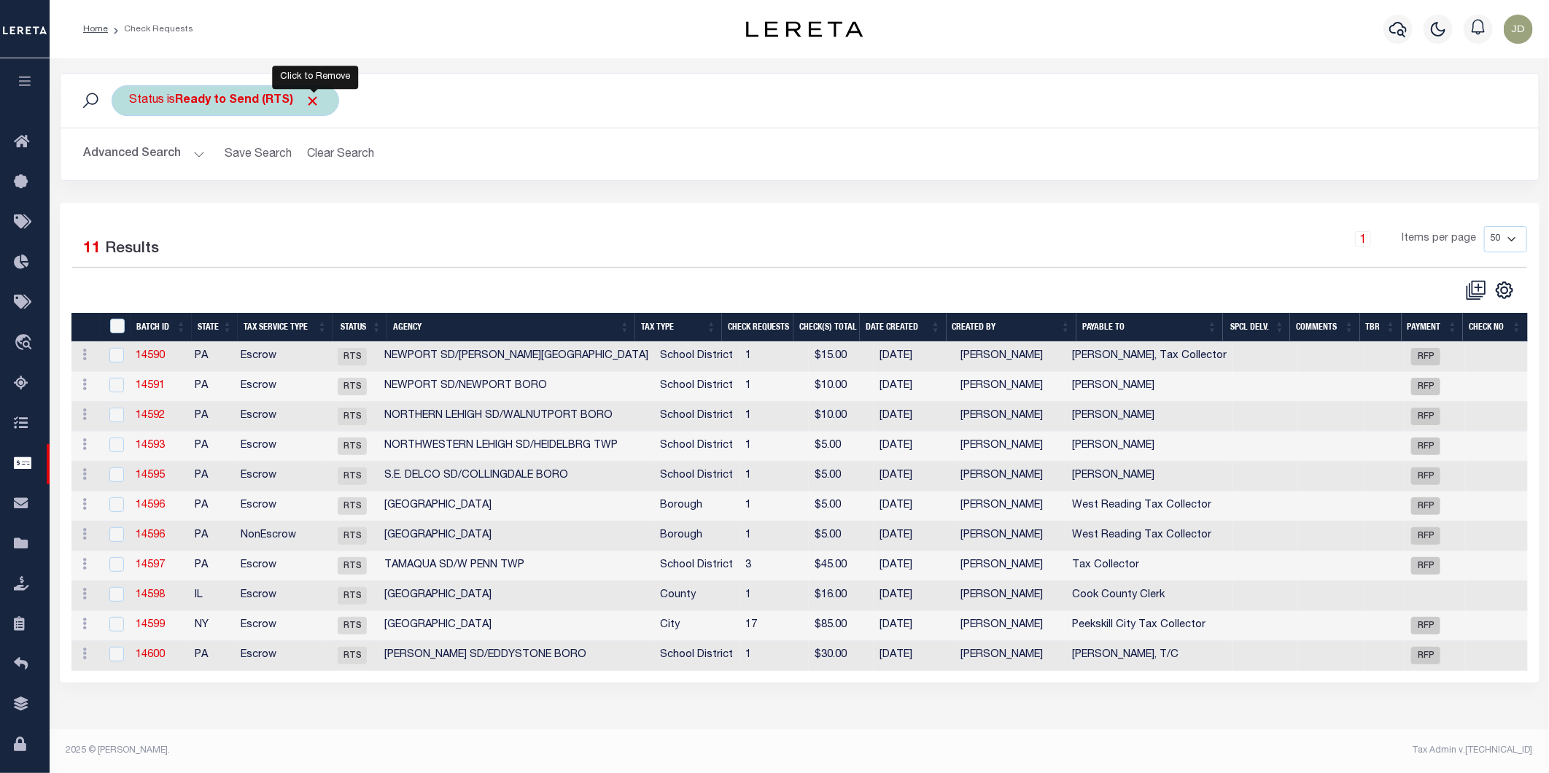
click at [319, 104] on span "Click to Remove" at bounding box center [313, 100] width 15 height 15
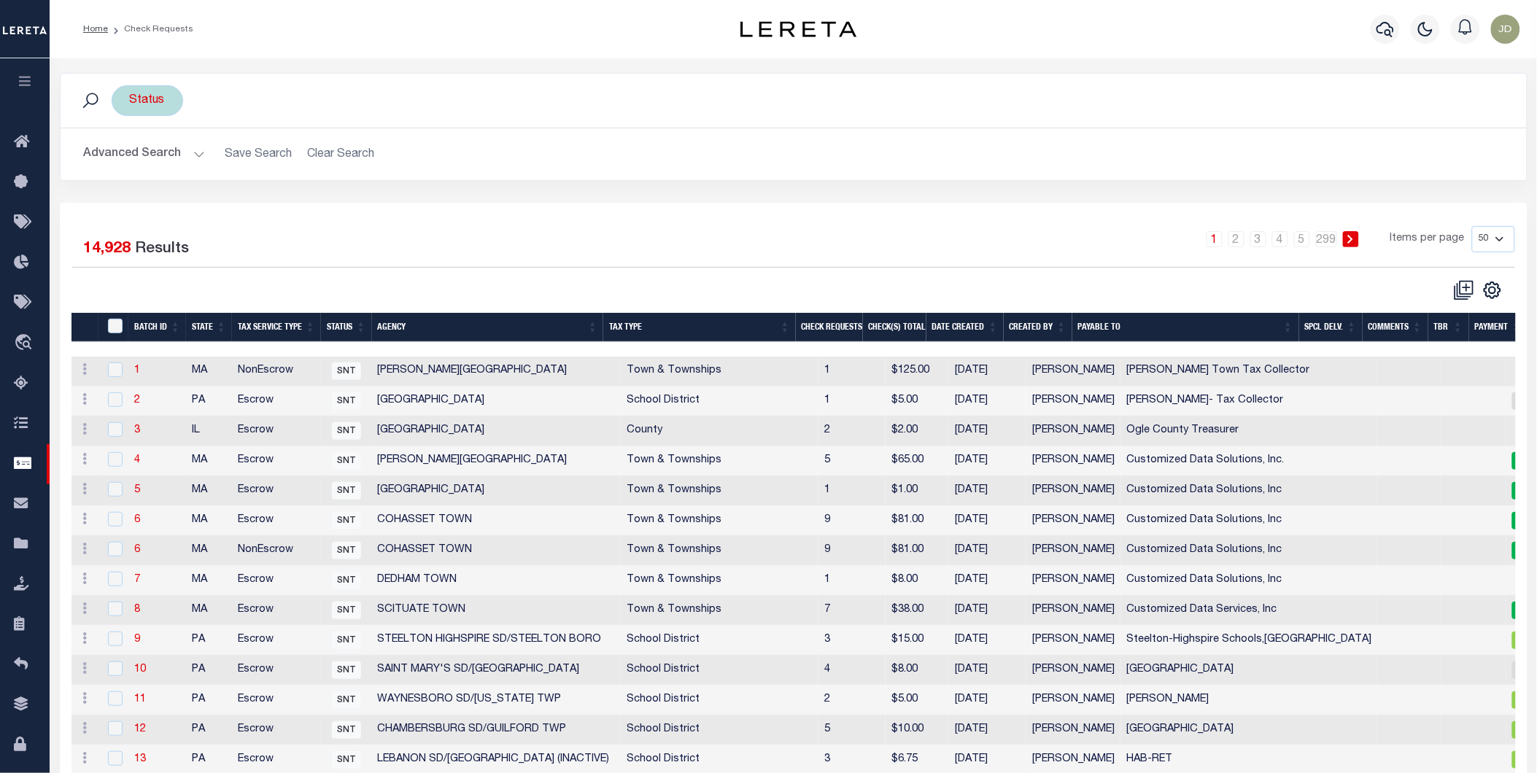
click at [148, 104] on div "Status" at bounding box center [147, 100] width 71 height 31
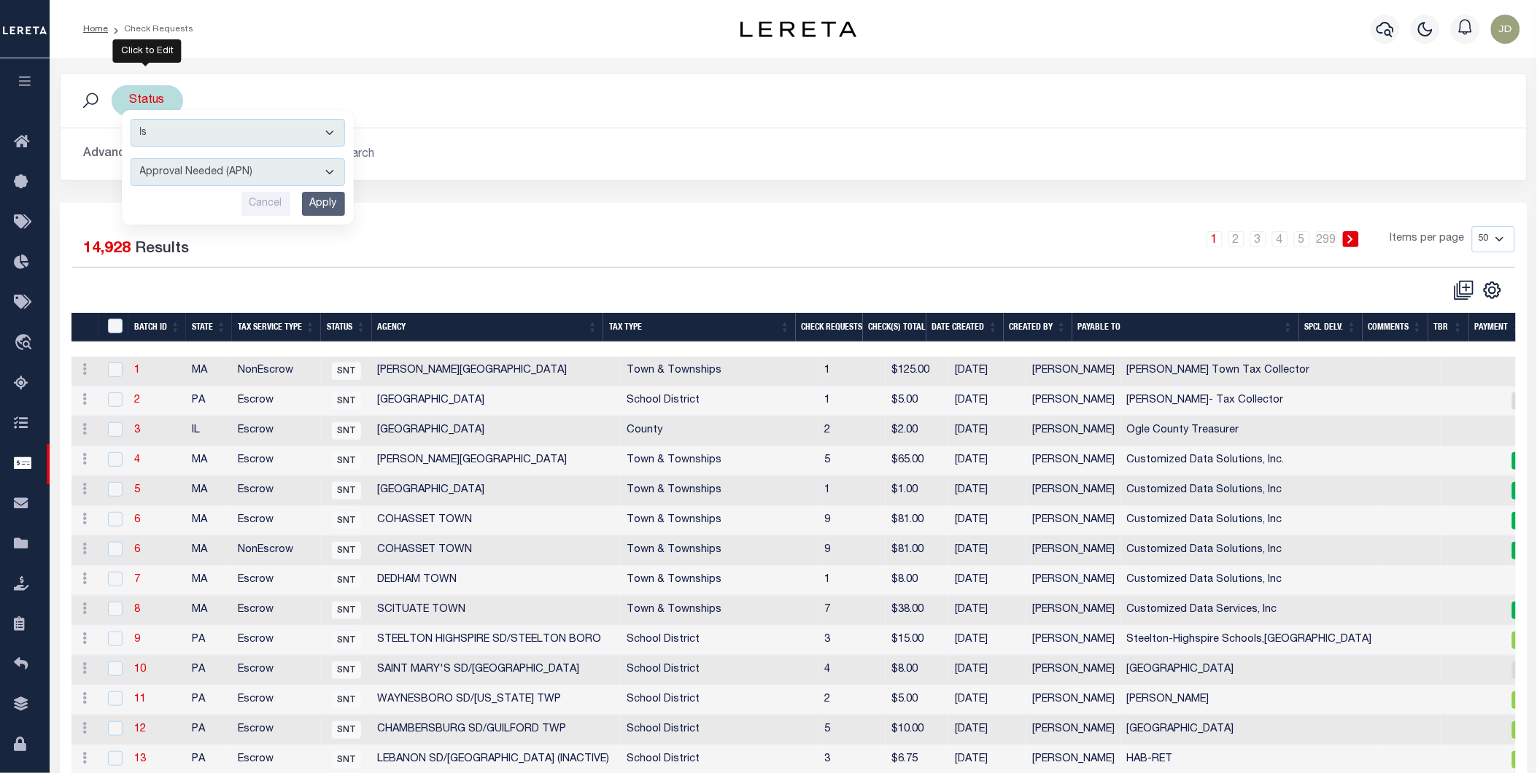
click at [225, 172] on select "Approval Needed (APN) Batching In Progress (BIP) Check Returned (CKR) Cleared a…" at bounding box center [238, 172] width 214 height 28
select select "RTS"
click at [131, 158] on select "Approval Needed (APN) Batching In Progress (BIP) Check Returned (CKR) Cleared a…" at bounding box center [238, 172] width 214 height 28
click at [320, 206] on input "Apply" at bounding box center [323, 204] width 43 height 24
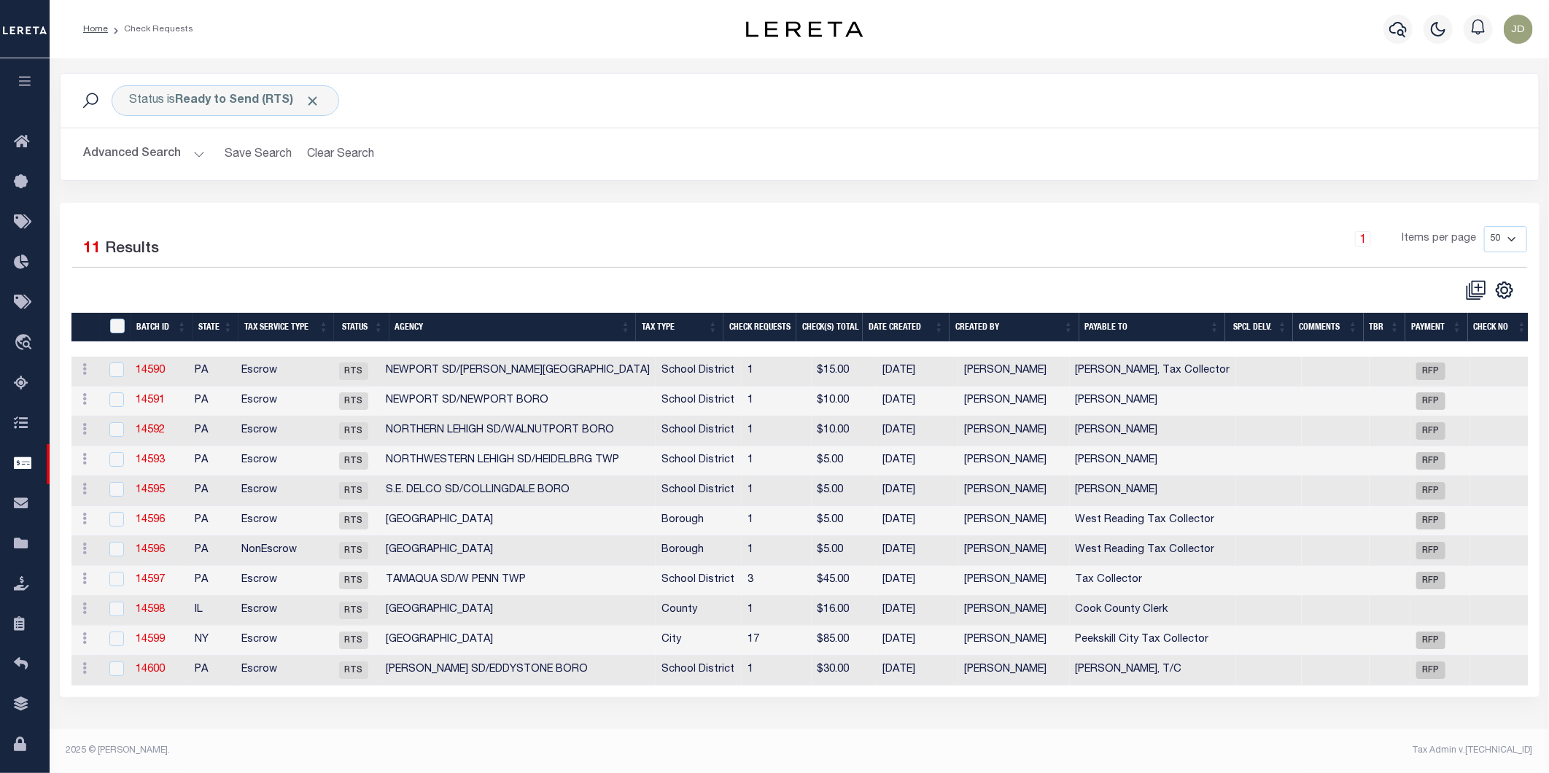
click at [480, 322] on th "Agency" at bounding box center [513, 328] width 247 height 30
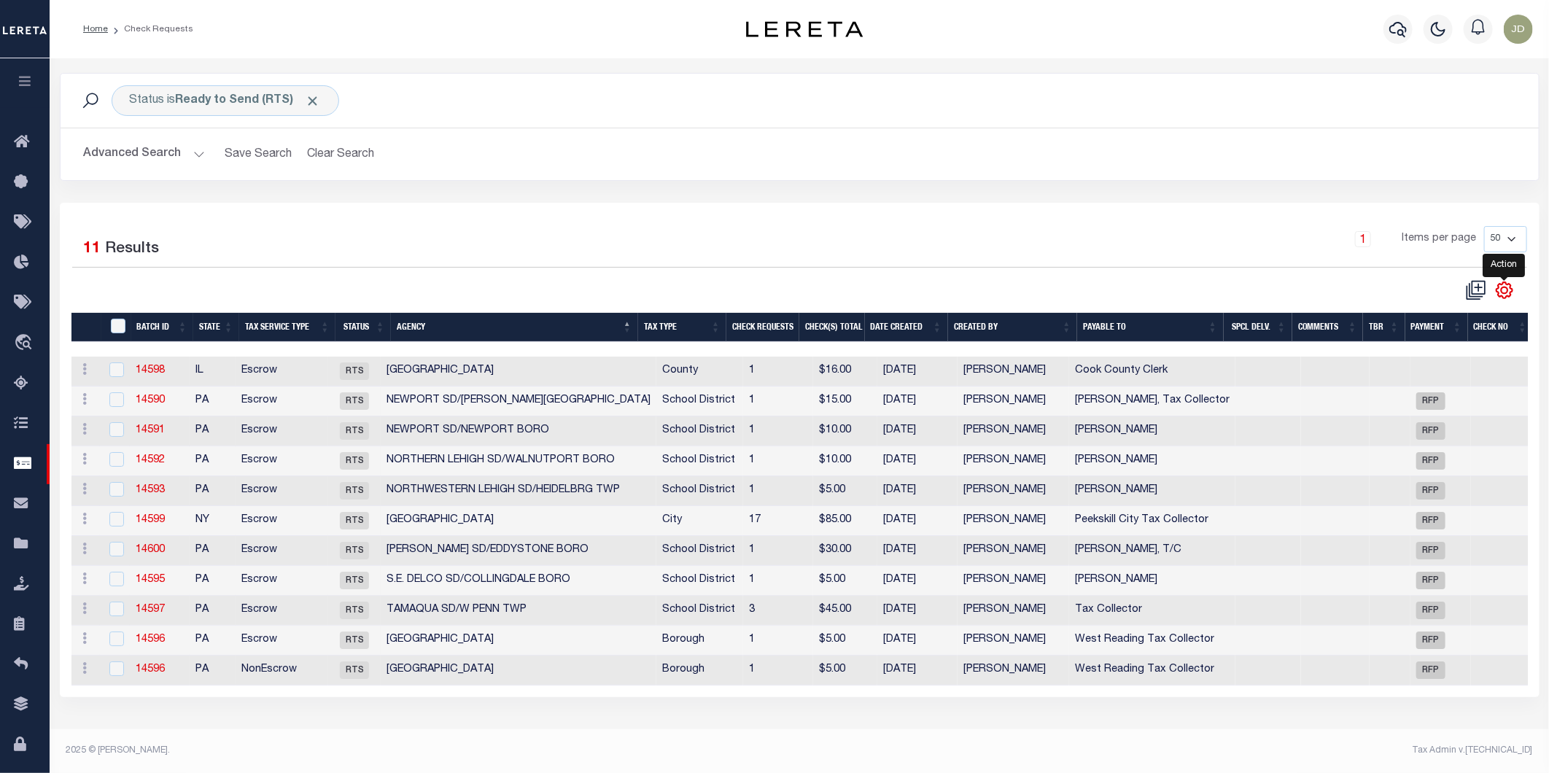
click at [1510, 294] on icon "" at bounding box center [1505, 290] width 16 height 16
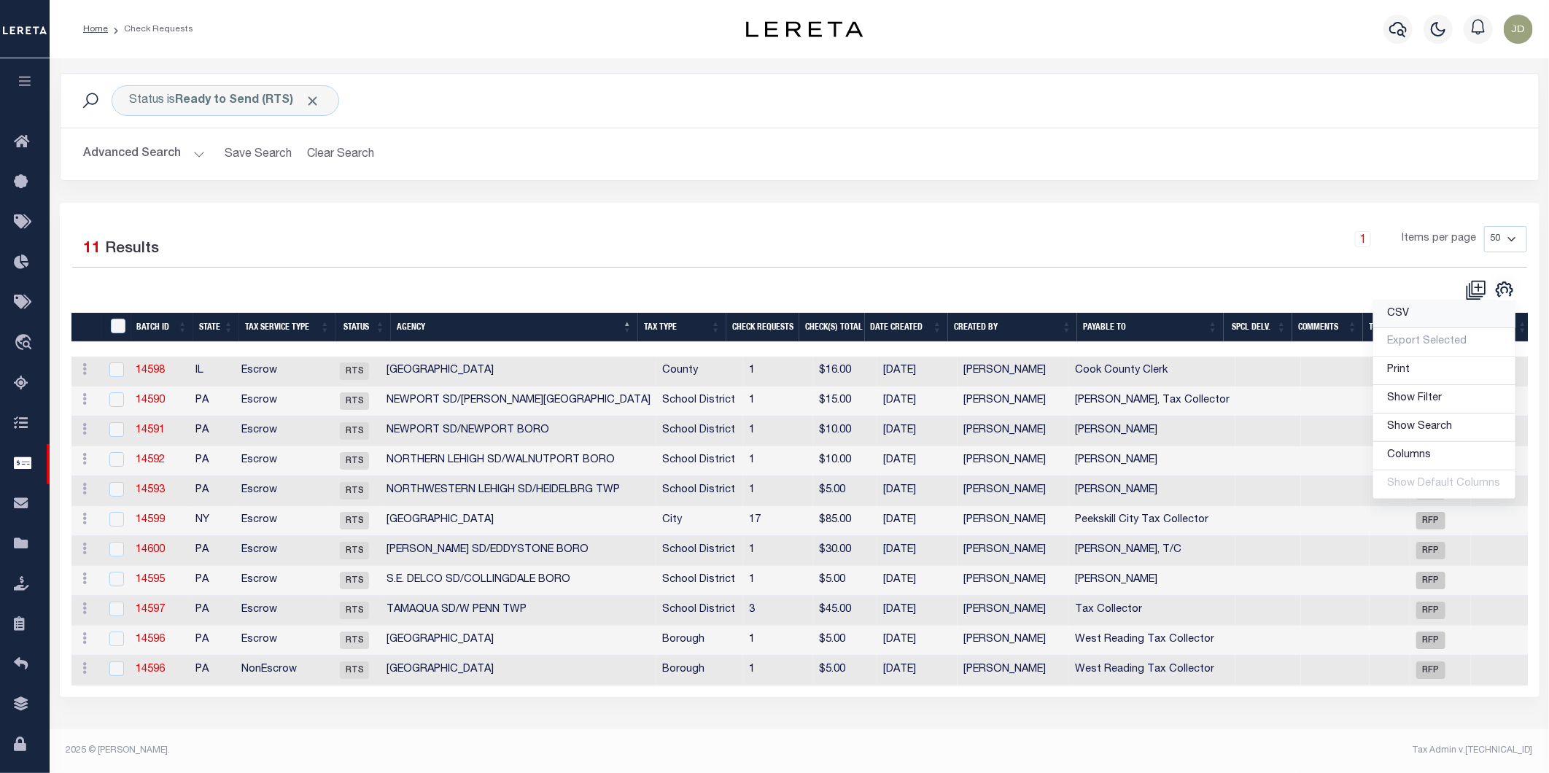
click at [1440, 316] on link "CSV" at bounding box center [1445, 315] width 142 height 28
